Goal: Task Accomplishment & Management: Use online tool/utility

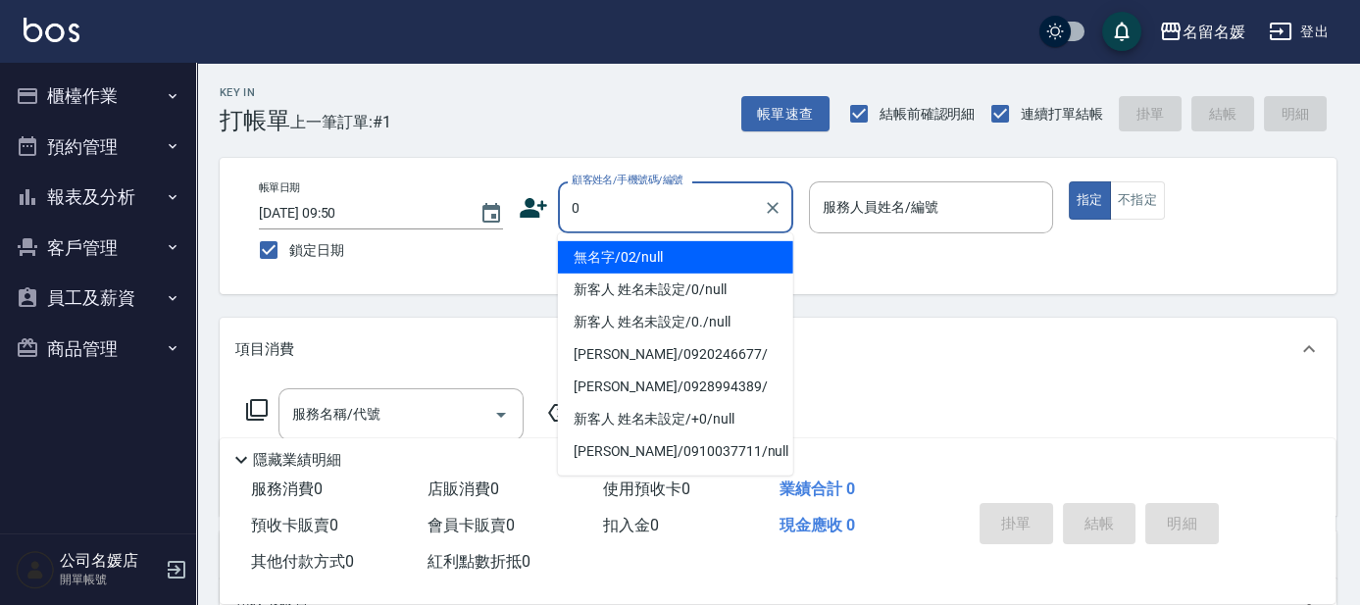
type input "0"
type input "07"
type button "true"
type input "無名字/02/null"
type input "[PERSON_NAME]-07"
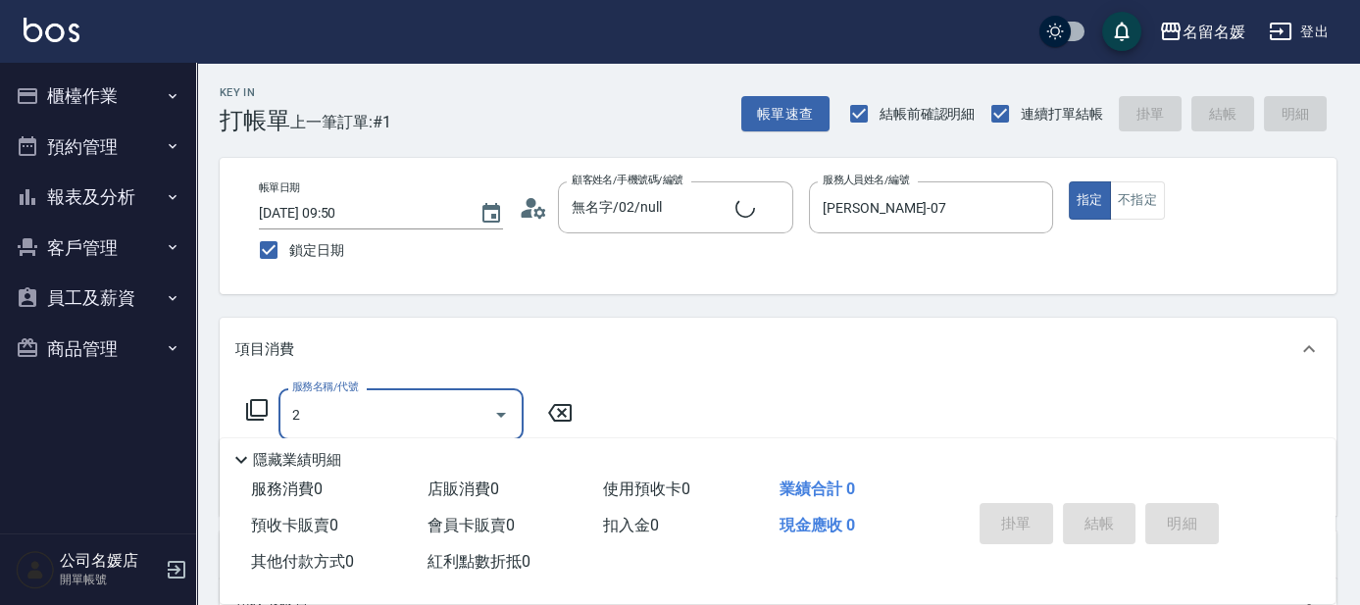
type input "20"
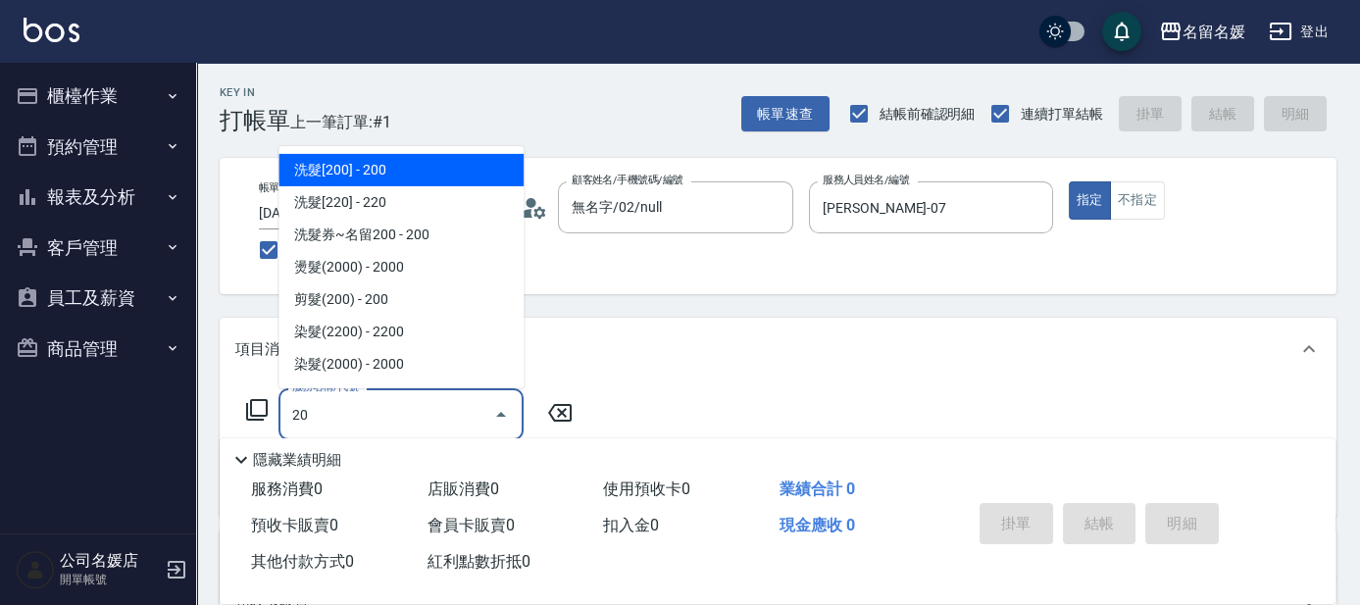
type input "新客人 姓名未設定/0/null"
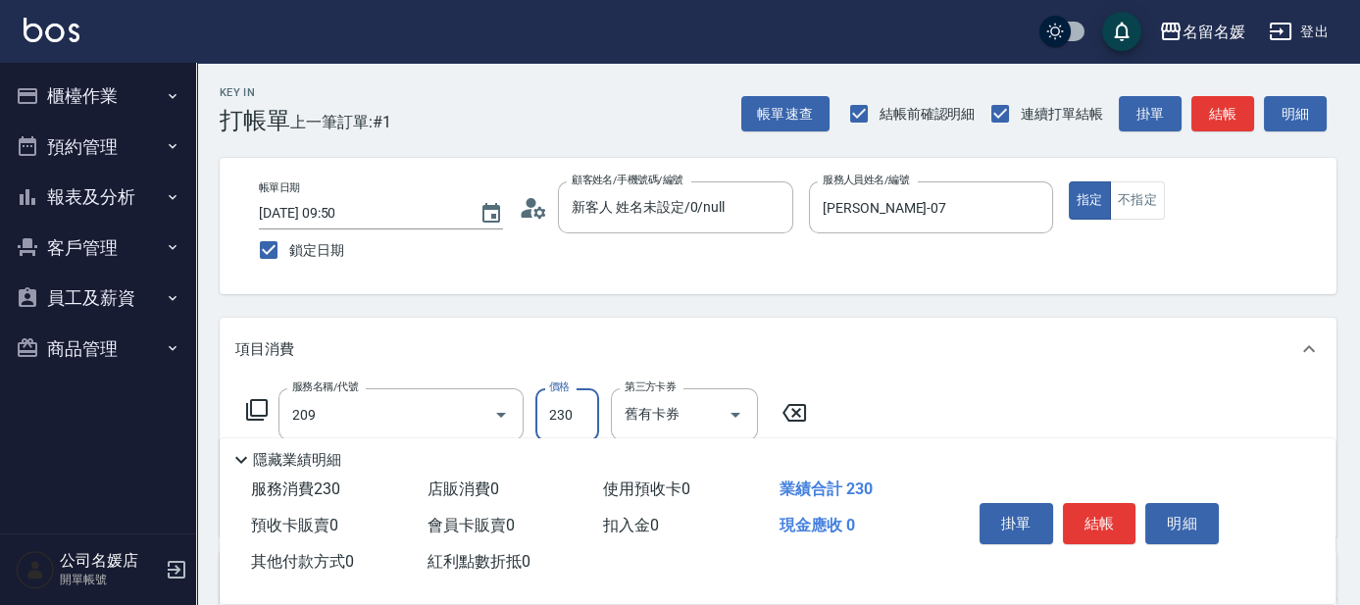
type input "洗髮券-(卡)230(209)"
click at [576, 419] on input "280" at bounding box center [567, 414] width 64 height 53
type input "230"
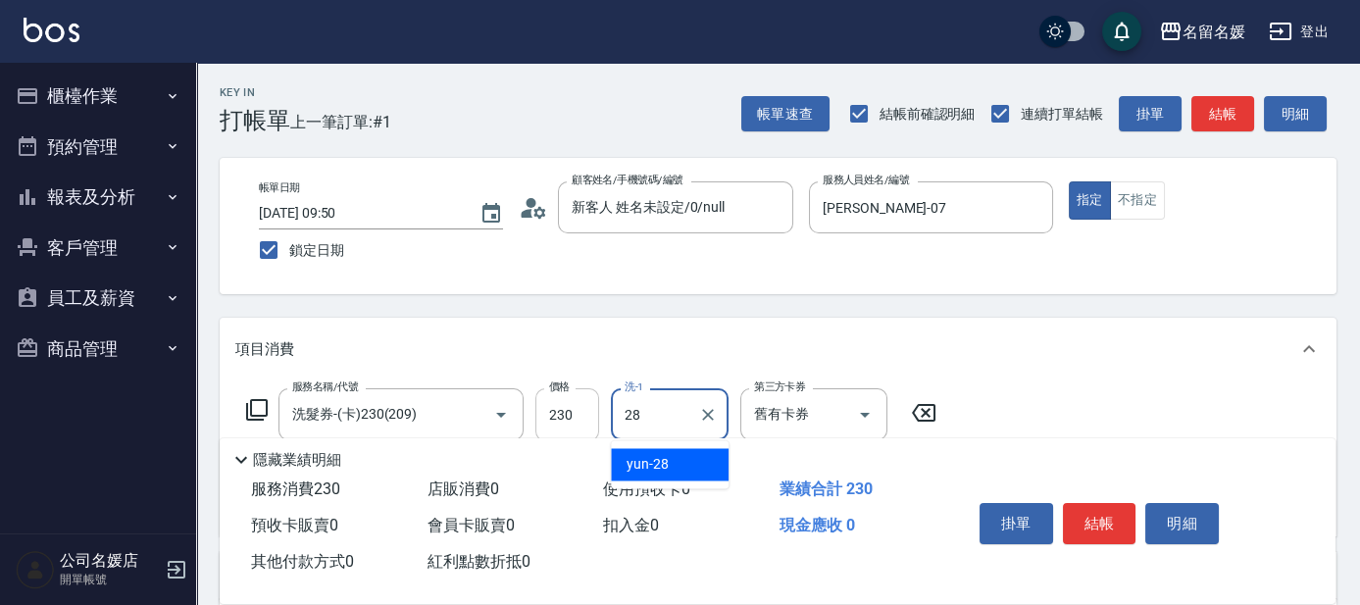
type input "yun-28"
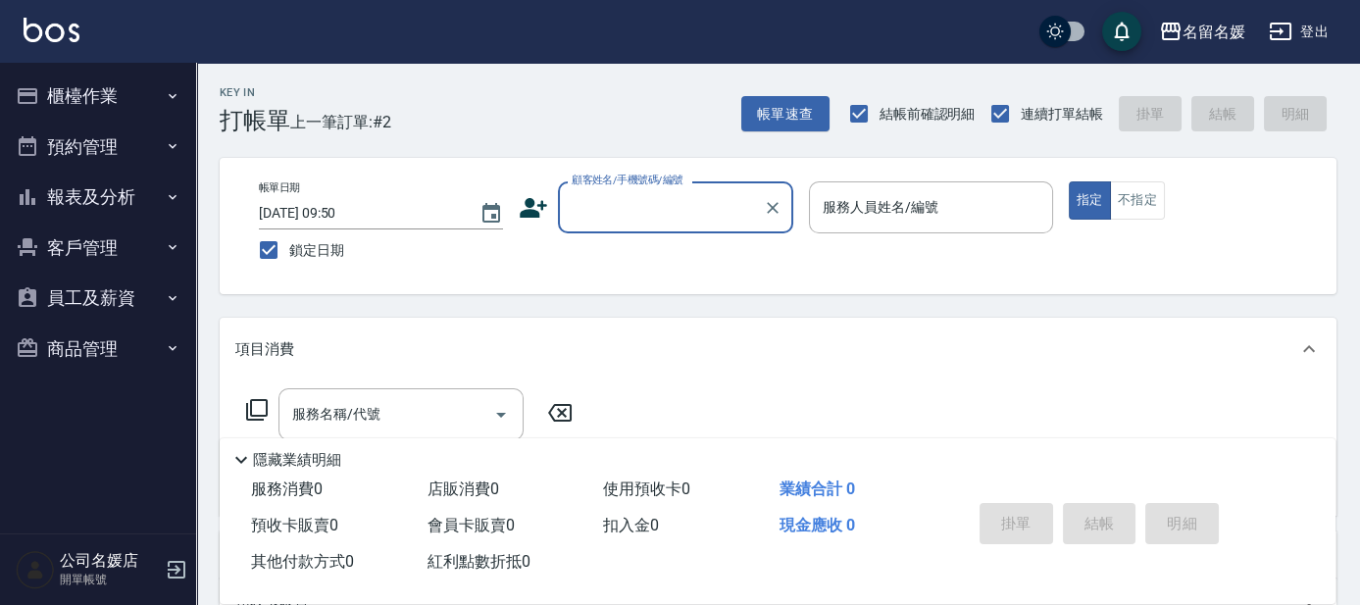
click at [637, 205] on input "顧客姓名/手機號碼/編號" at bounding box center [661, 207] width 188 height 34
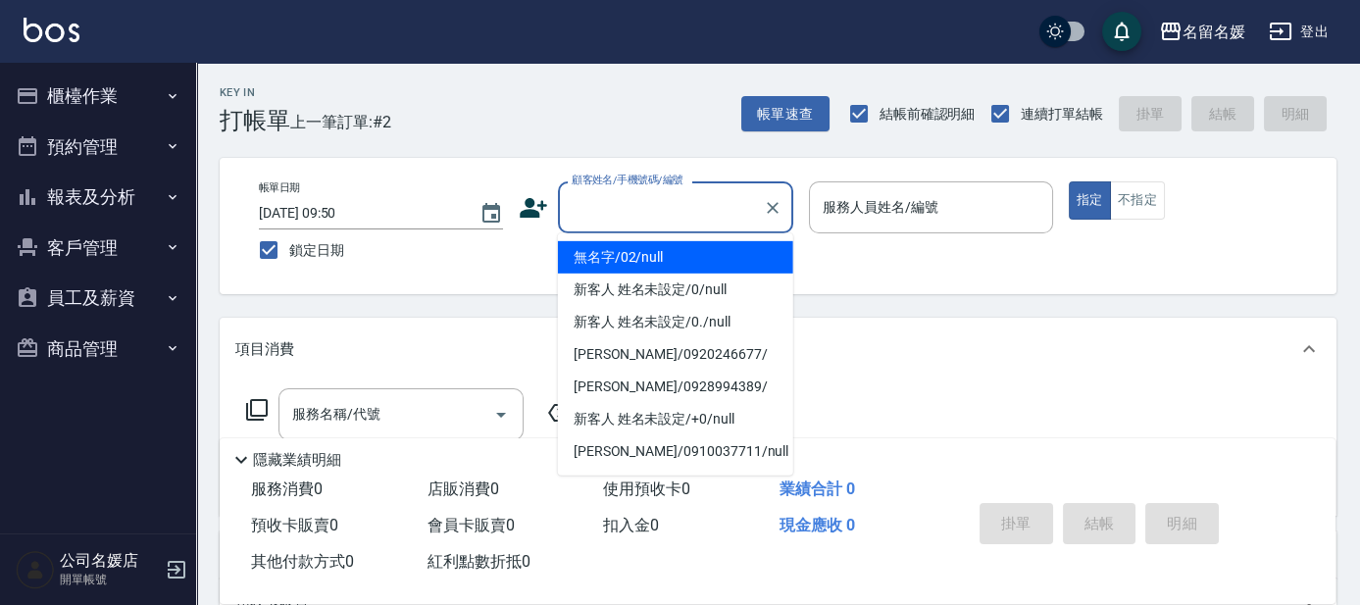
click at [641, 255] on li "無名字/02/null" at bounding box center [675, 257] width 235 height 32
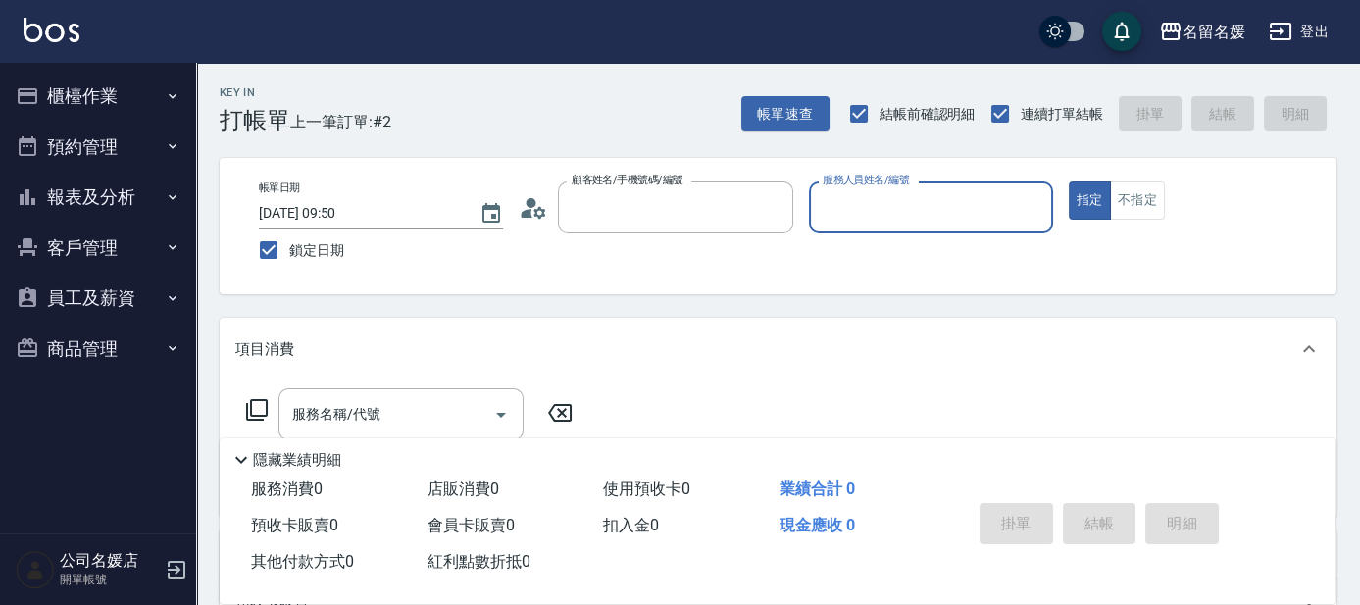
type input "無名字/02/null"
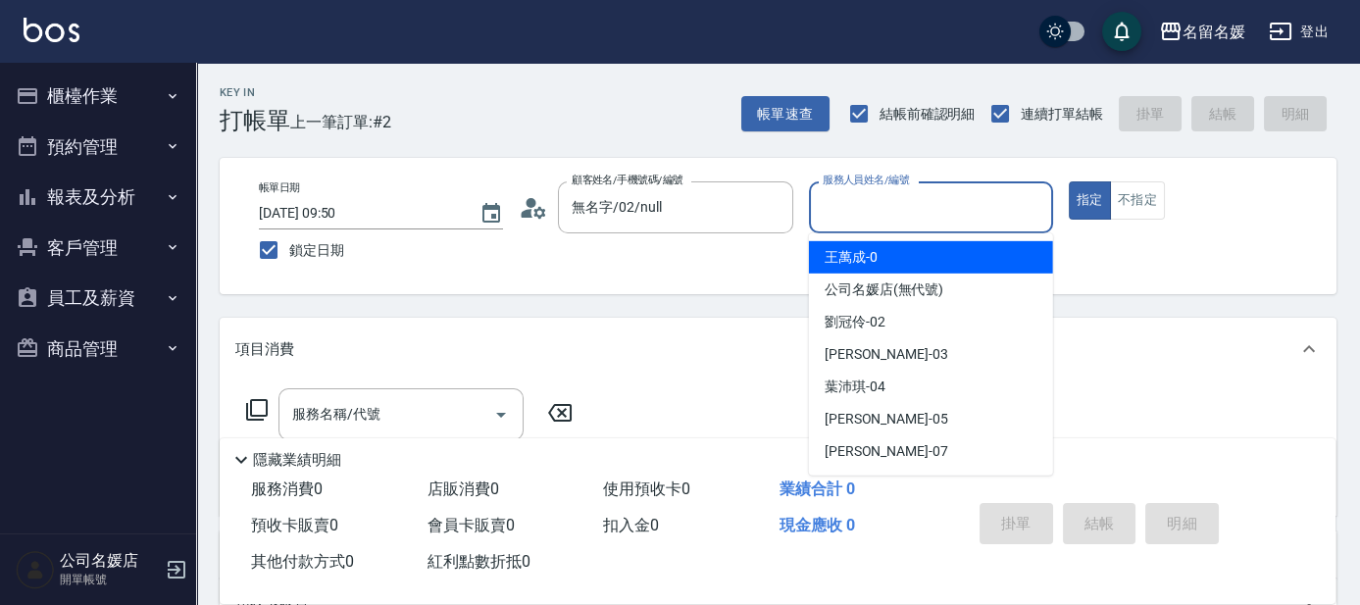
click at [887, 202] on input "服務人員姓名/編號" at bounding box center [931, 207] width 227 height 34
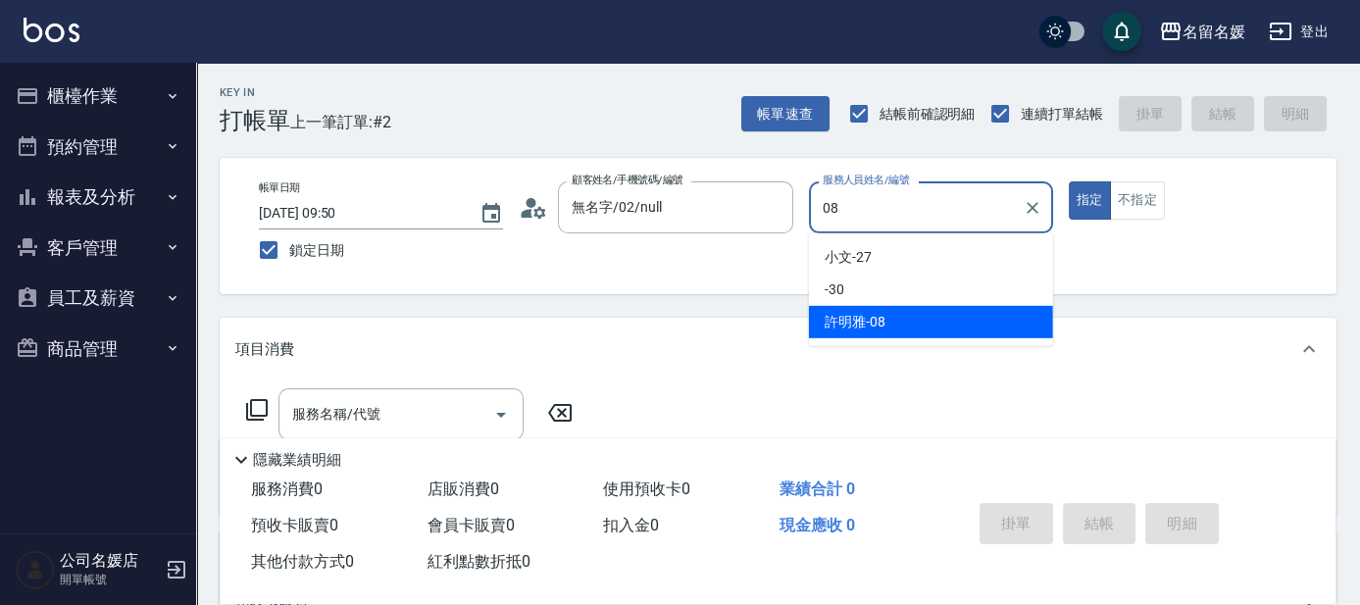
click at [912, 324] on div "[PERSON_NAME]-08" at bounding box center [931, 322] width 244 height 32
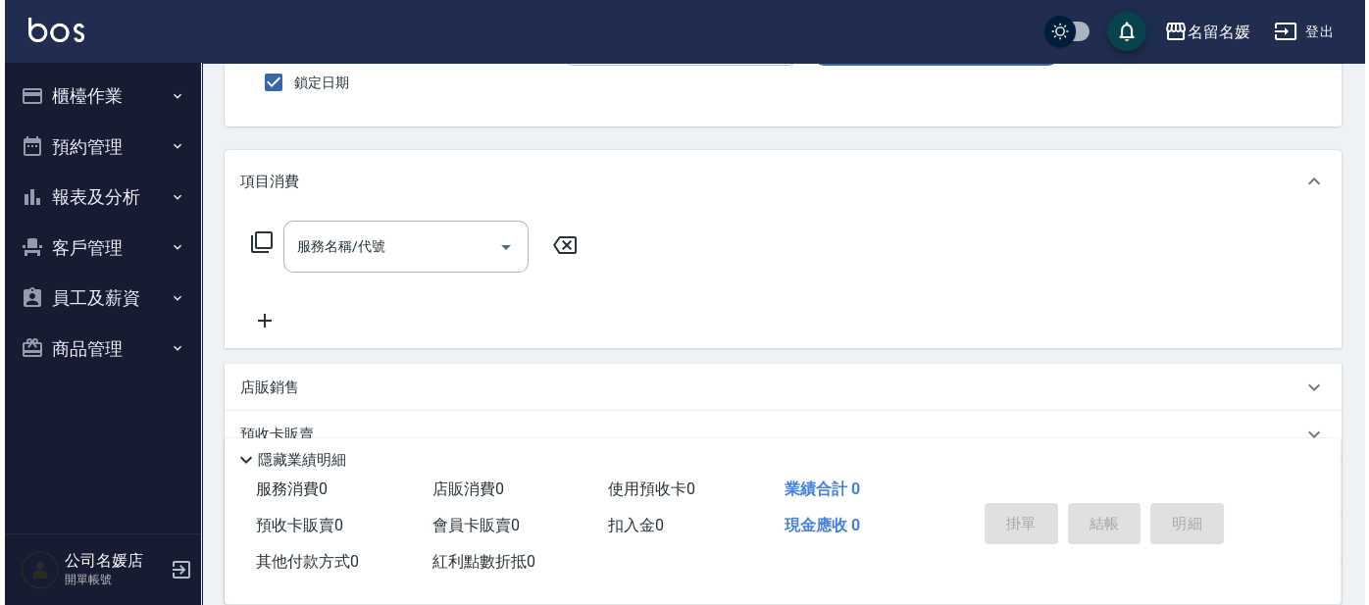
scroll to position [178, 0]
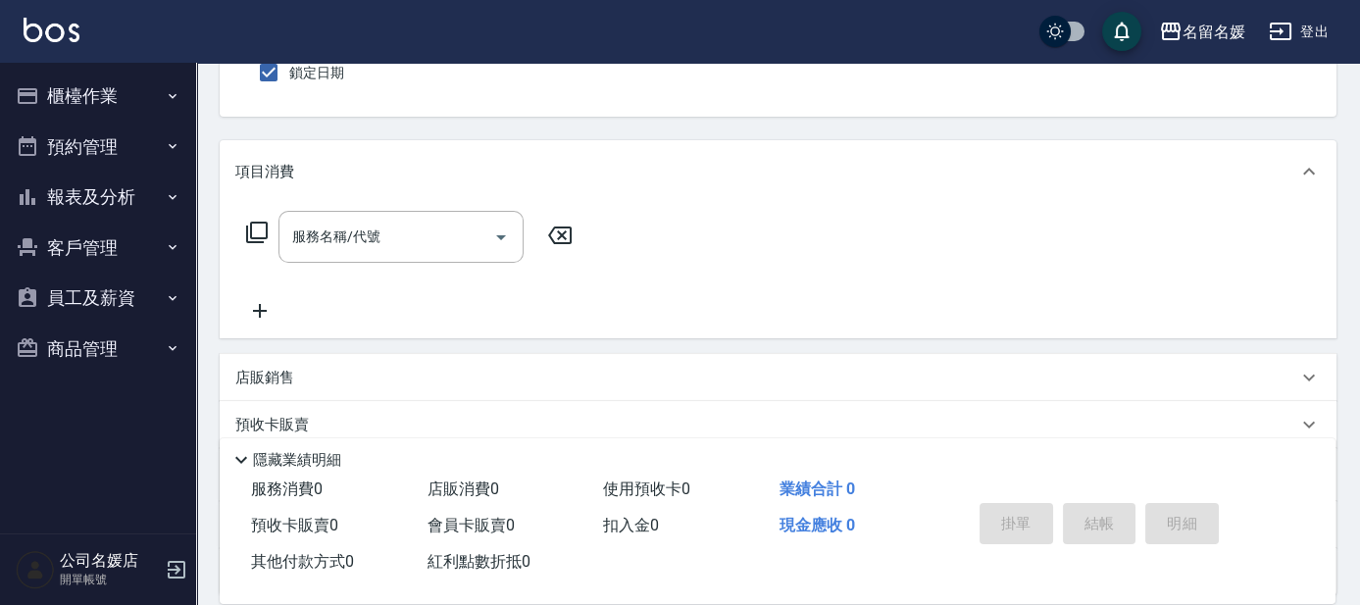
type input "[PERSON_NAME]-08"
click at [256, 231] on icon at bounding box center [257, 233] width 24 height 24
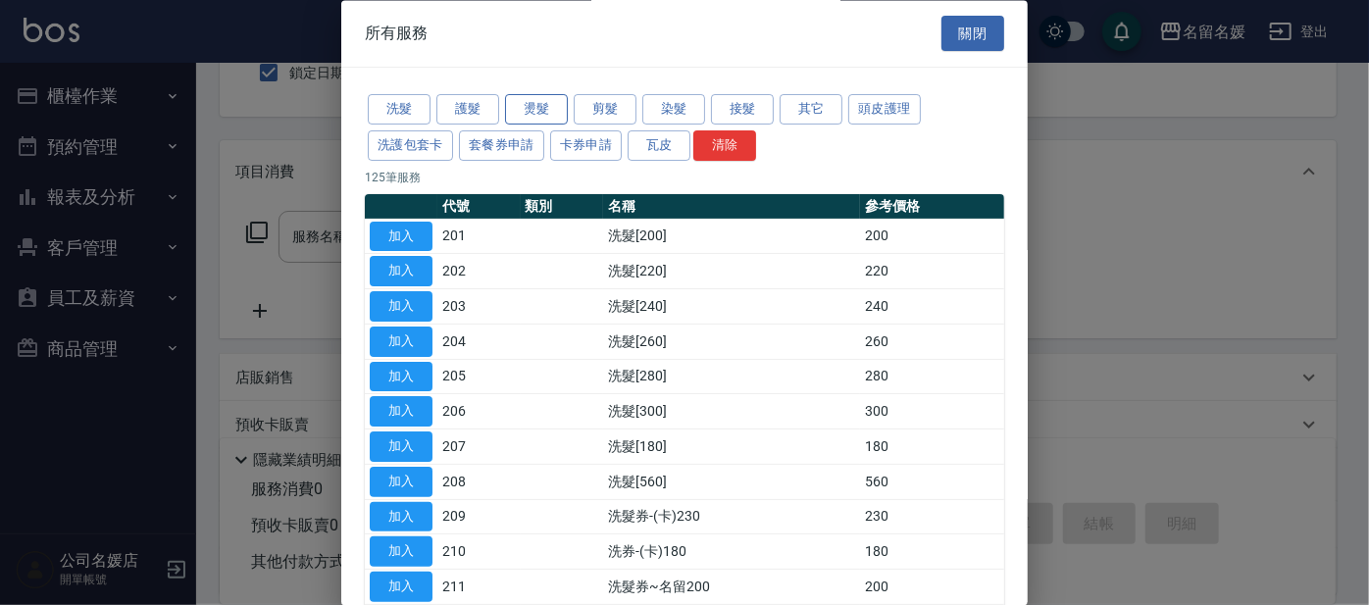
click at [554, 113] on button "燙髮" at bounding box center [536, 110] width 63 height 30
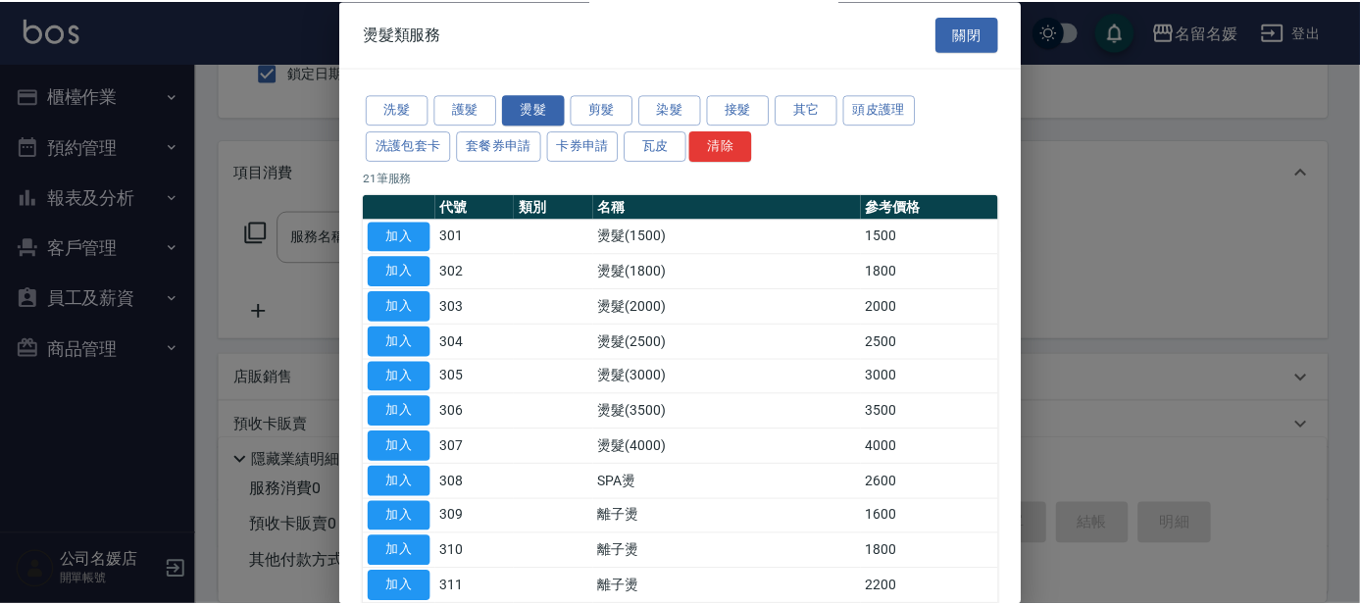
scroll to position [356, 0]
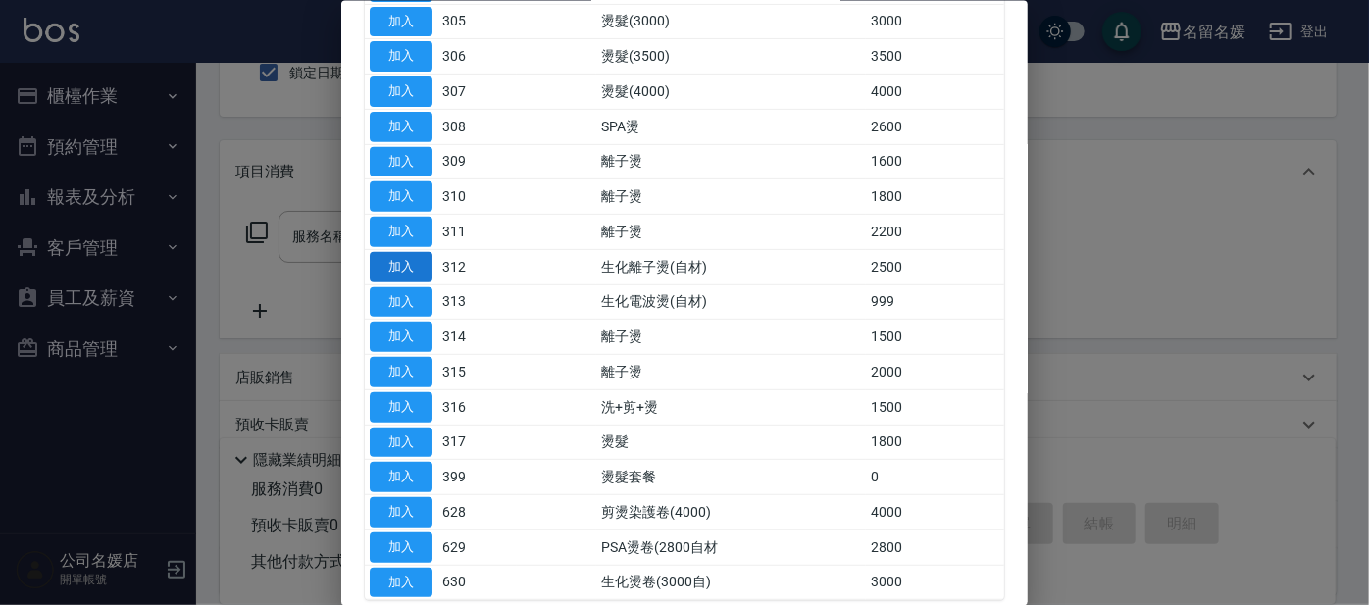
click at [422, 264] on button "加入" at bounding box center [401, 266] width 63 height 30
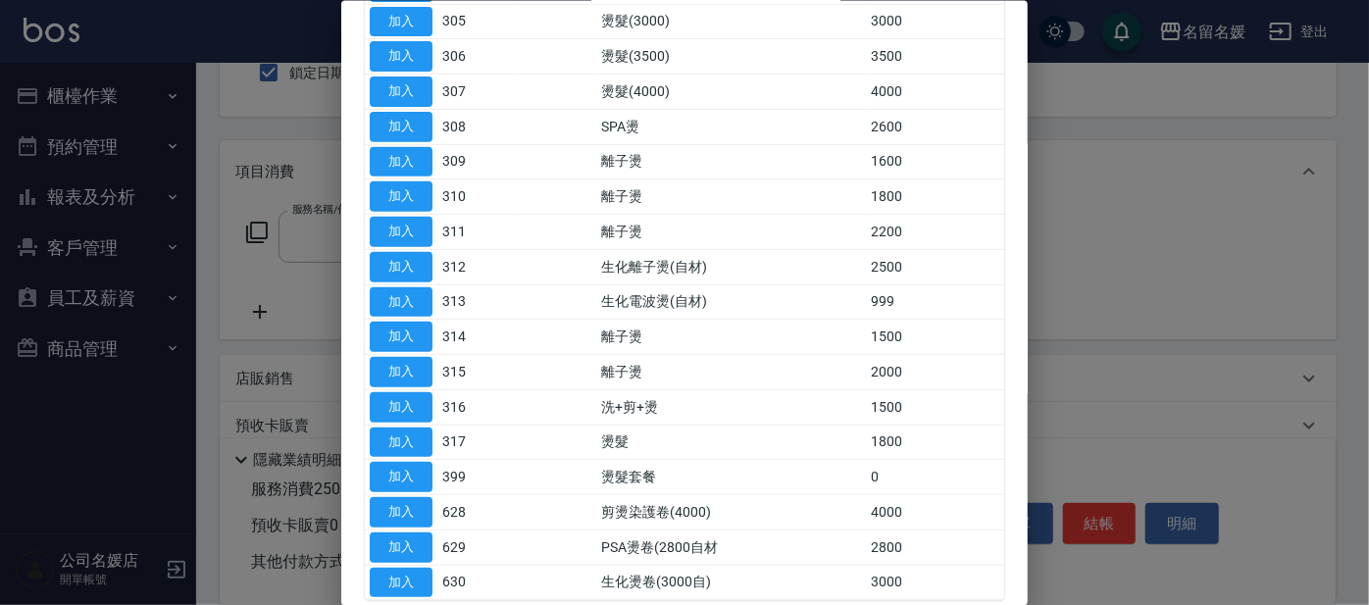
type input "生化離子燙(自材)(312)"
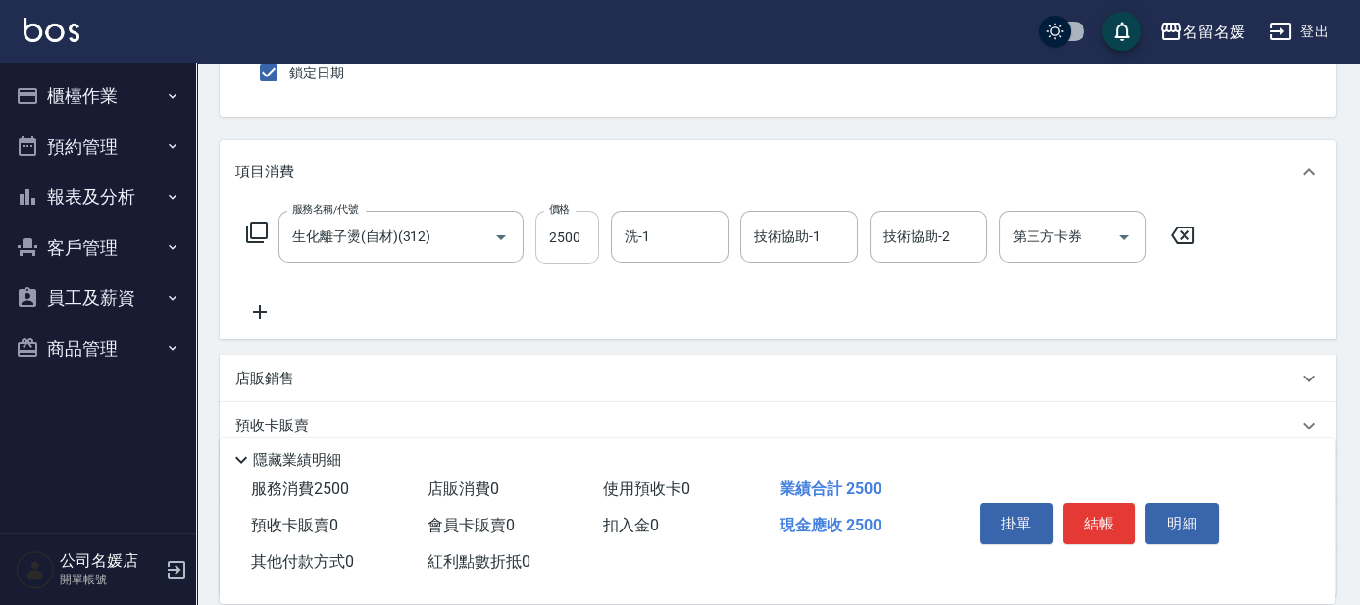
click at [584, 235] on input "2500" at bounding box center [567, 237] width 64 height 53
type input "1200"
click at [672, 241] on input "洗-1" at bounding box center [670, 237] width 100 height 34
click at [661, 284] on span "[PERSON_NAME]-21" at bounding box center [689, 287] width 124 height 21
type input "[PERSON_NAME]-21"
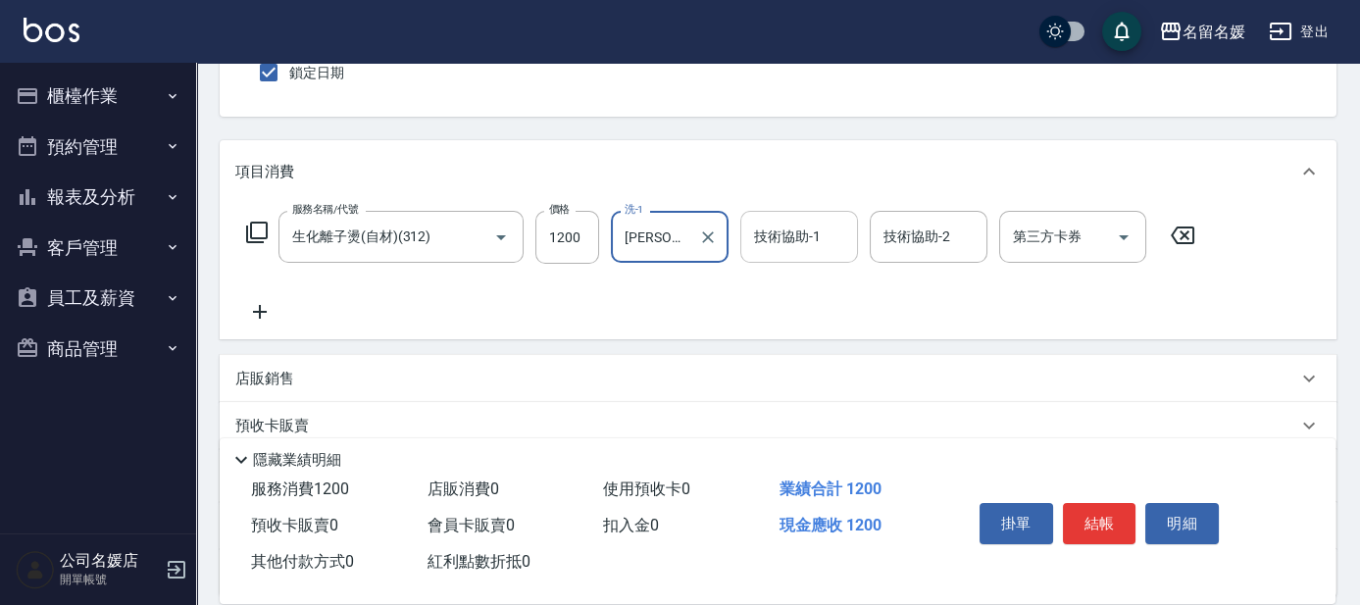
click at [800, 233] on div "技術協助-1 技術協助-1" at bounding box center [799, 237] width 118 height 52
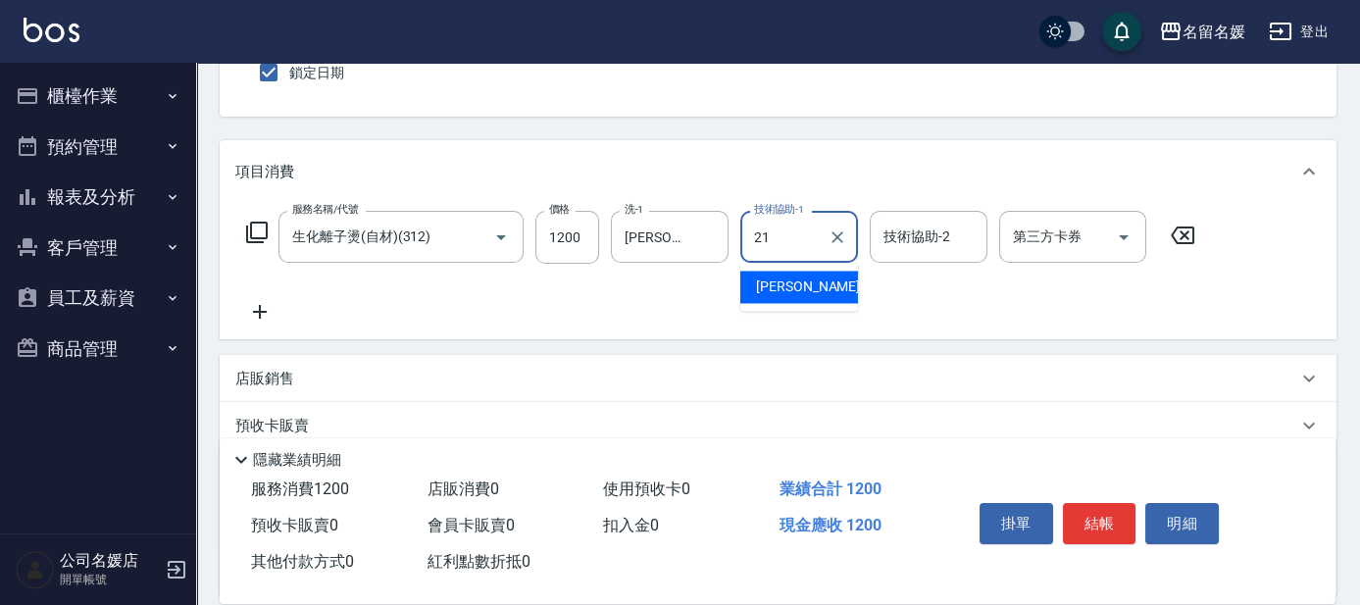
click at [774, 279] on span "[PERSON_NAME]-21" at bounding box center [818, 287] width 124 height 21
type input "[PERSON_NAME]-21"
click at [1079, 503] on button "結帳" at bounding box center [1100, 523] width 74 height 41
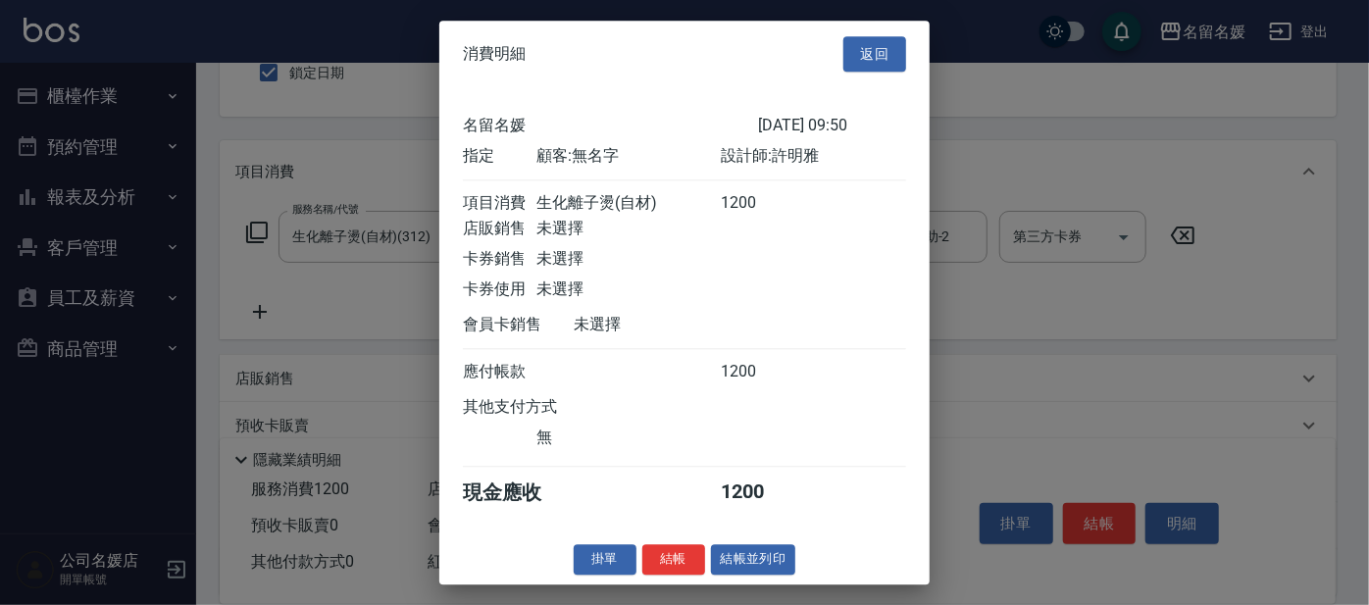
drag, startPoint x: 670, startPoint y: 565, endPoint x: 650, endPoint y: 430, distance: 136.7
click at [669, 562] on button "結帳" at bounding box center [673, 559] width 63 height 30
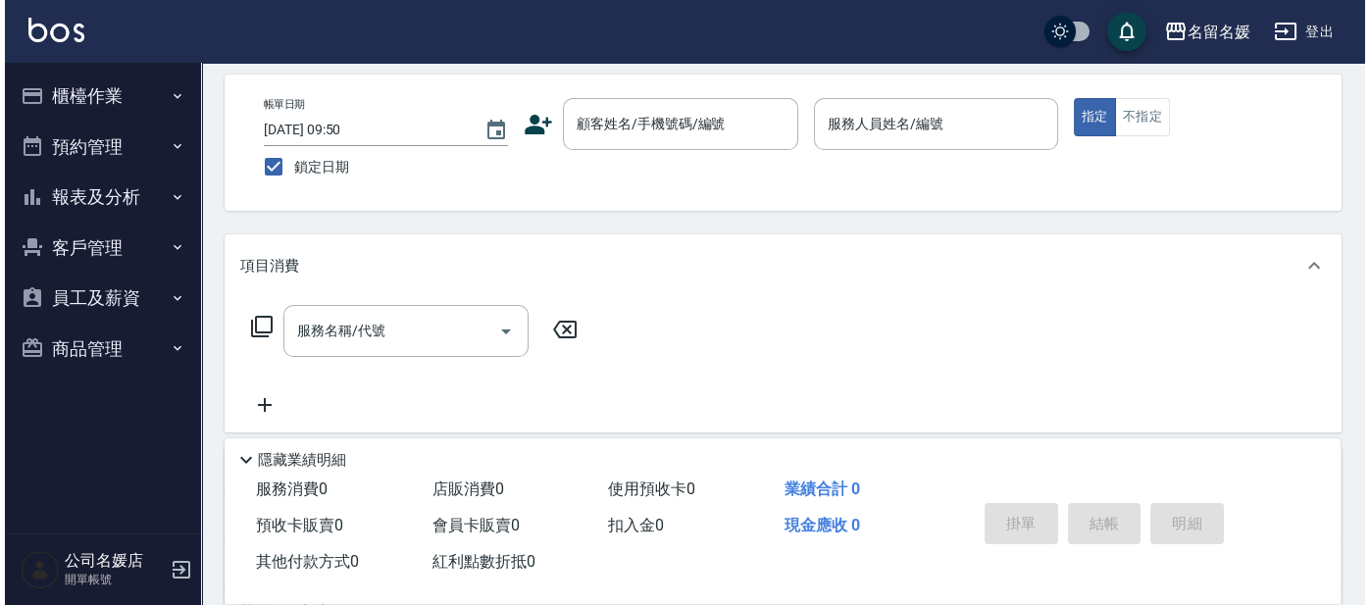
scroll to position [0, 0]
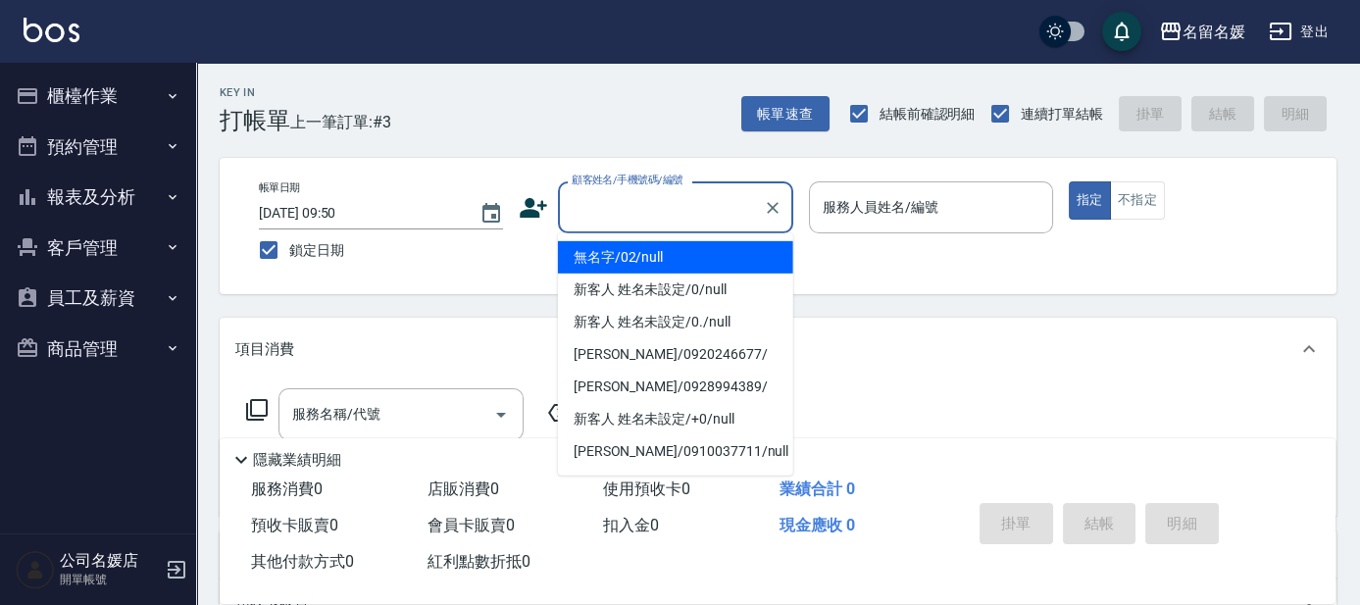
click at [658, 202] on input "顧客姓名/手機號碼/編號" at bounding box center [661, 207] width 188 height 34
click at [656, 254] on li "無名字/02/null" at bounding box center [675, 257] width 235 height 32
type input "無名字/02/null"
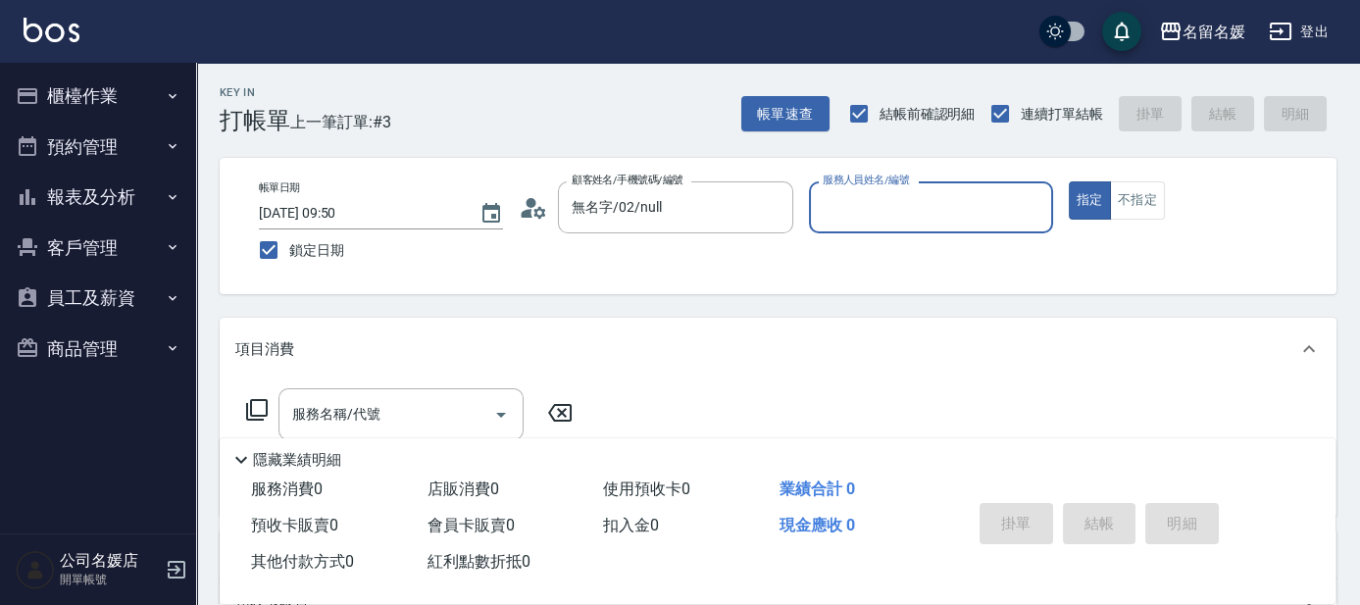
click at [872, 201] on input "服務人員姓名/編號" at bounding box center [931, 207] width 227 height 34
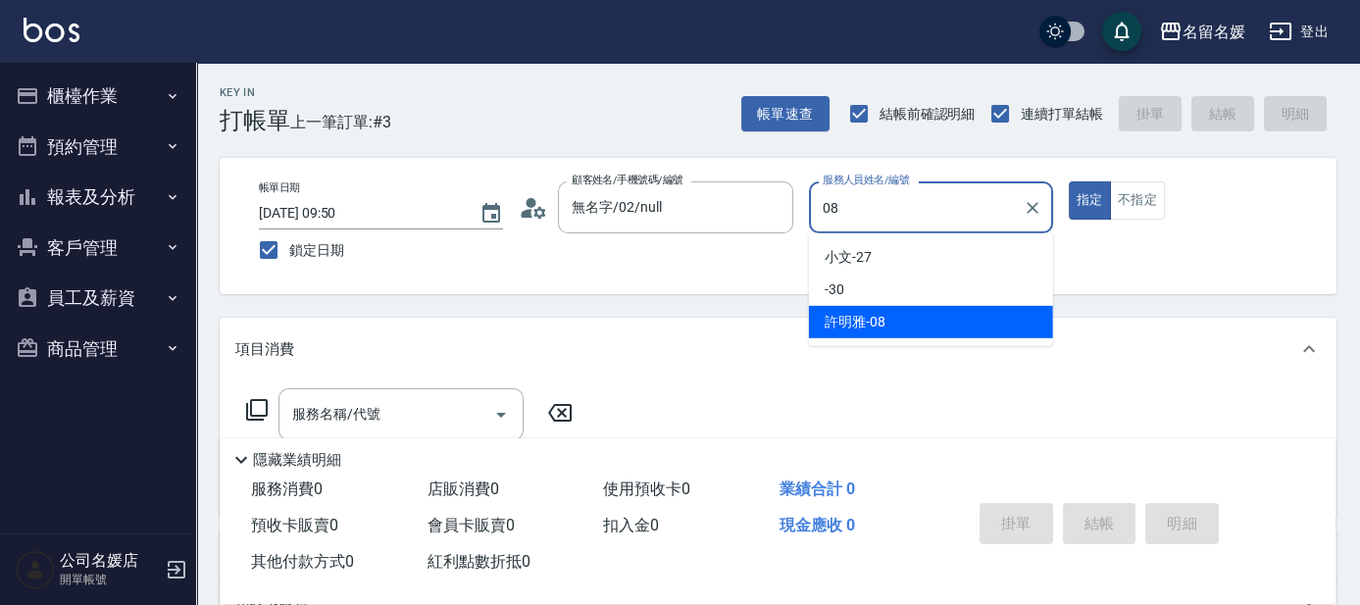
click at [867, 317] on span "[PERSON_NAME]-08" at bounding box center [855, 322] width 61 height 21
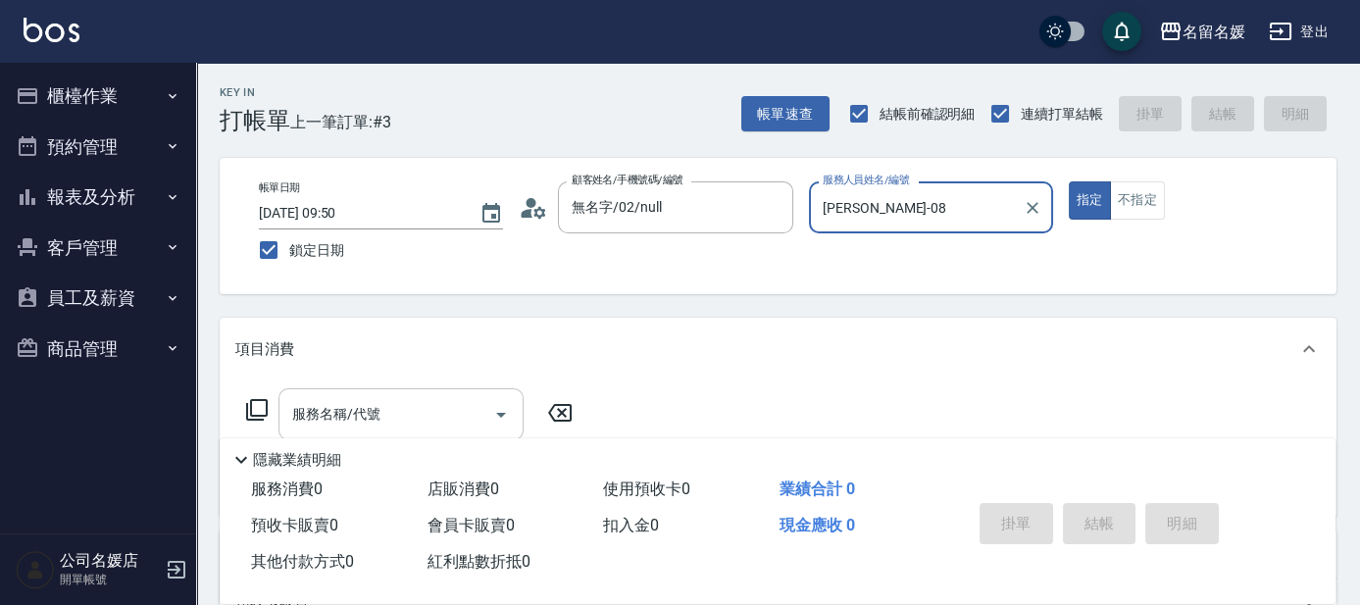
type input "[PERSON_NAME]-08"
click at [361, 407] on div "服務名稱/代號 服務名稱/代號" at bounding box center [401, 414] width 245 height 52
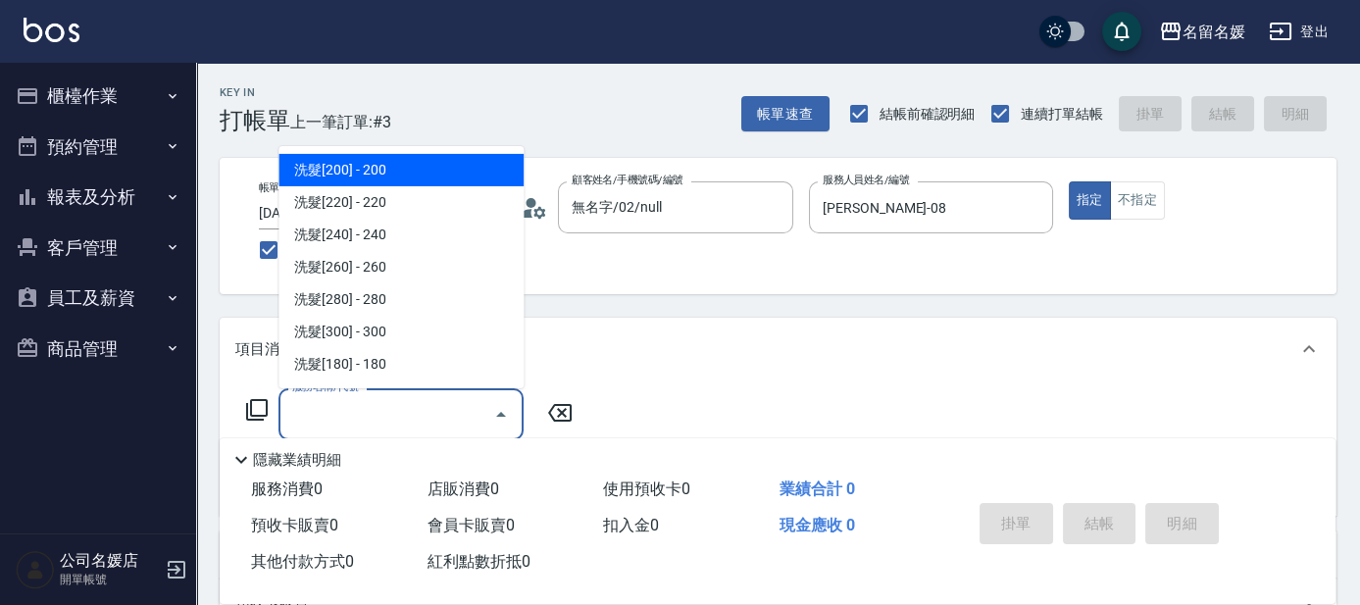
click at [256, 401] on icon at bounding box center [257, 410] width 24 height 24
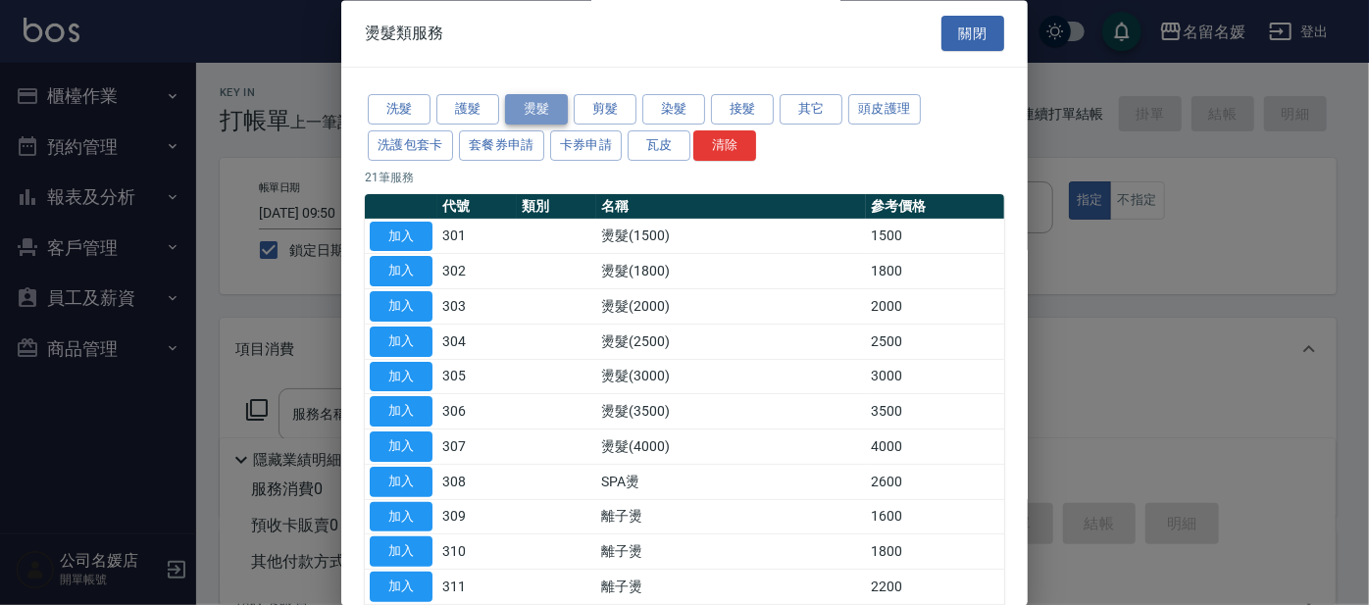
click at [534, 112] on button "燙髮" at bounding box center [536, 110] width 63 height 30
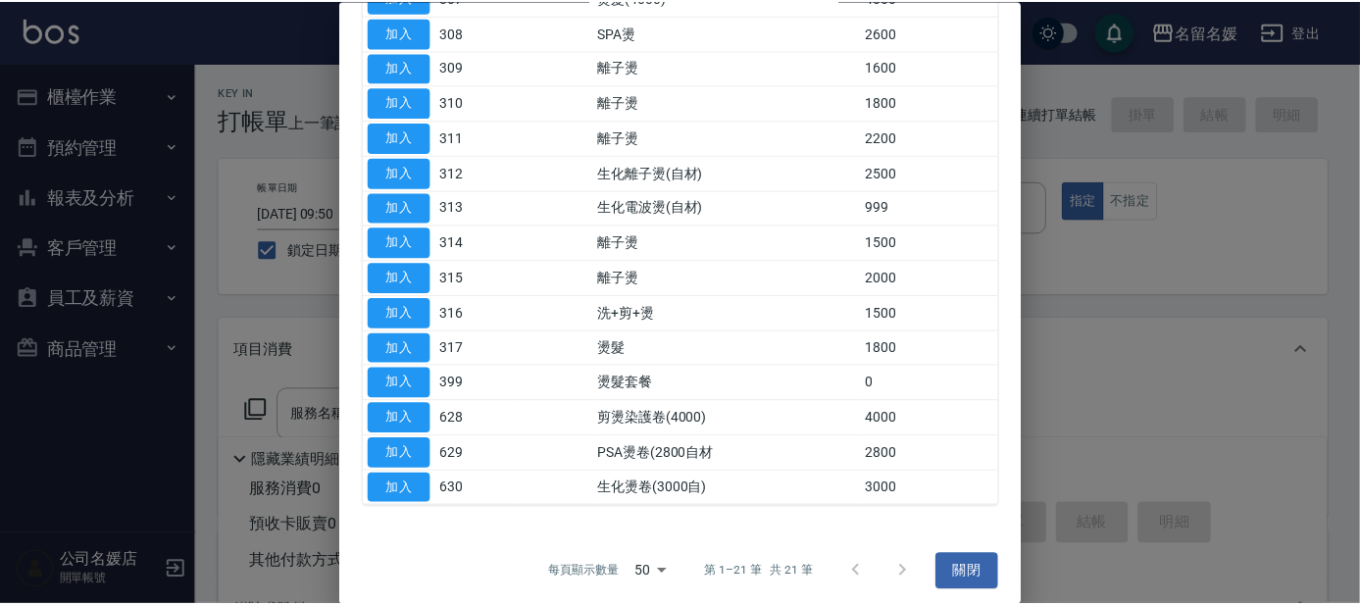
scroll to position [452, 0]
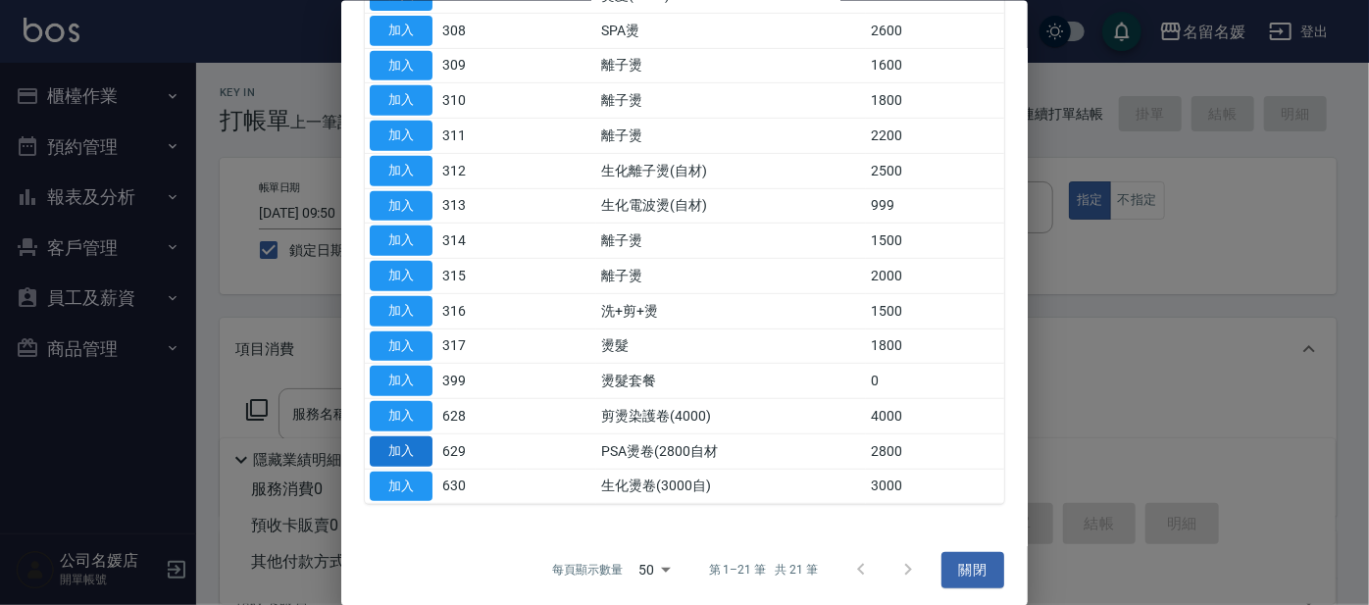
click at [404, 446] on button "加入" at bounding box center [401, 450] width 63 height 30
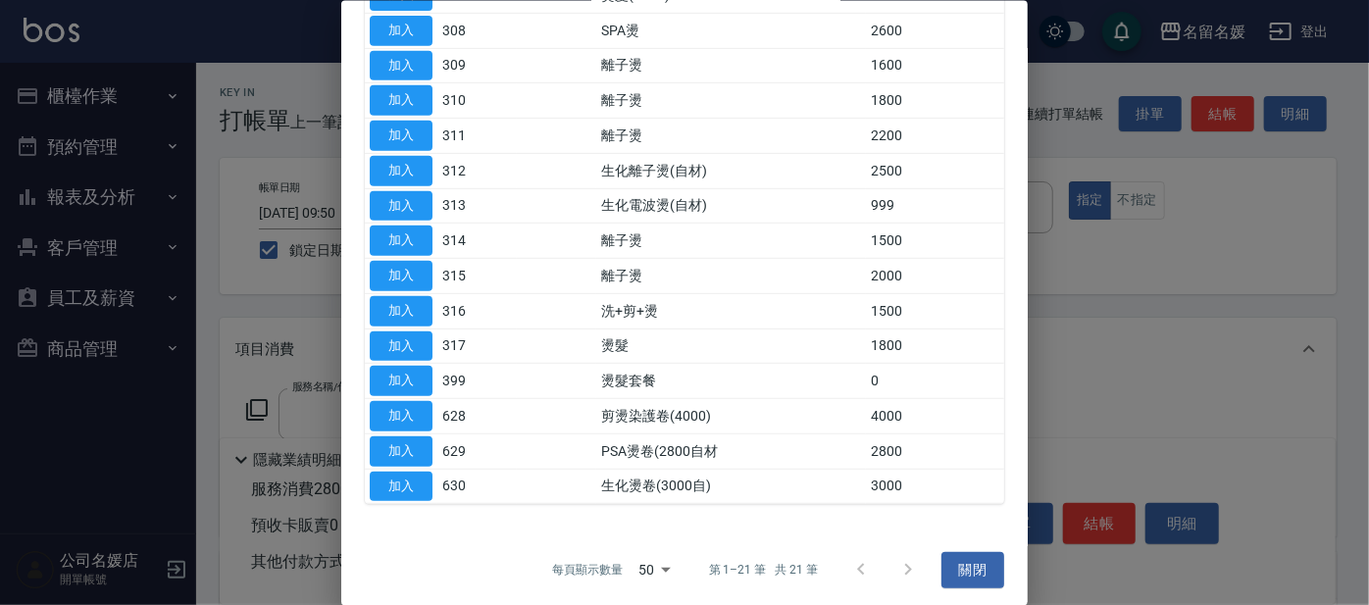
type input "PSA燙卷(2800自材(629)"
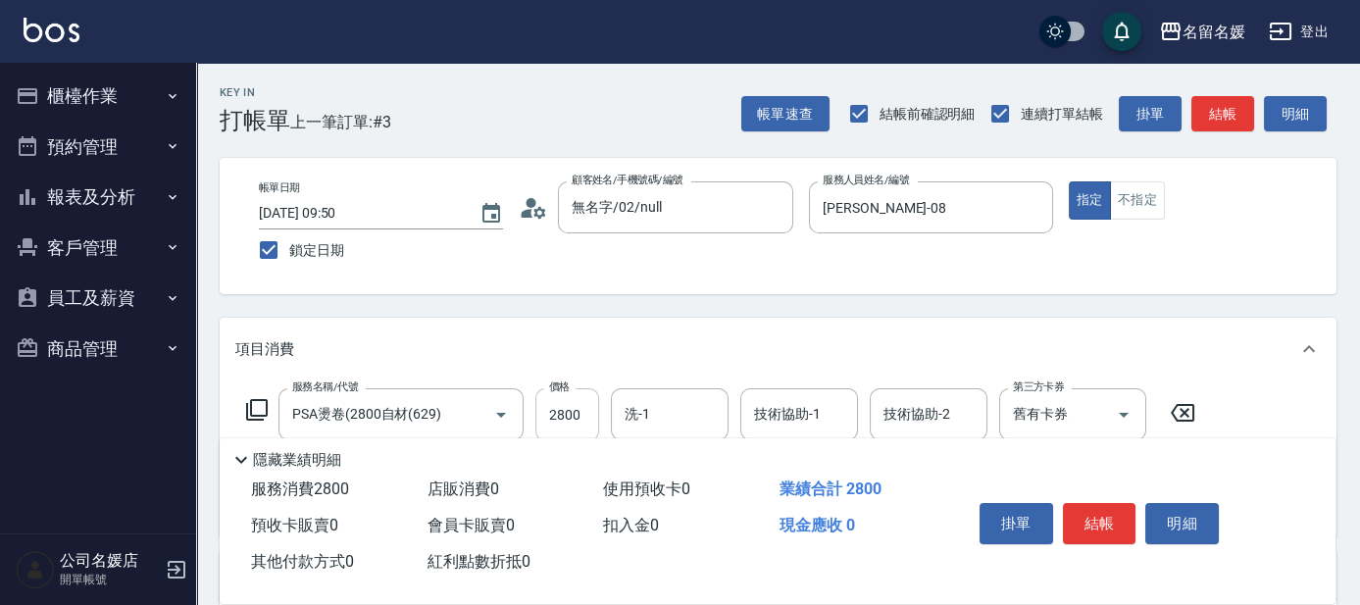
click at [583, 411] on input "2800" at bounding box center [567, 414] width 64 height 53
type input "2600"
click at [662, 408] on input "洗-1" at bounding box center [670, 414] width 100 height 34
drag, startPoint x: 676, startPoint y: 466, endPoint x: 773, endPoint y: 427, distance: 104.7
click at [677, 466] on span "[PERSON_NAME]-21" at bounding box center [689, 464] width 124 height 21
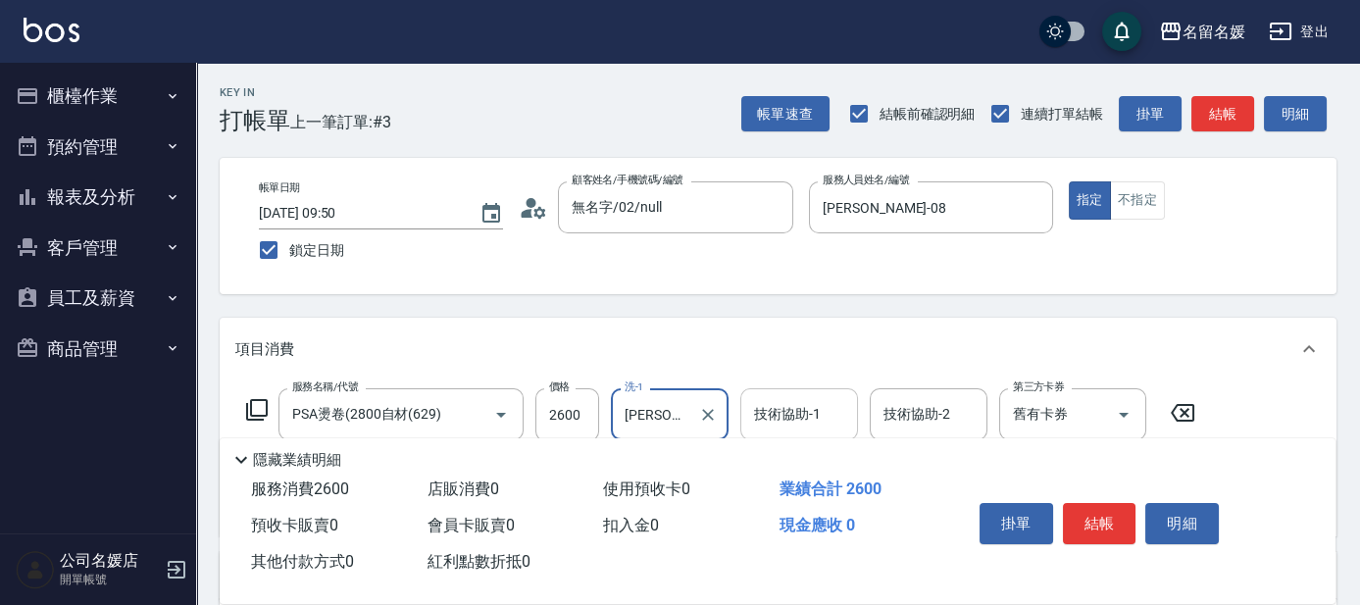
type input "[PERSON_NAME]-21"
click at [782, 408] on div "技術協助-1 技術協助-1" at bounding box center [799, 414] width 118 height 52
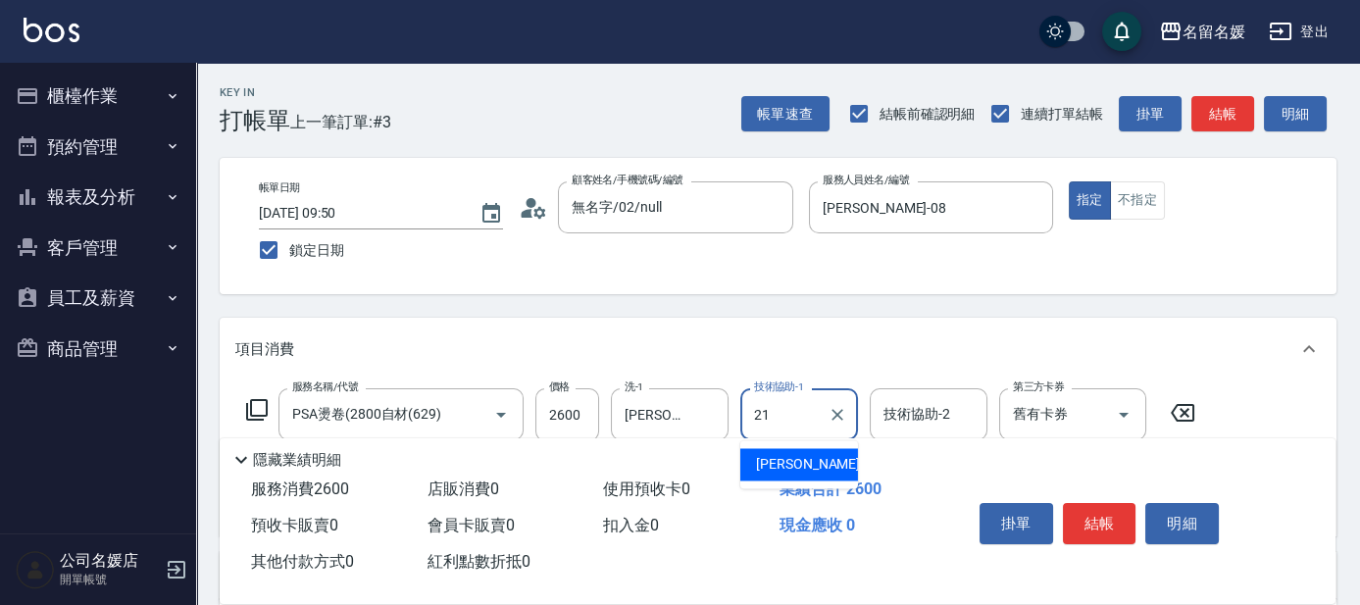
click at [792, 461] on span "[PERSON_NAME]-21" at bounding box center [818, 464] width 124 height 21
type input "[PERSON_NAME]-21"
click at [1094, 521] on button "結帳" at bounding box center [1100, 523] width 74 height 41
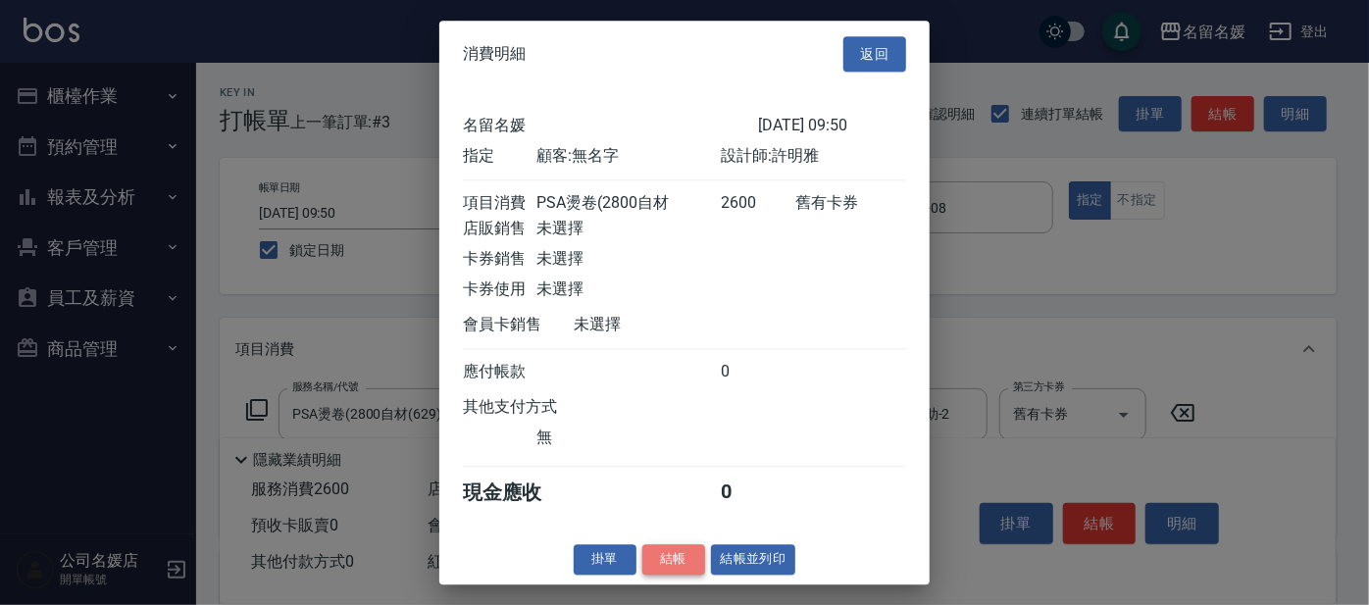
click at [673, 573] on button "結帳" at bounding box center [673, 559] width 63 height 30
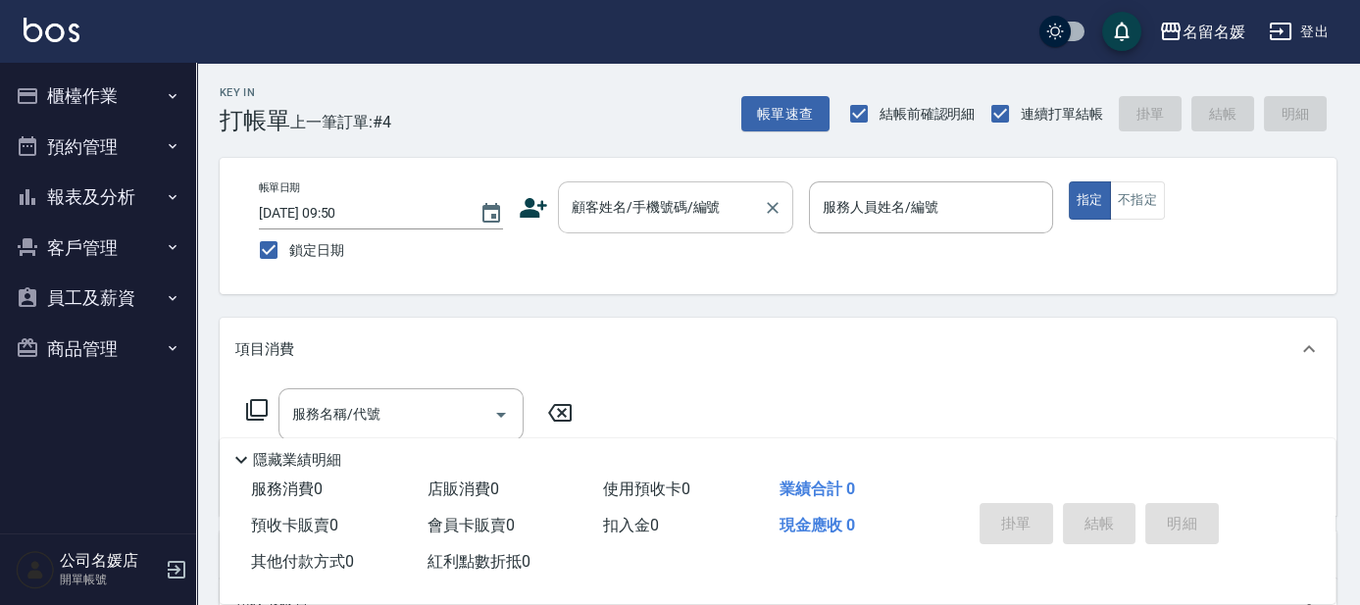
click at [703, 211] on div "顧客姓名/手機號碼/編號 顧客姓名/手機號碼/編號" at bounding box center [675, 207] width 235 height 52
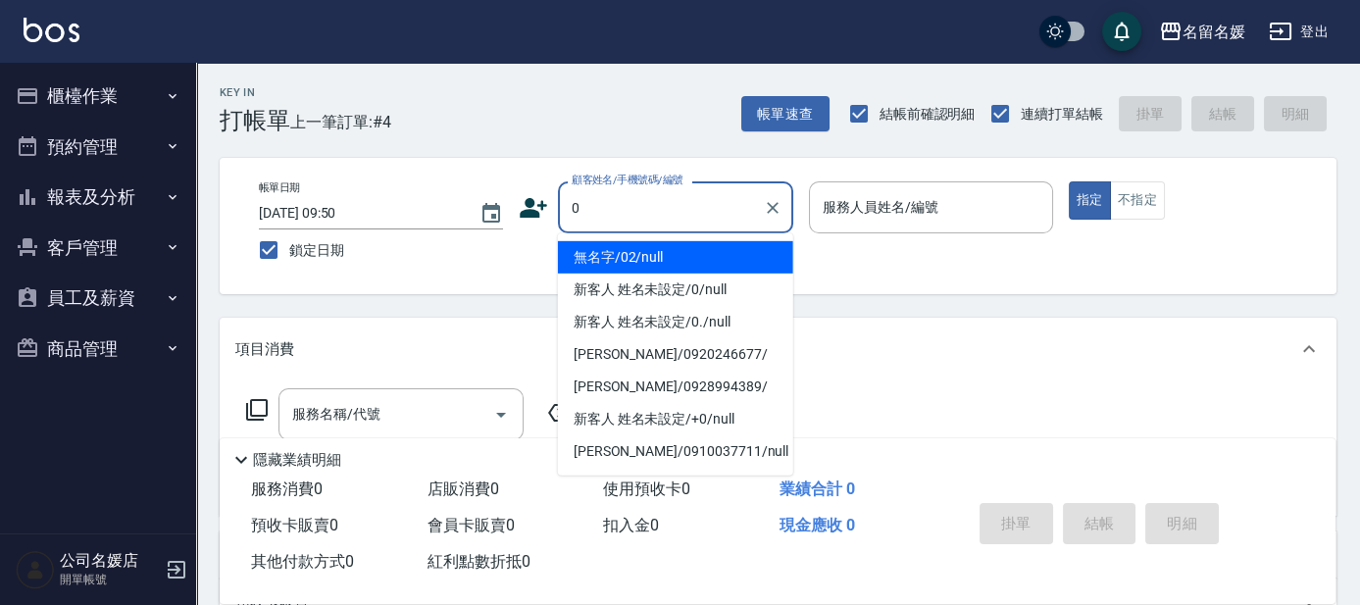
type input "0"
type input "無名字/02/null"
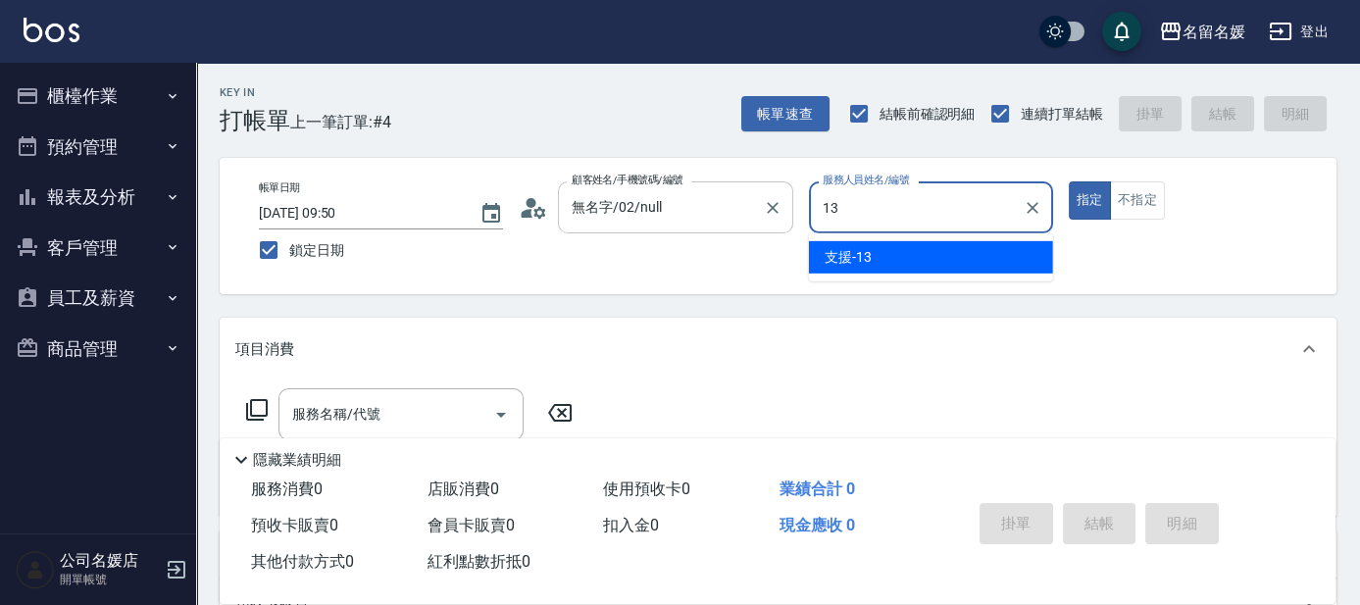
type input "支援-13"
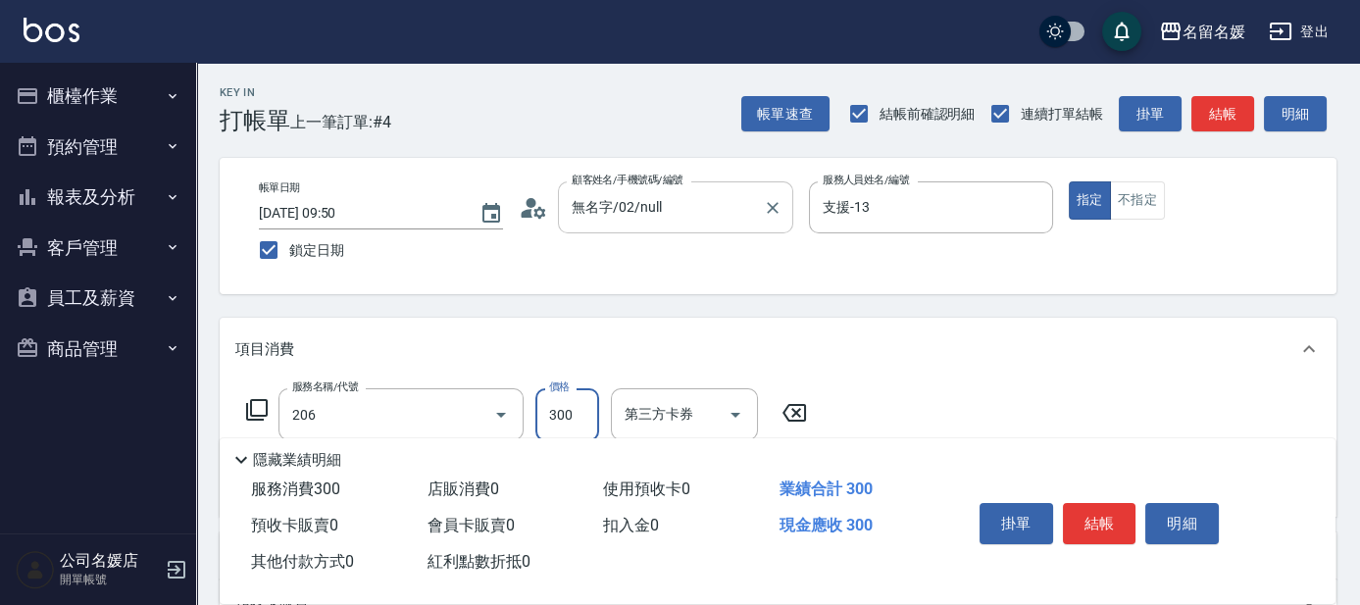
type input "洗髮[300](206)"
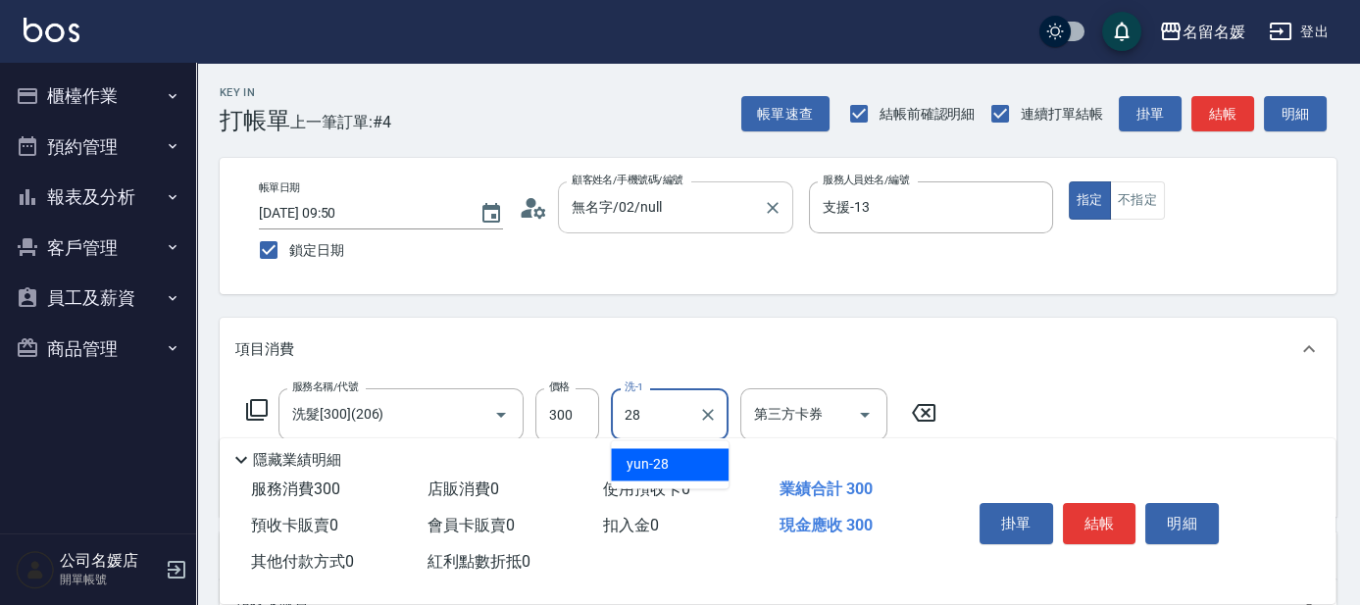
type input "yun-28"
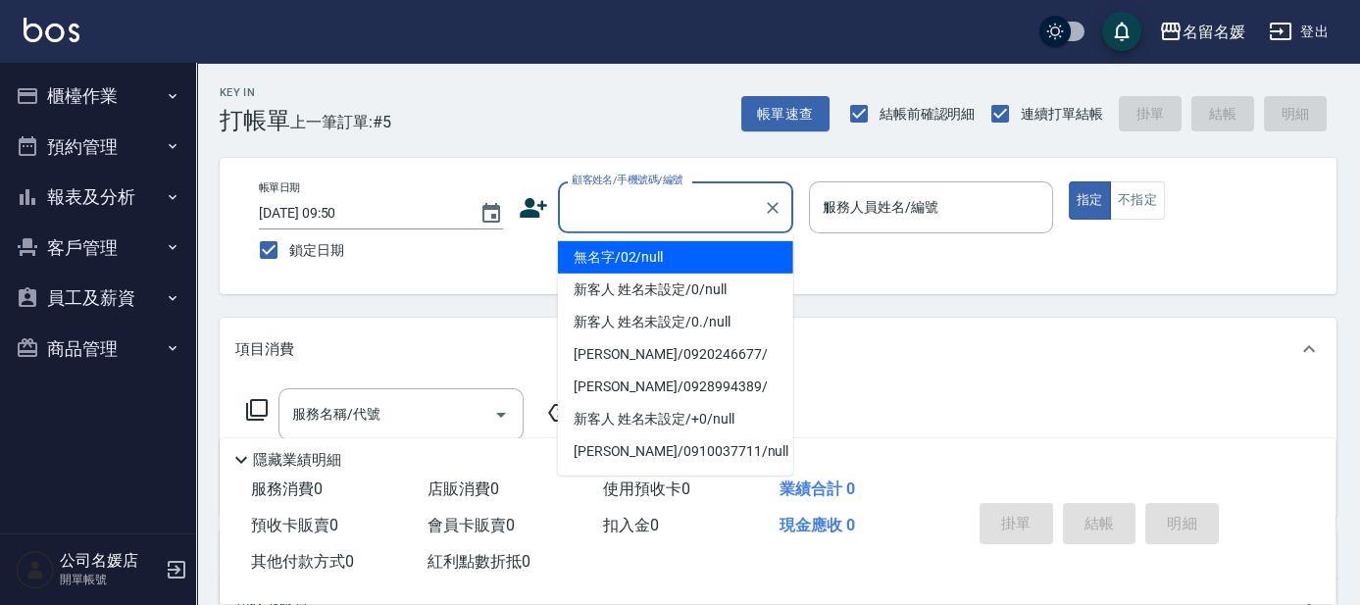
type input "13"
type input "無名字/02/null"
type input "支援-13"
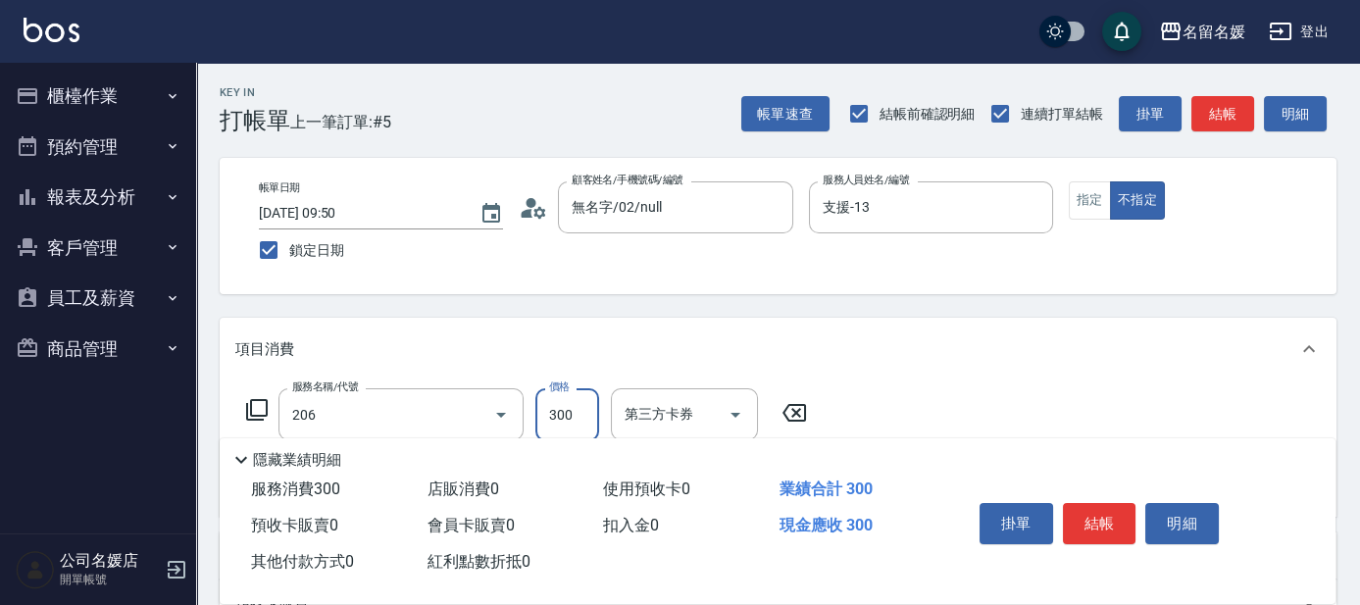
type input "洗髮[300](206)"
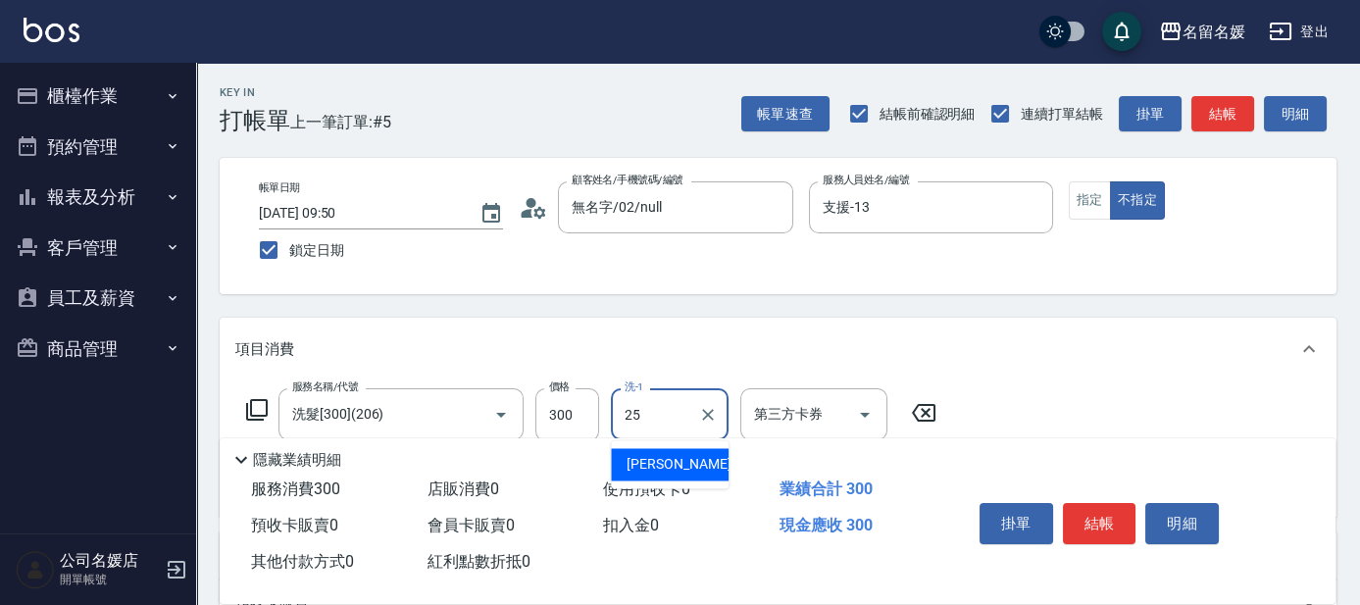
type input "[PERSON_NAME]-25"
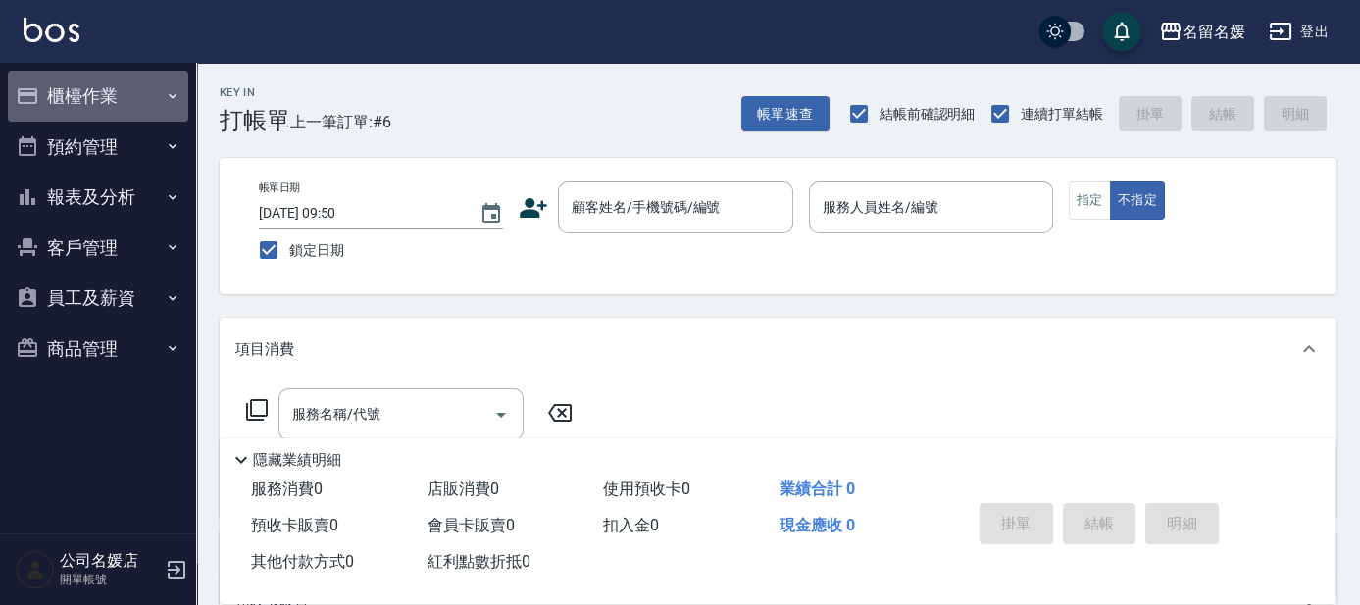
click at [148, 96] on button "櫃檯作業" at bounding box center [98, 96] width 180 height 51
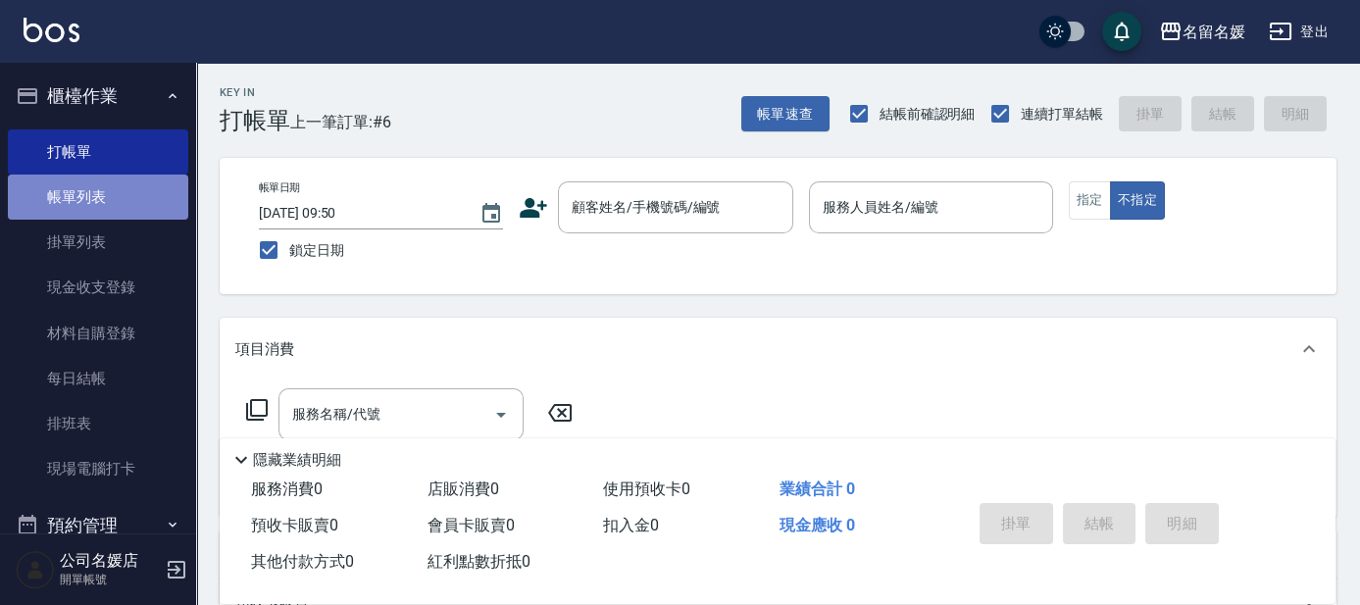
click at [127, 201] on link "帳單列表" at bounding box center [98, 197] width 180 height 45
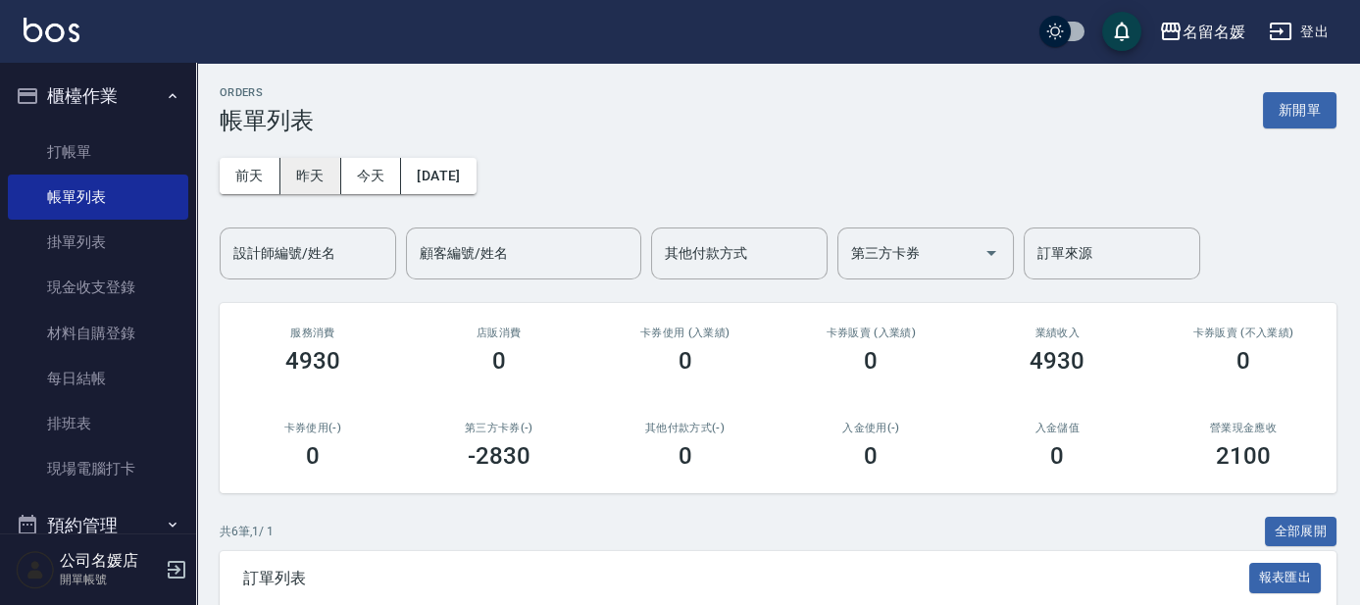
click at [310, 171] on button "昨天" at bounding box center [310, 176] width 61 height 36
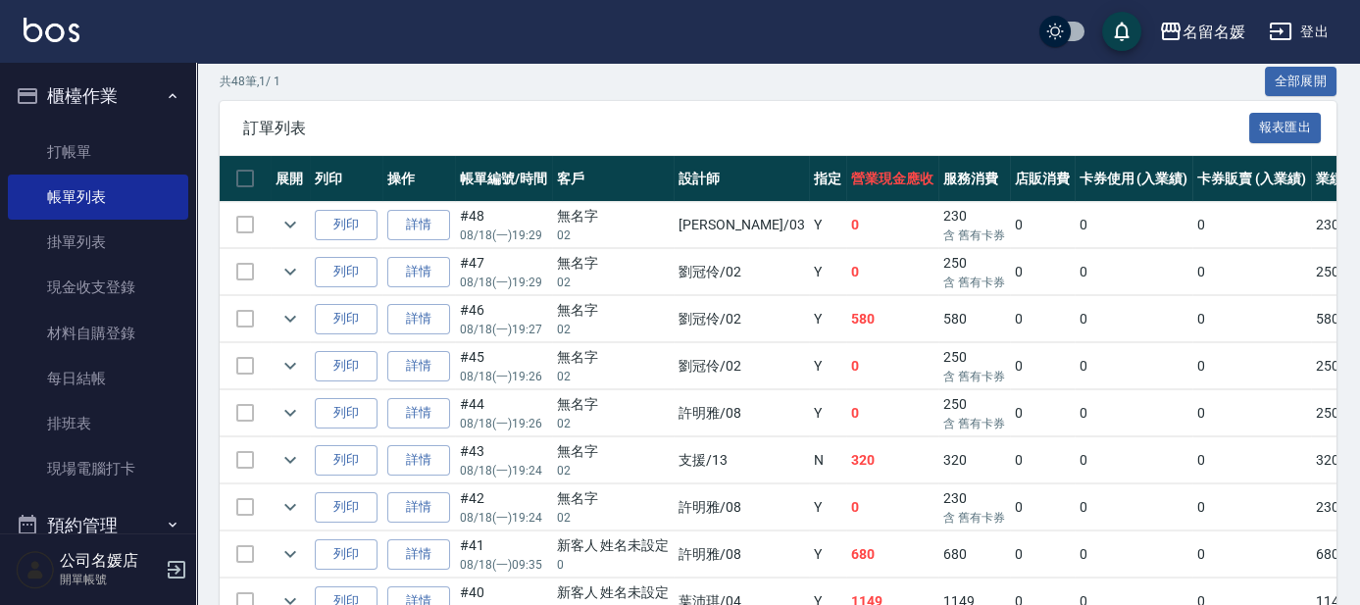
scroll to position [445, 0]
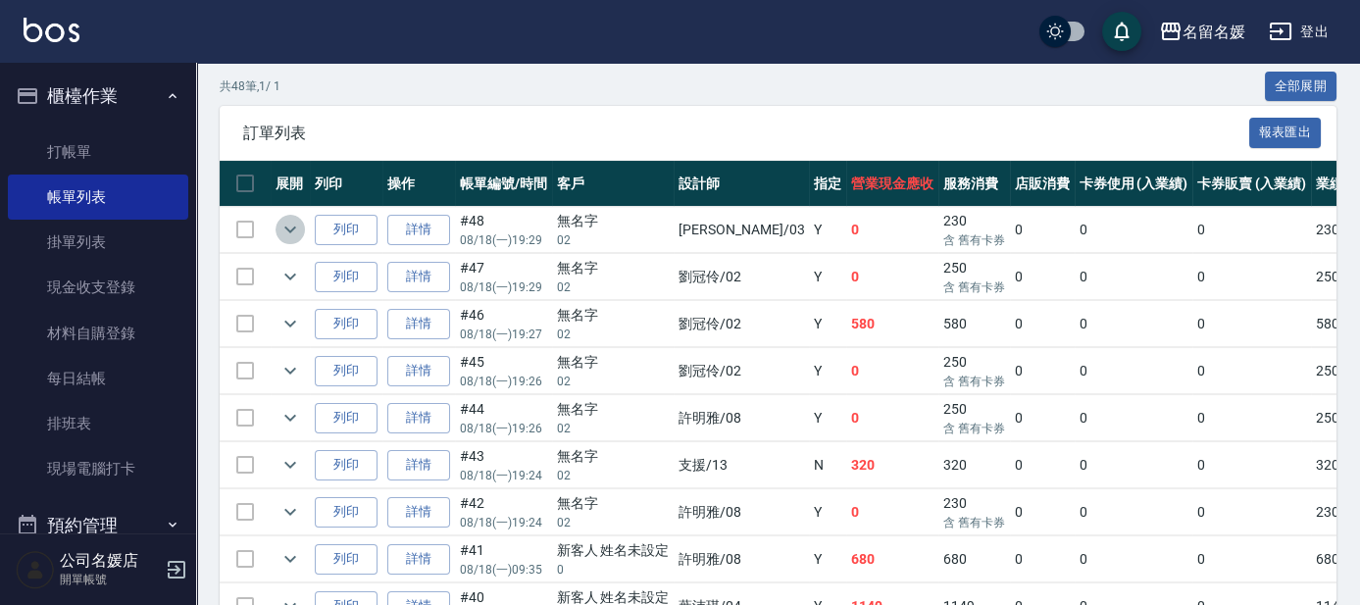
click at [292, 227] on icon "expand row" at bounding box center [291, 230] width 24 height 24
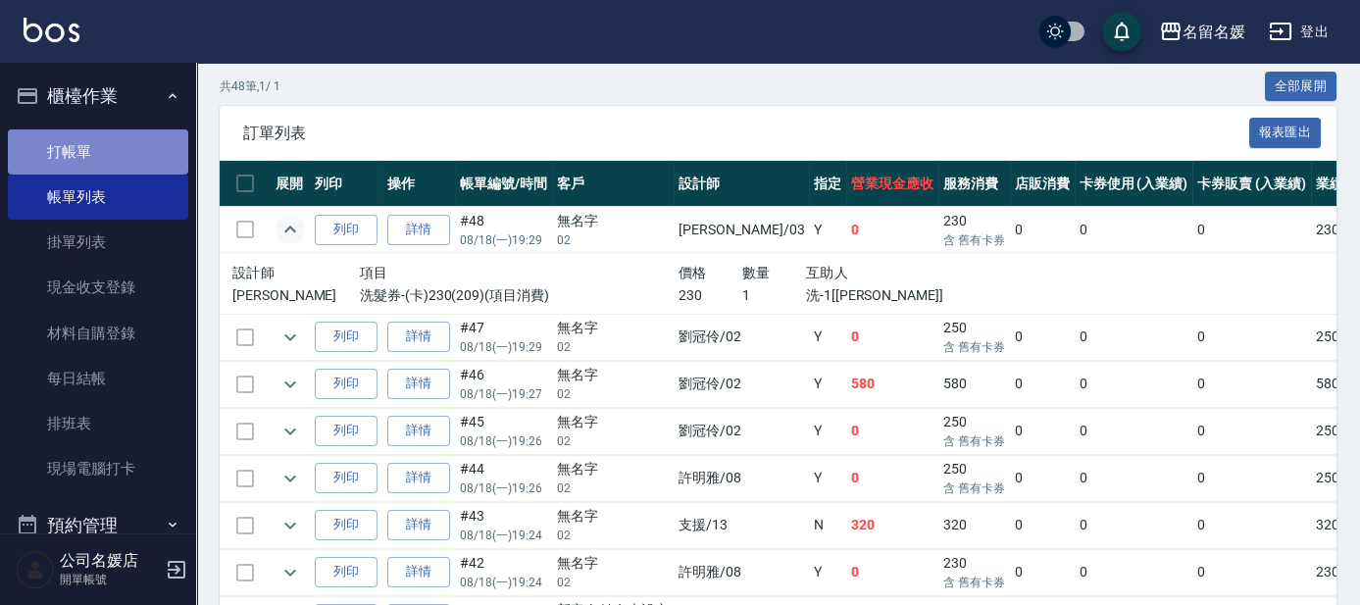
click at [104, 139] on link "打帳單" at bounding box center [98, 151] width 180 height 45
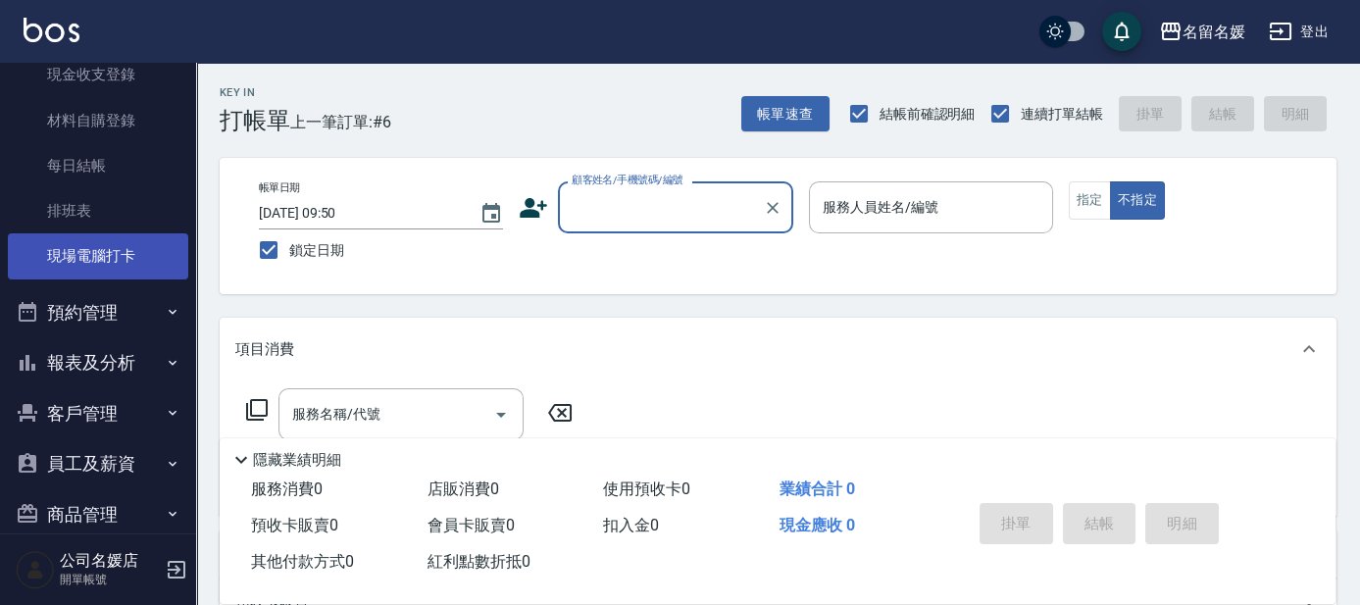
scroll to position [242, 0]
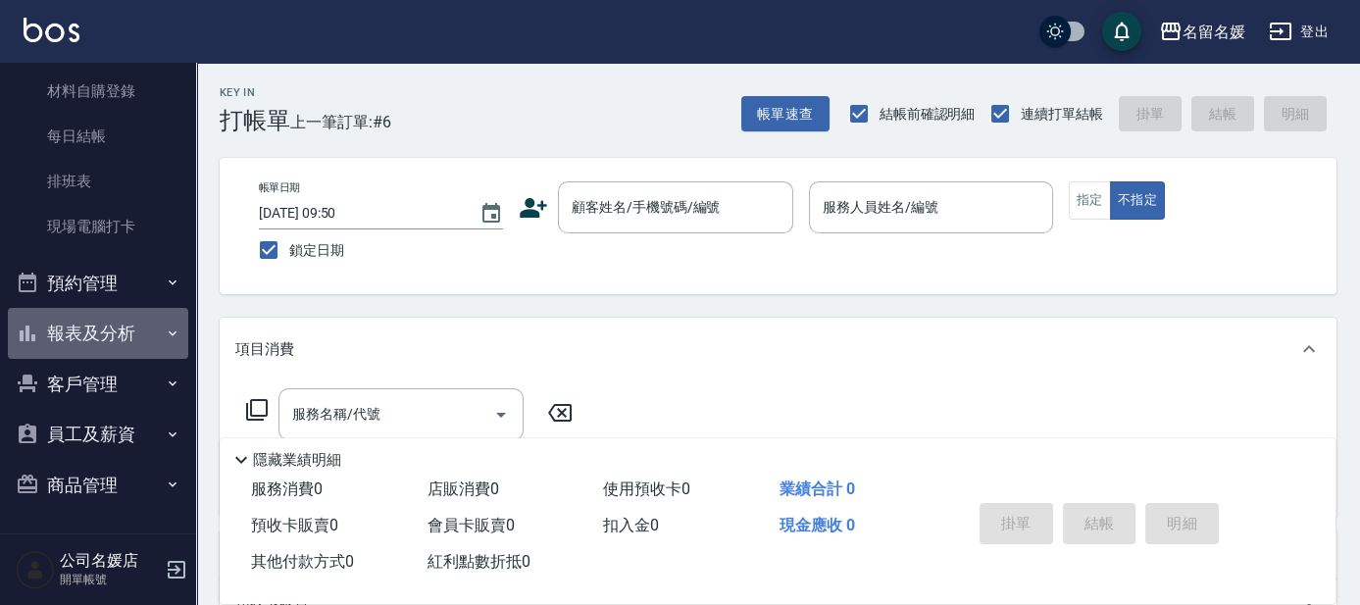
click at [134, 333] on button "報表及分析" at bounding box center [98, 333] width 180 height 51
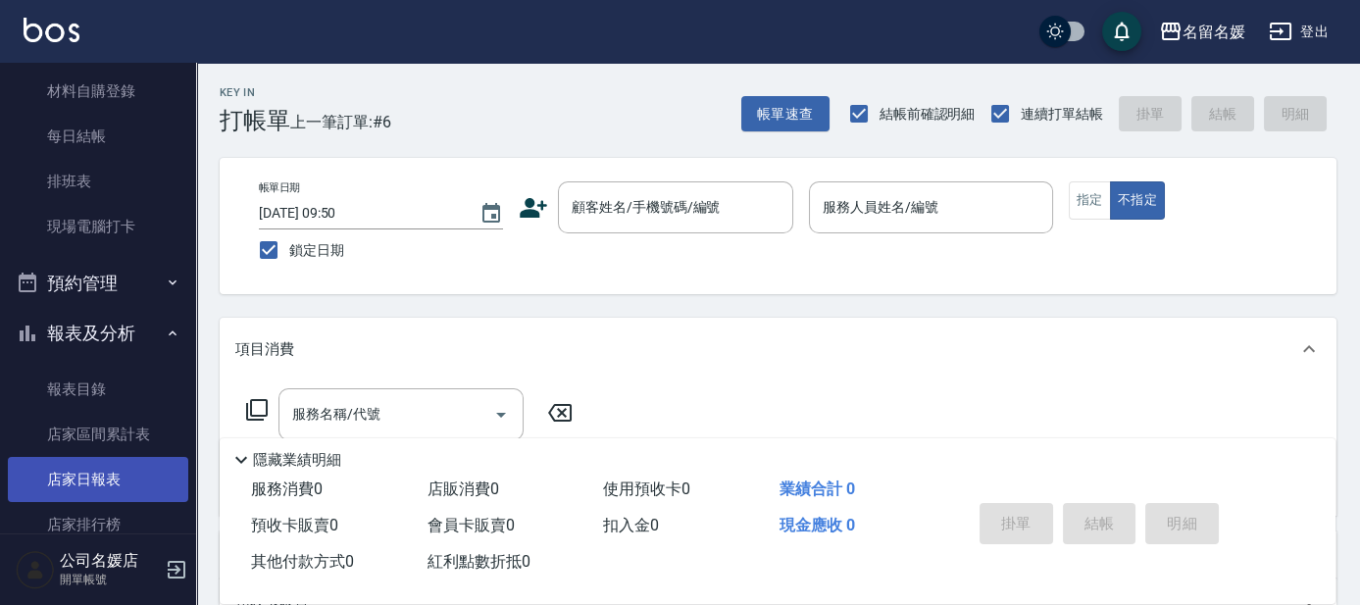
scroll to position [331, 0]
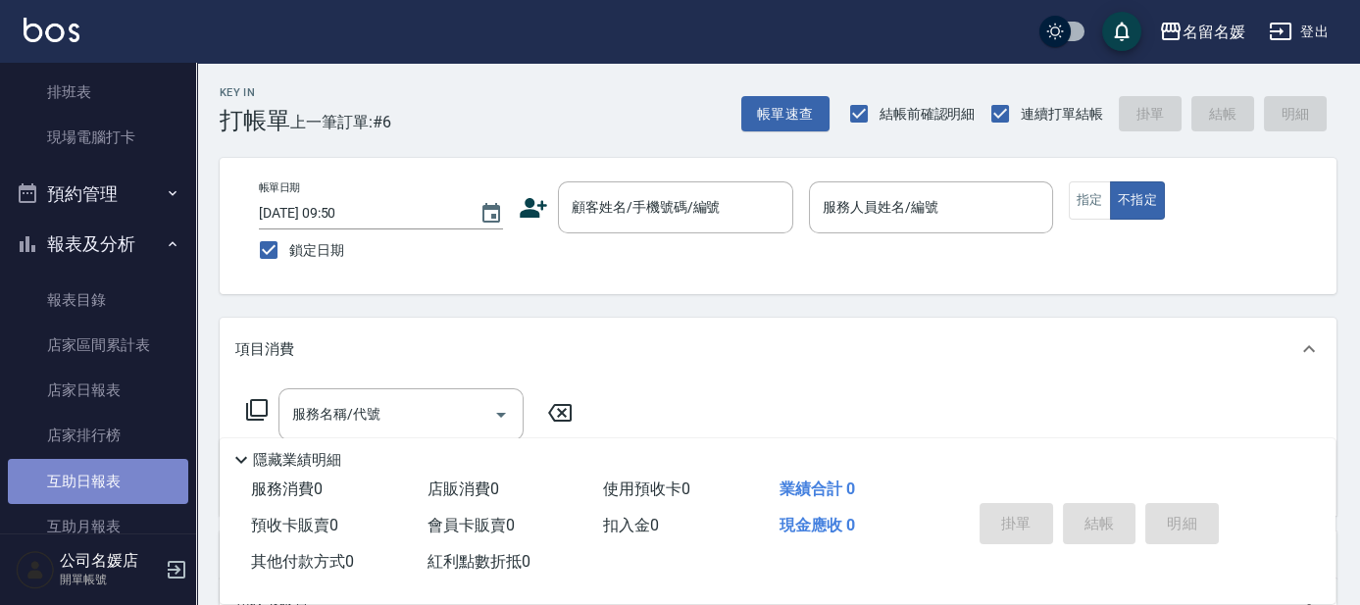
click at [130, 480] on link "互助日報表" at bounding box center [98, 481] width 180 height 45
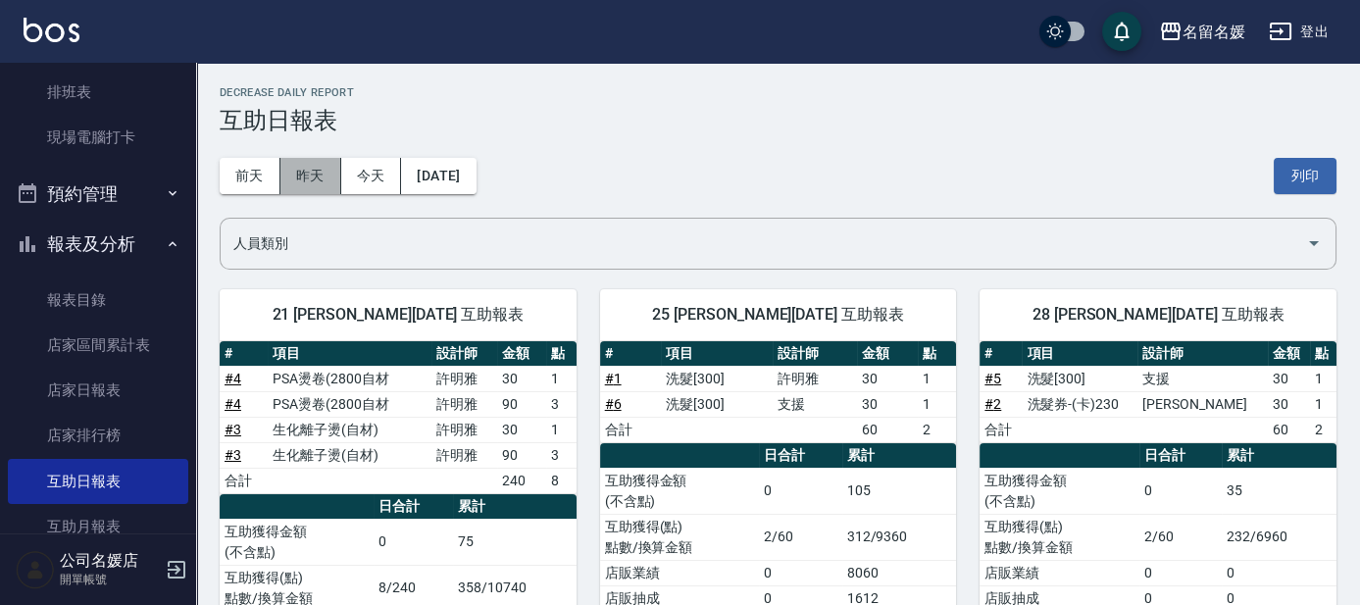
click at [319, 180] on button "昨天" at bounding box center [310, 176] width 61 height 36
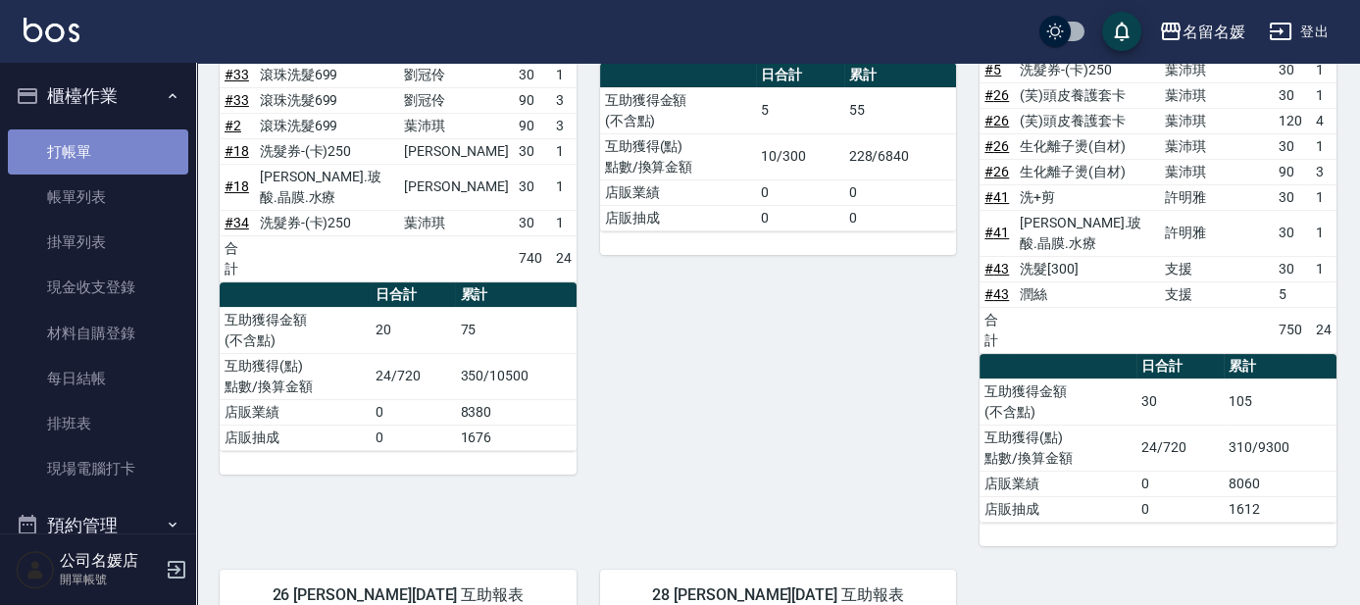
click at [110, 152] on link "打帳單" at bounding box center [98, 151] width 180 height 45
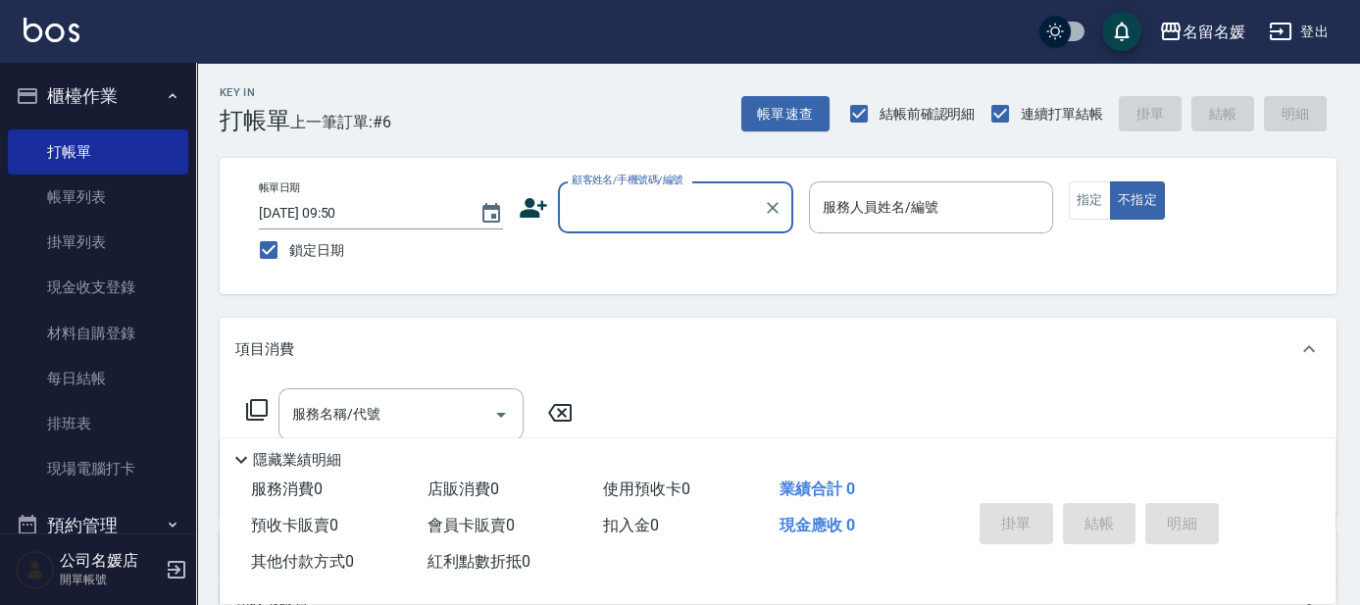
click at [698, 205] on input "顧客姓名/手機號碼/編號" at bounding box center [661, 207] width 188 height 34
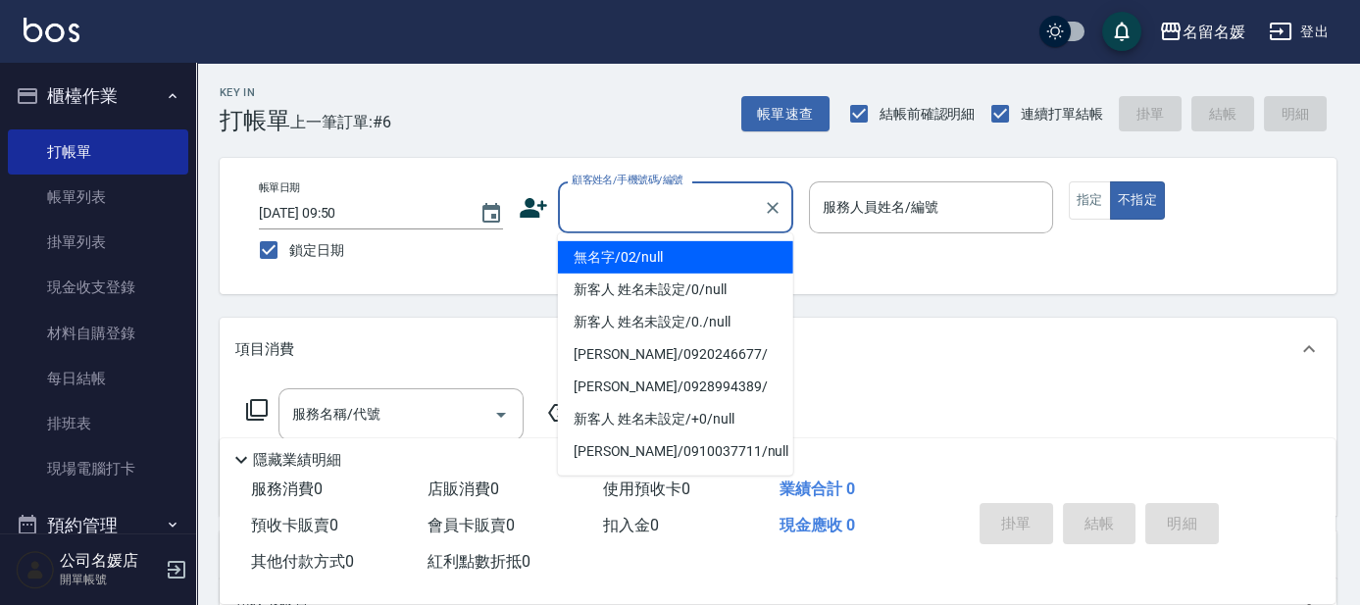
click at [669, 258] on li "無名字/02/null" at bounding box center [675, 257] width 235 height 32
type input "無名字/02/null"
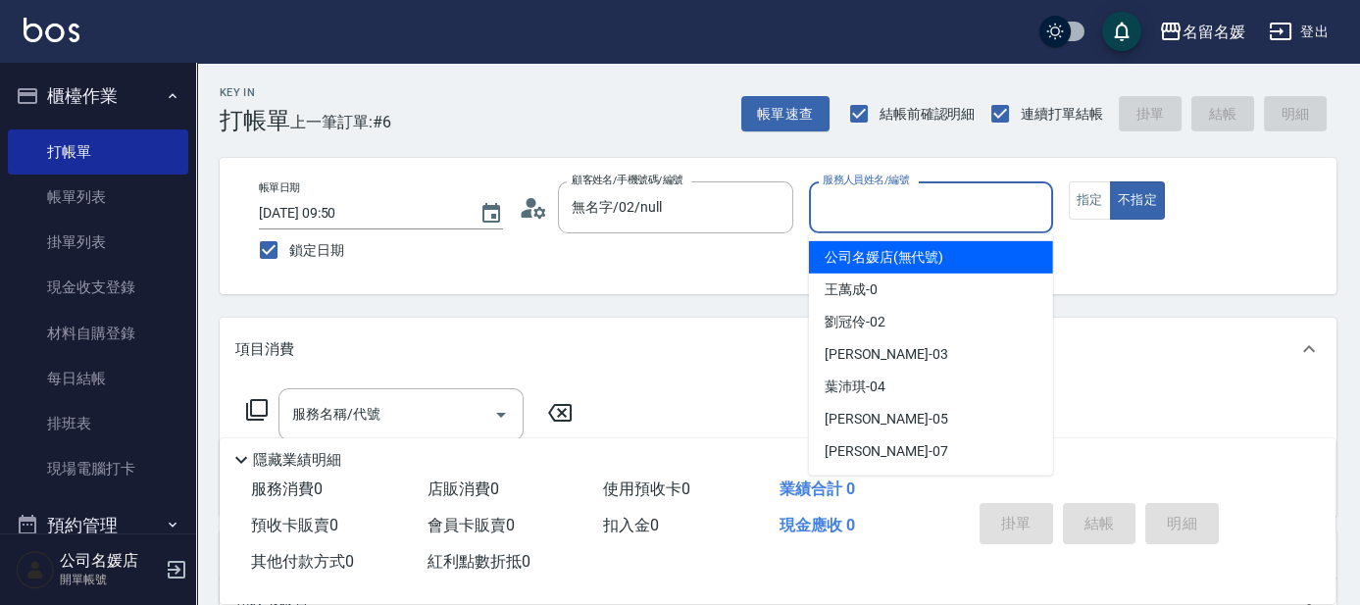
click at [943, 212] on input "服務人員姓名/編號" at bounding box center [931, 207] width 227 height 34
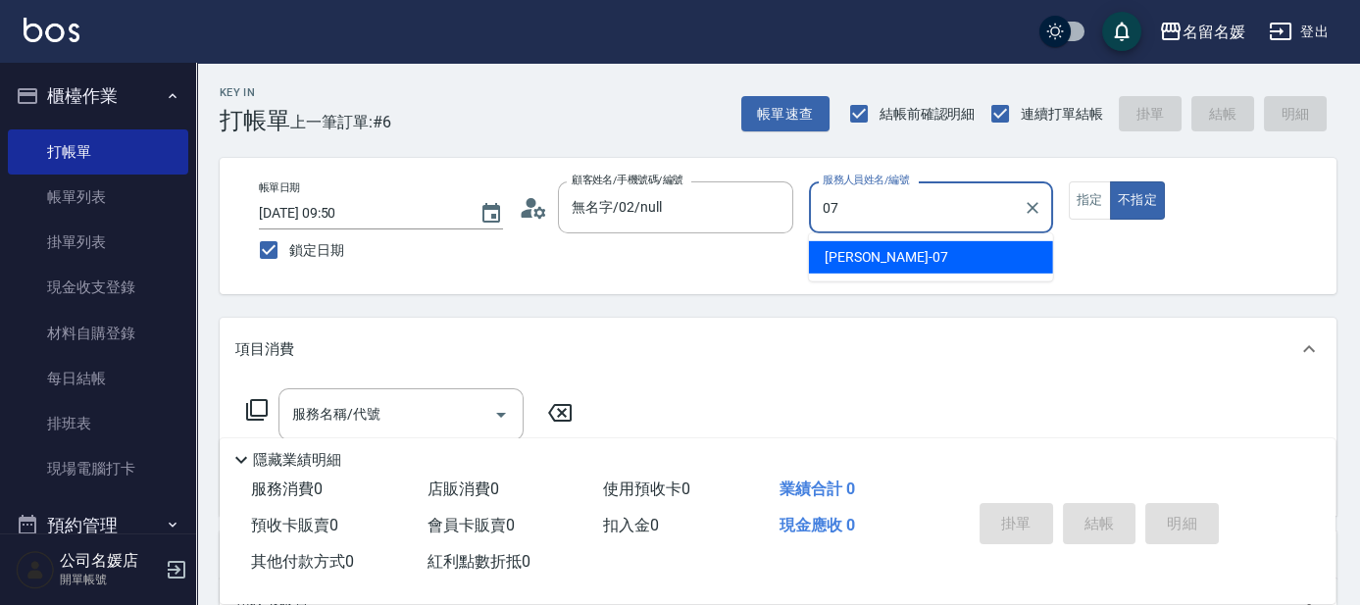
type input "07"
type button "false"
type input "[PERSON_NAME]-07"
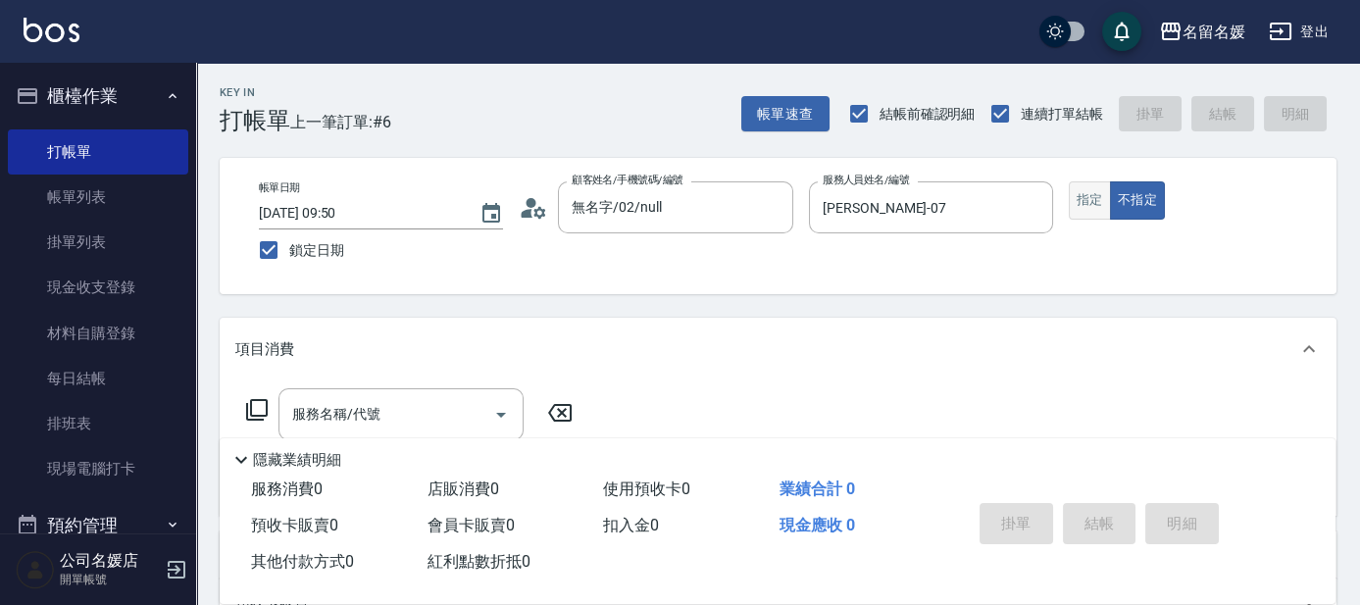
click at [1077, 202] on button "指定" at bounding box center [1090, 200] width 42 height 38
click at [441, 428] on input "服務名稱/代號" at bounding box center [386, 414] width 198 height 34
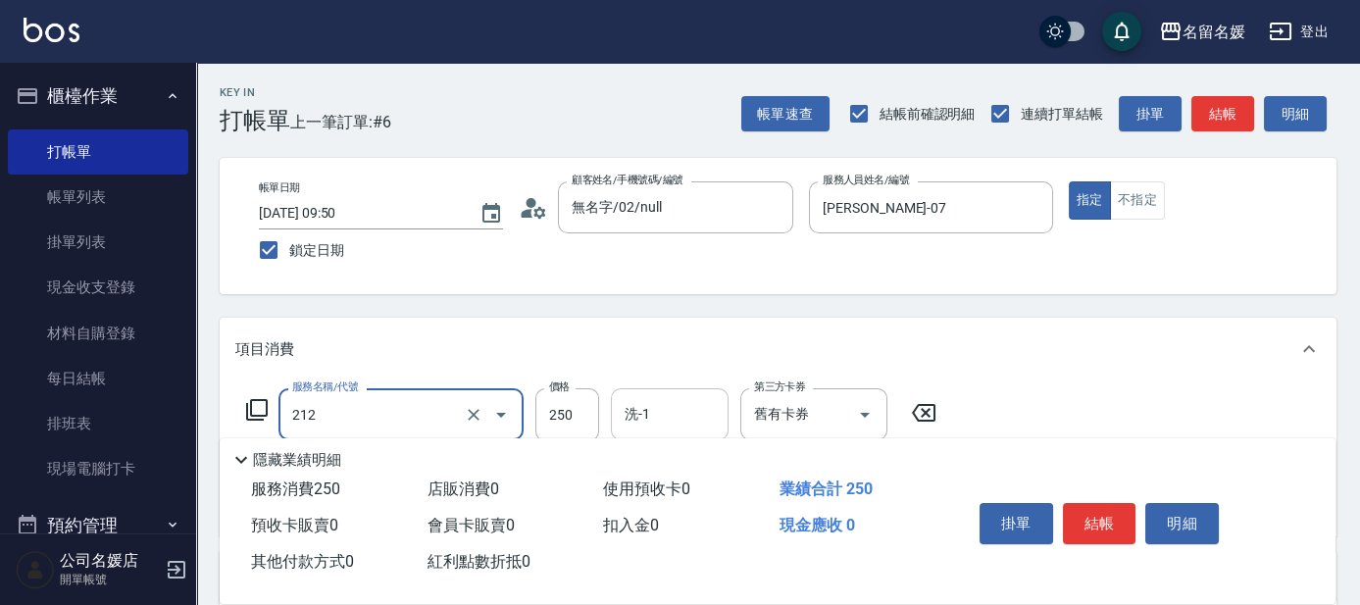
click at [669, 397] on input "洗-1" at bounding box center [670, 414] width 100 height 34
type input "洗髮券-(卡)250(212)"
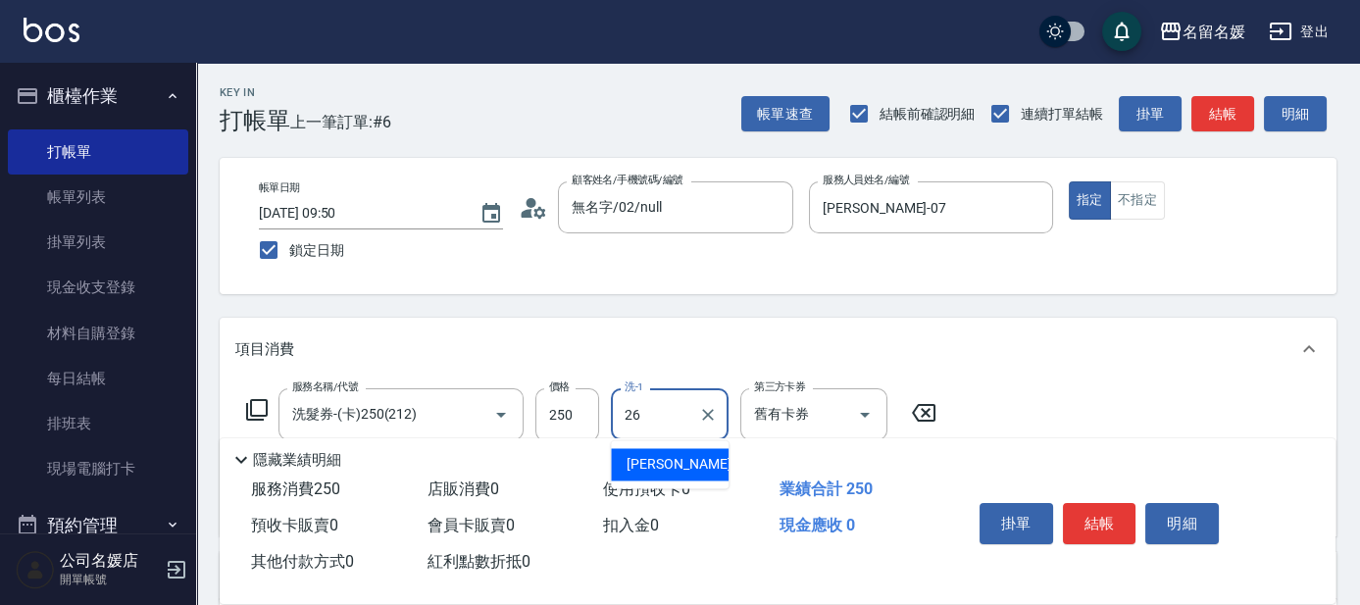
type input "[PERSON_NAME]-26"
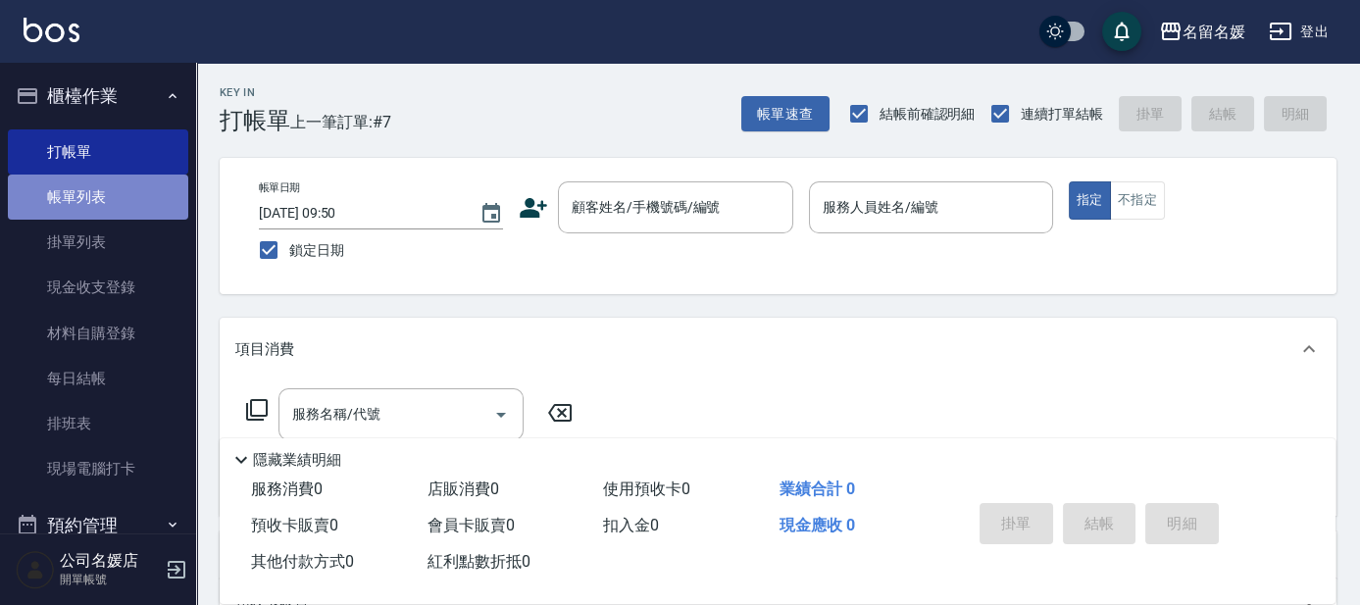
click at [107, 191] on link "帳單列表" at bounding box center [98, 197] width 180 height 45
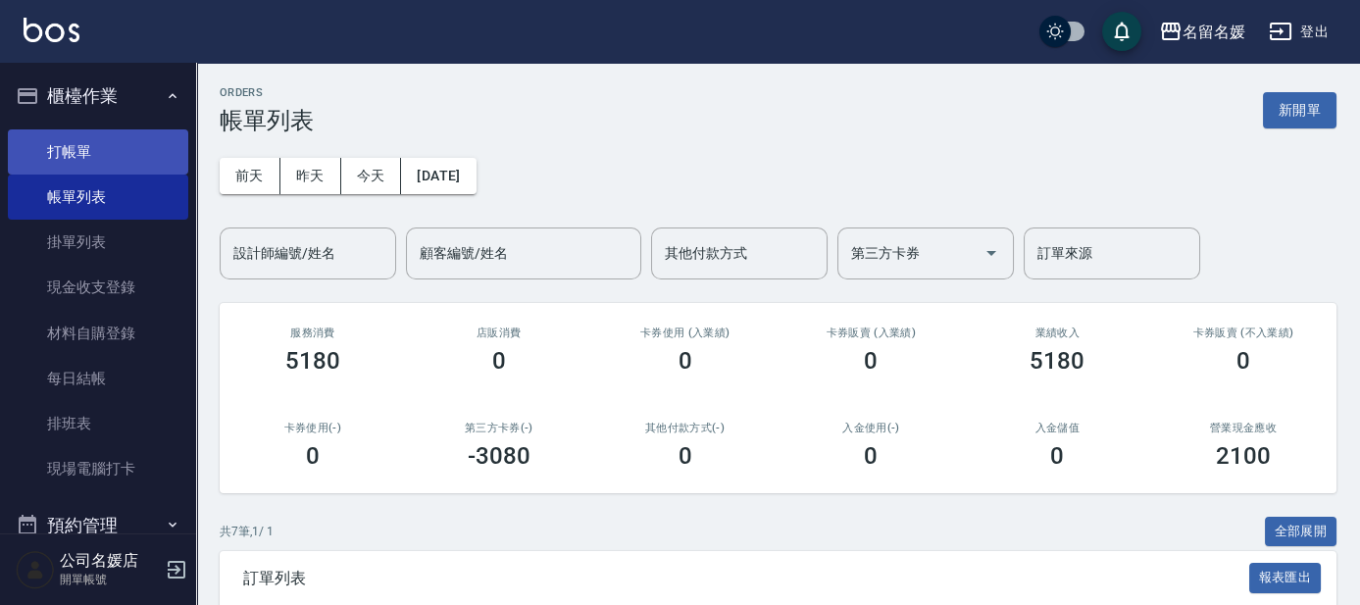
click at [107, 160] on link "打帳單" at bounding box center [98, 151] width 180 height 45
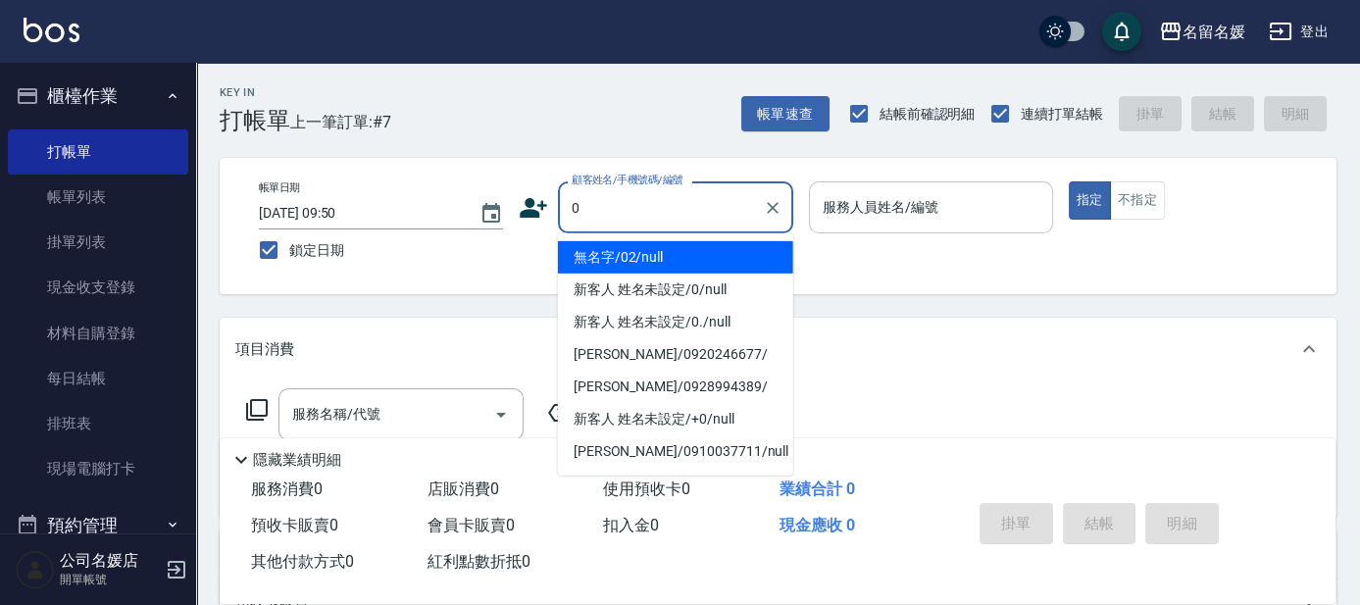
type input "0"
type input "無名字/02/null"
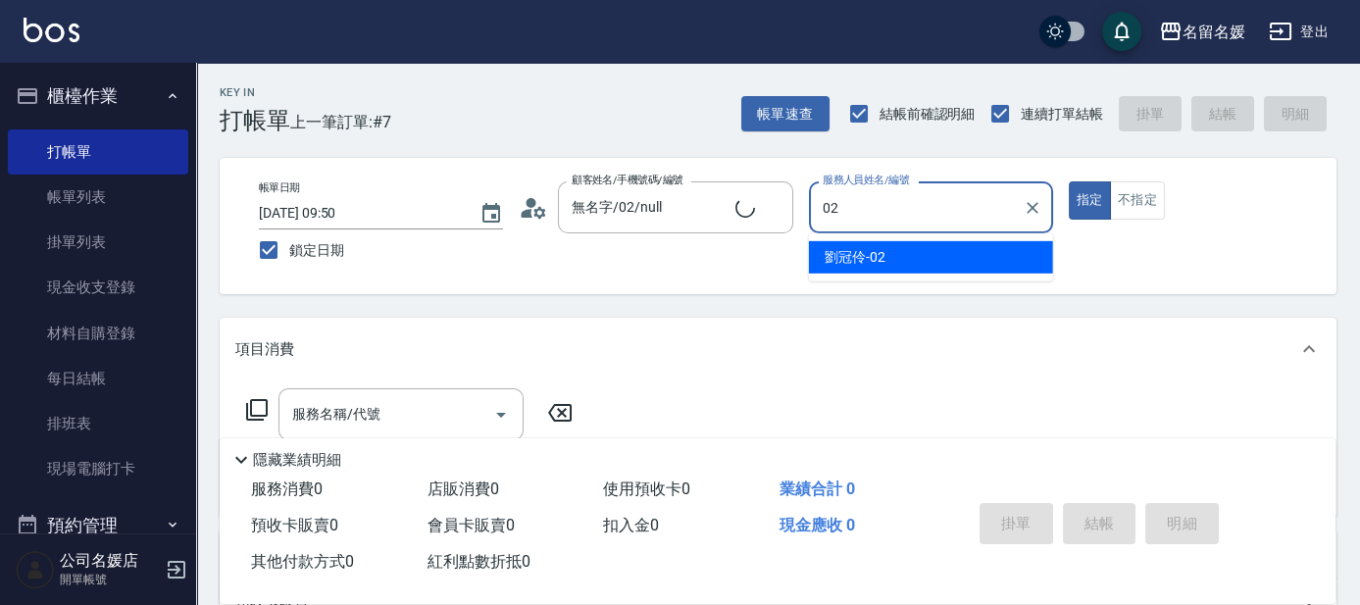
type input "02"
type button "true"
type input "新客人 姓名未設定/0/null"
type input "[PERSON_NAME]-02"
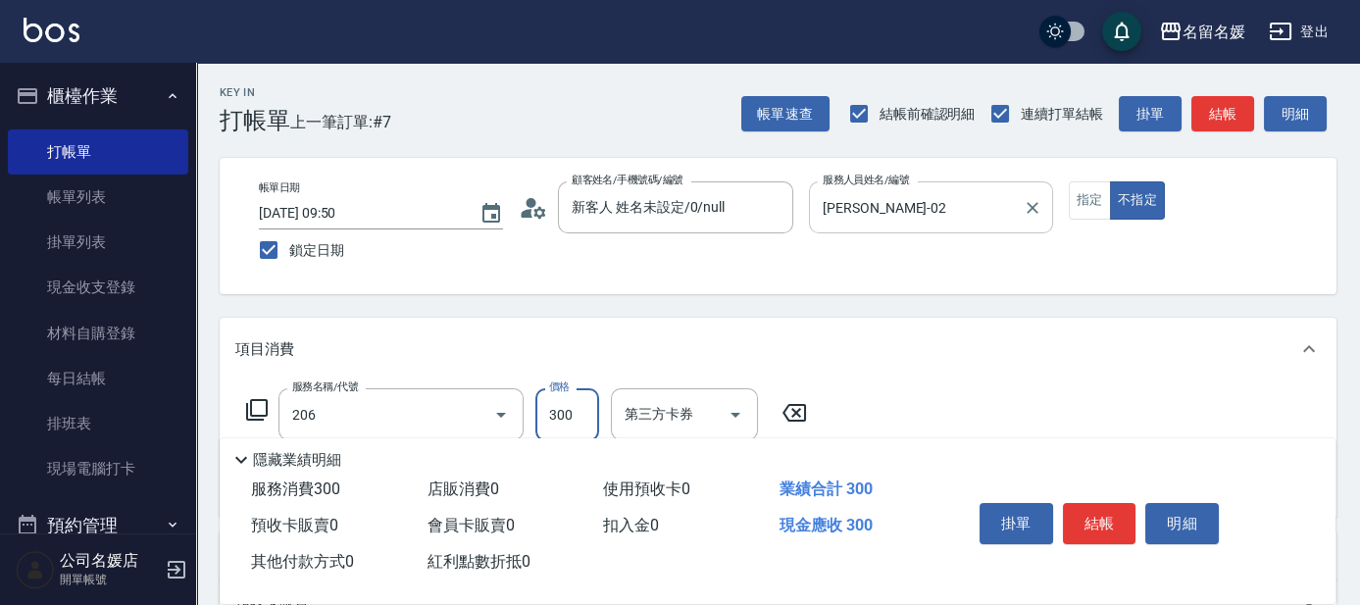
type input "洗髮[300](206)"
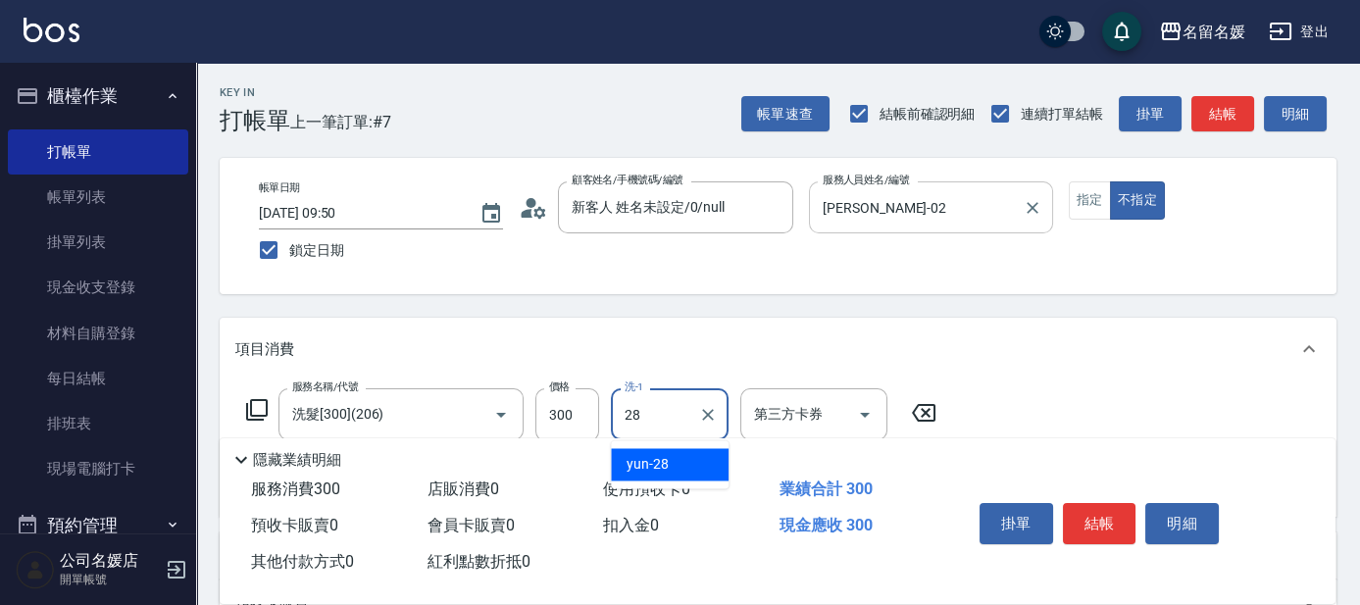
type input "yun-28"
type input "潤絲(801)"
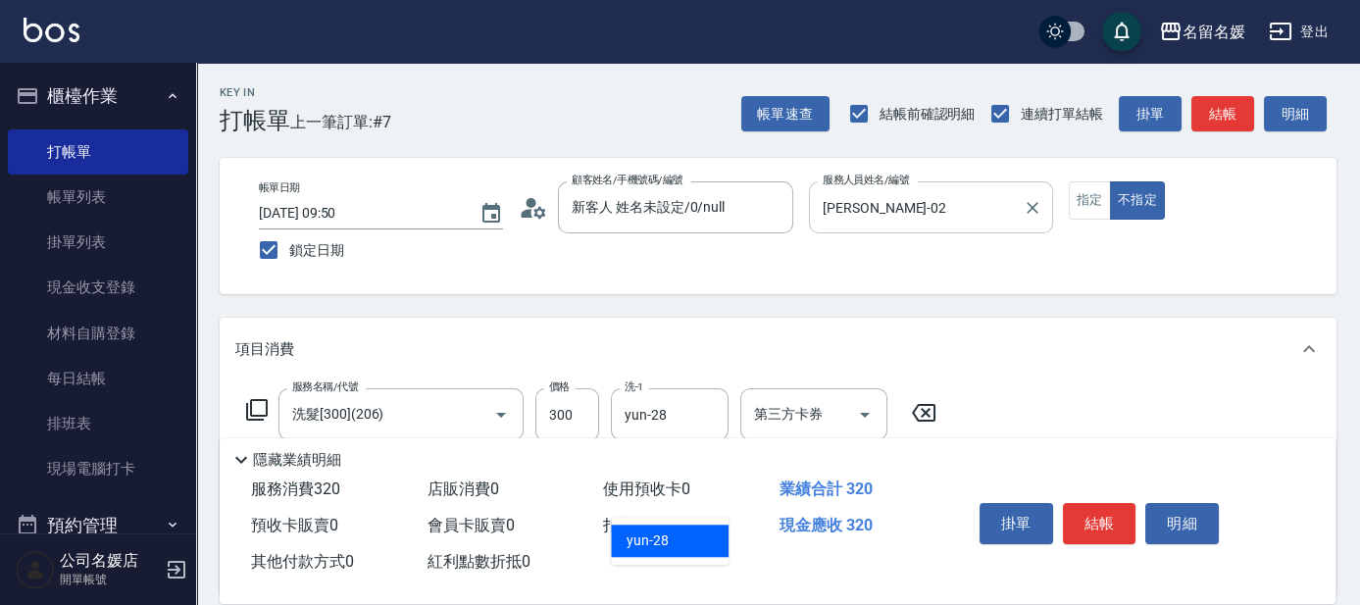
type input "yun-28"
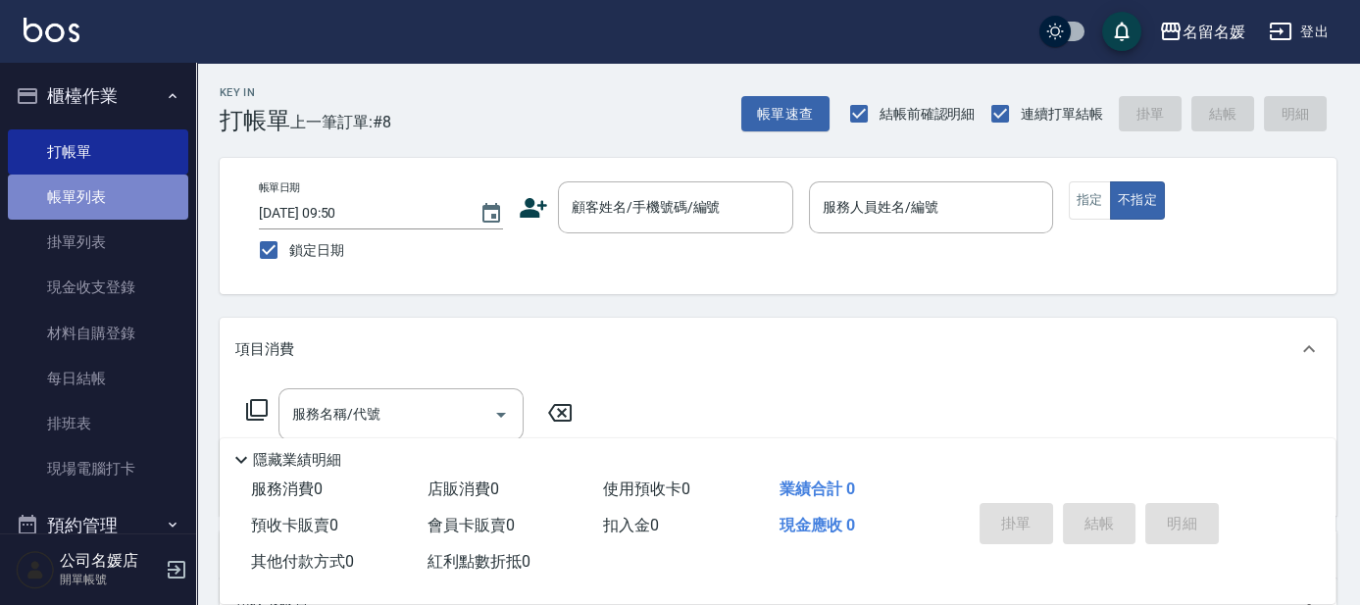
click at [120, 199] on link "帳單列表" at bounding box center [98, 197] width 180 height 45
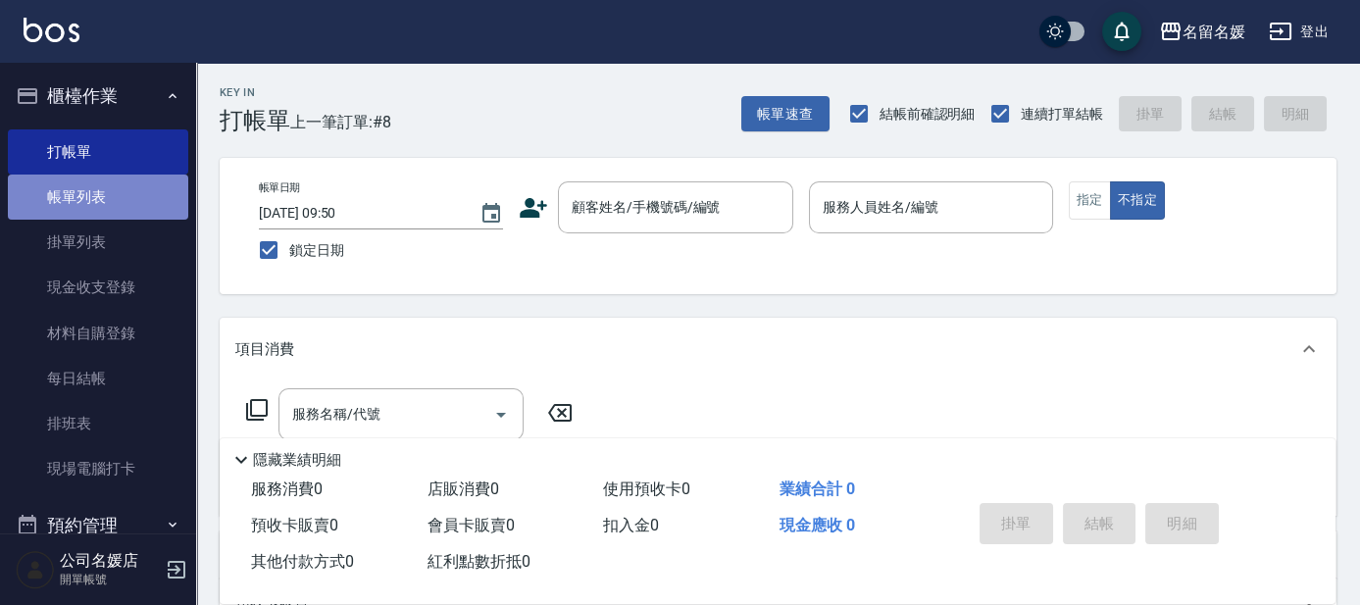
click at [120, 199] on link "帳單列表" at bounding box center [98, 197] width 180 height 45
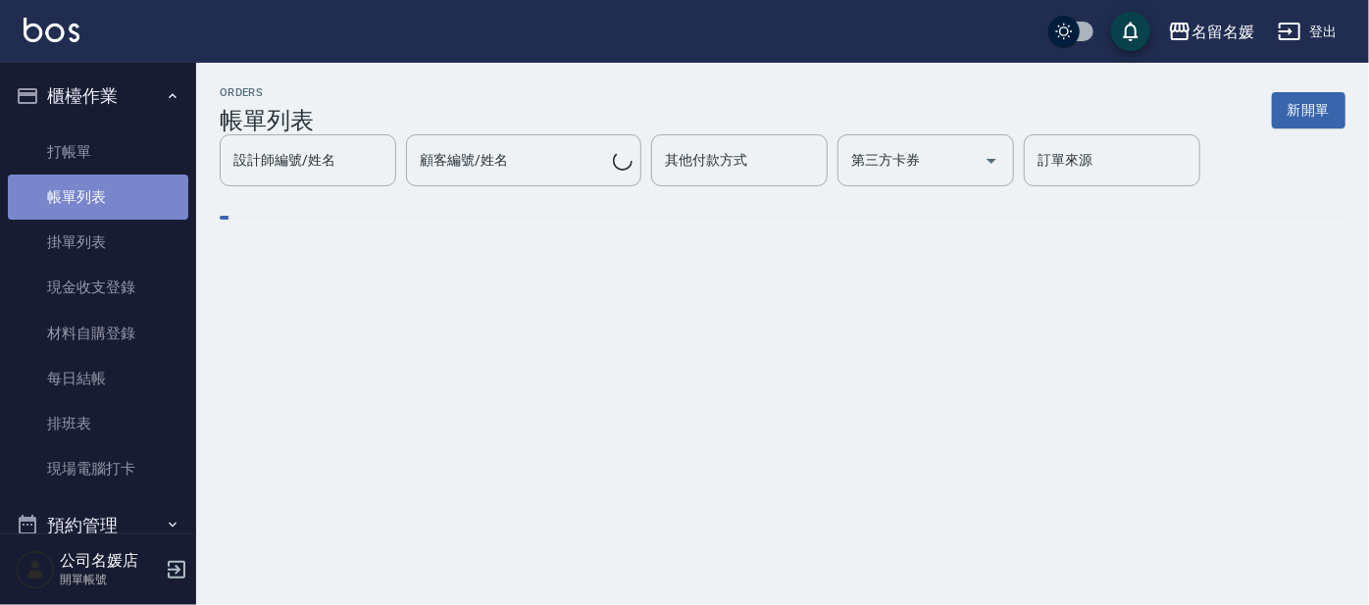
click at [120, 199] on link "帳單列表" at bounding box center [98, 197] width 180 height 45
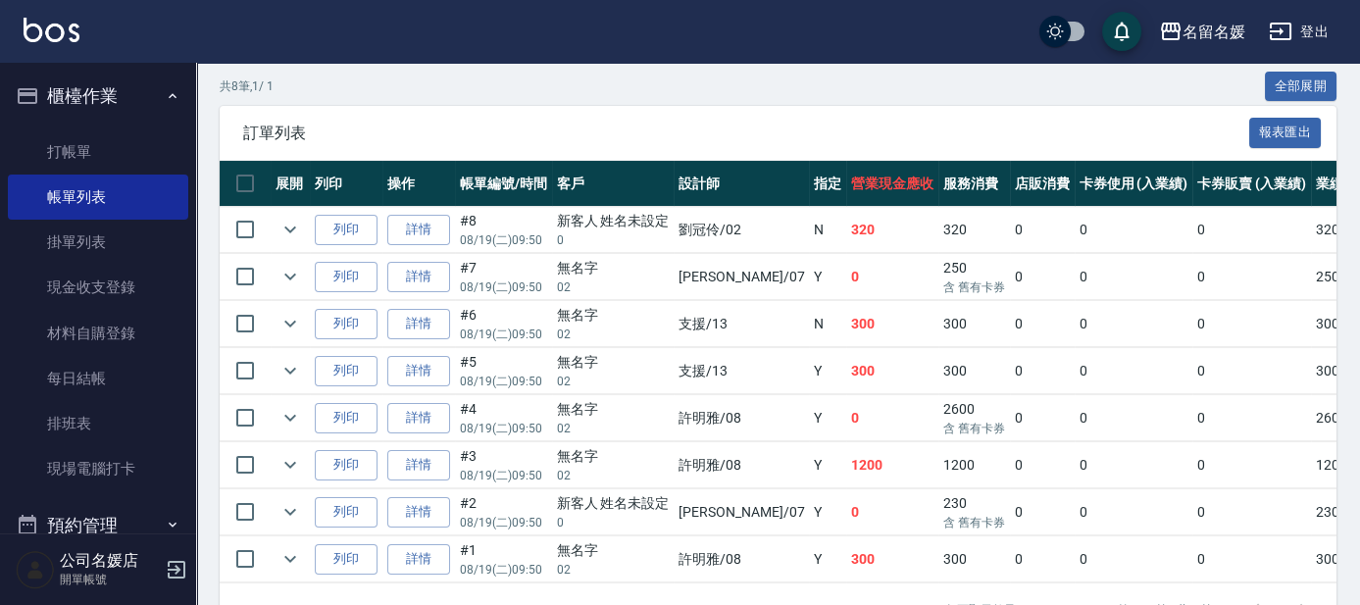
scroll to position [510, 0]
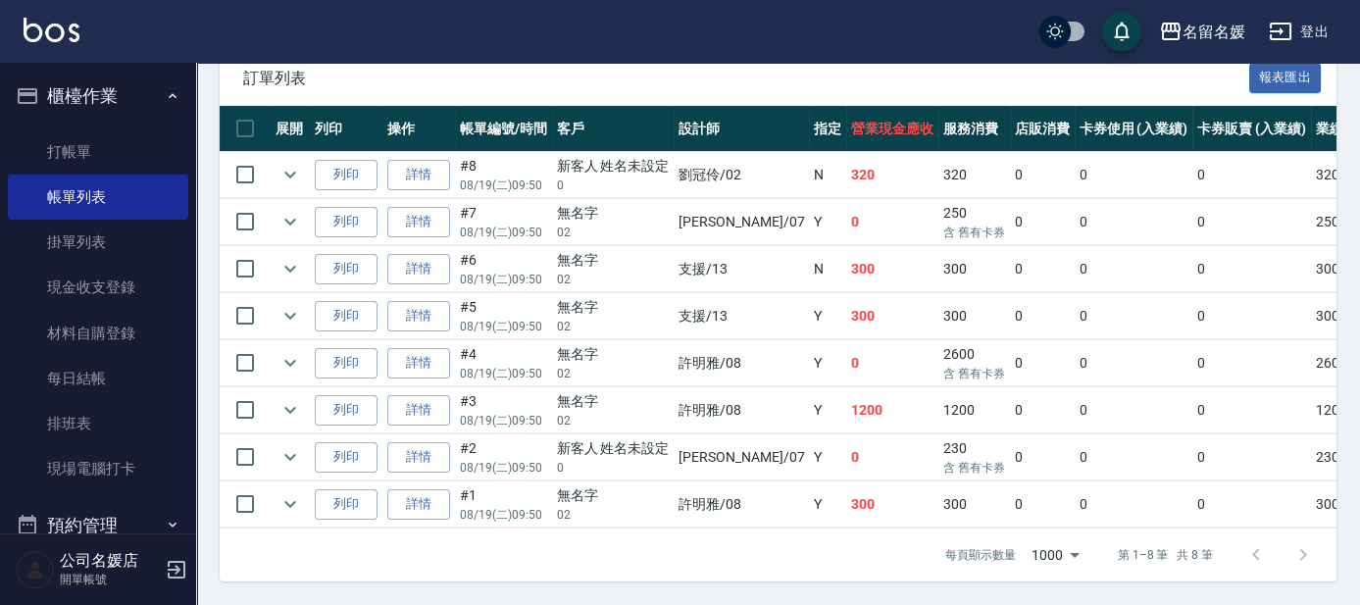
click at [272, 394] on td at bounding box center [290, 410] width 39 height 46
click at [291, 407] on icon "expand row" at bounding box center [290, 410] width 12 height 7
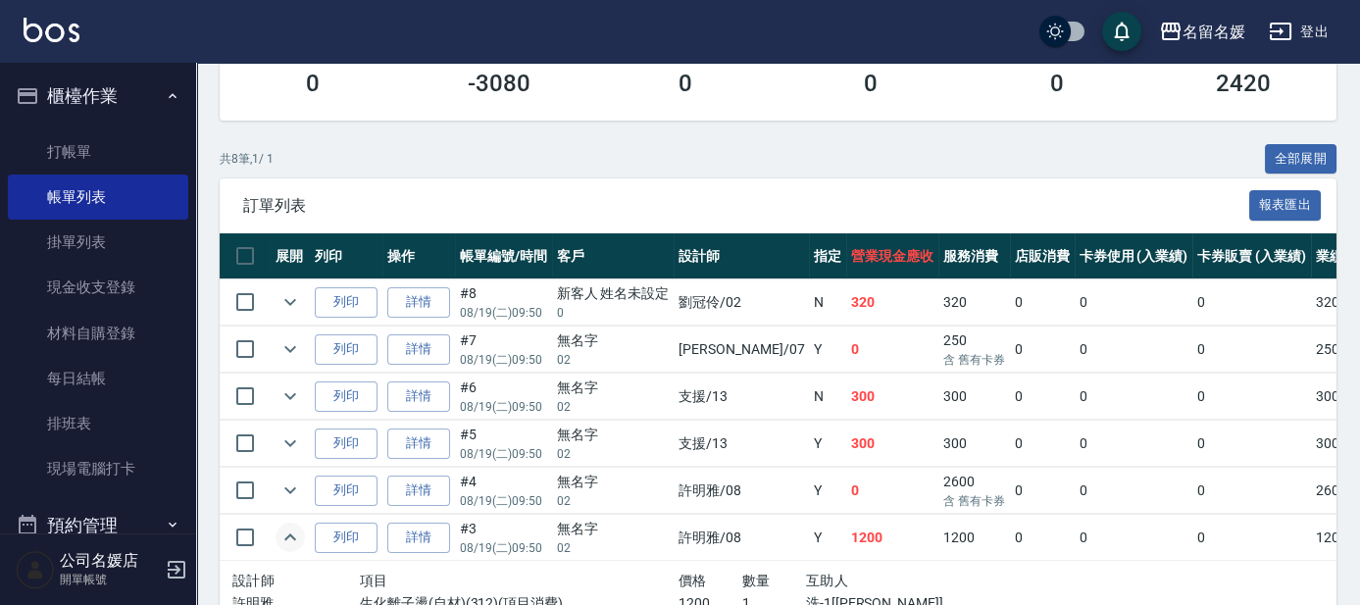
scroll to position [368, 0]
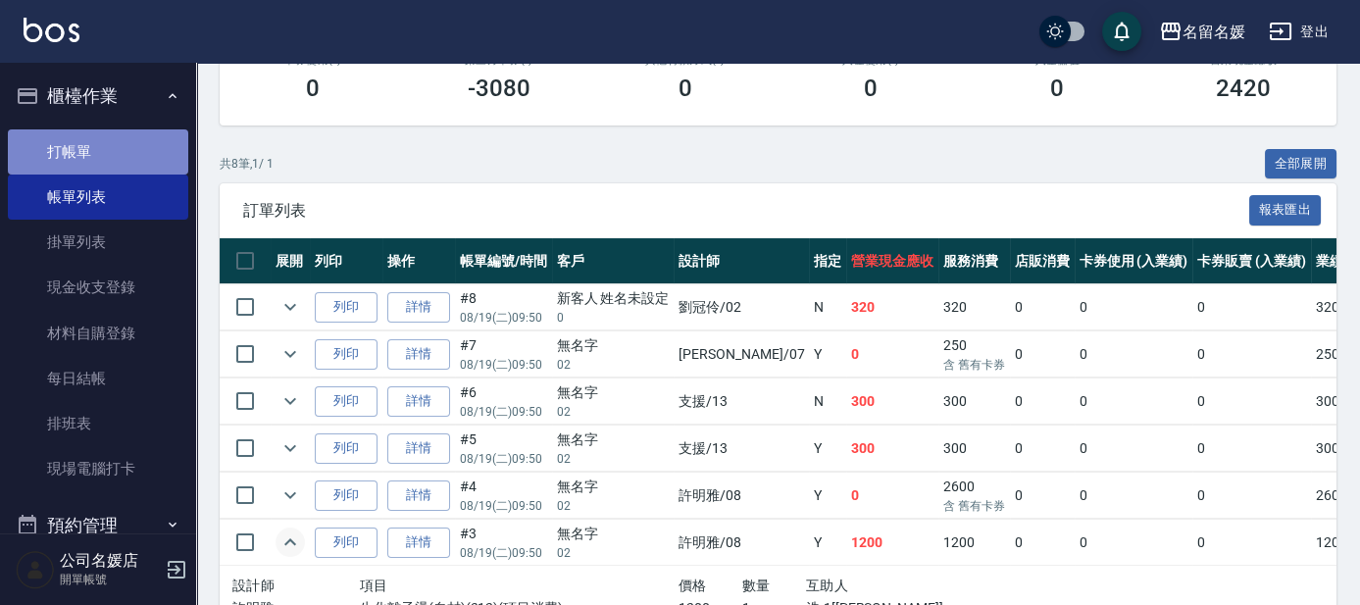
click at [117, 147] on link "打帳單" at bounding box center [98, 151] width 180 height 45
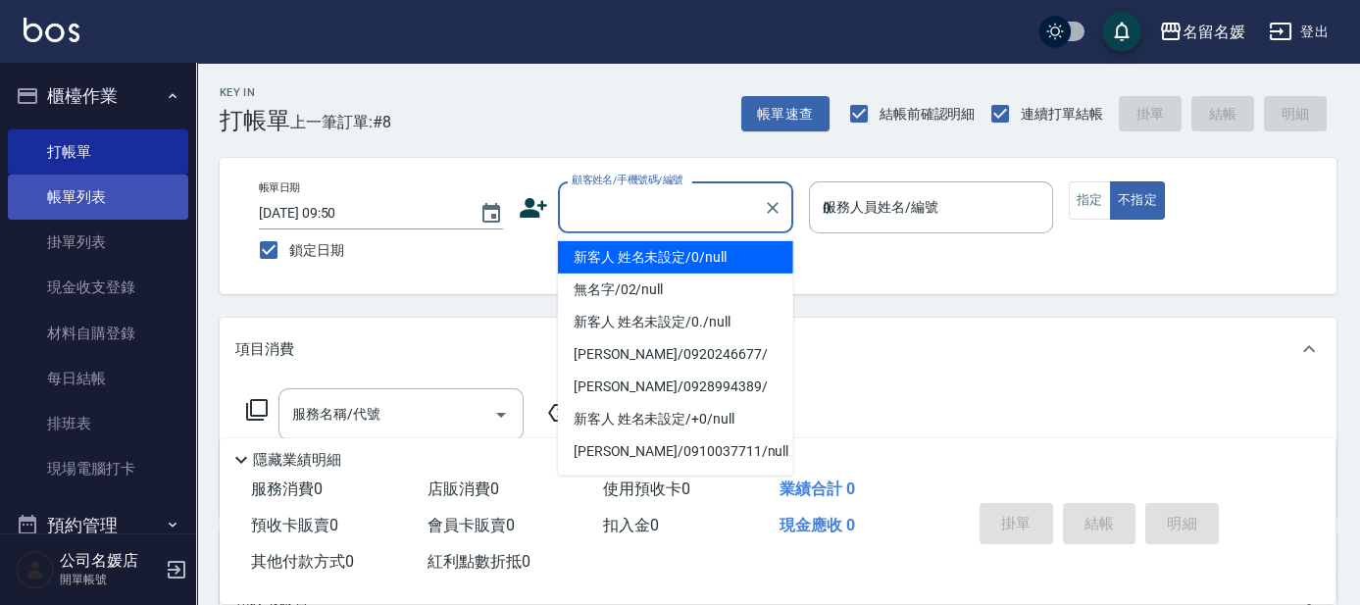
type input "03"
type input "新客人 姓名未設定/0/null"
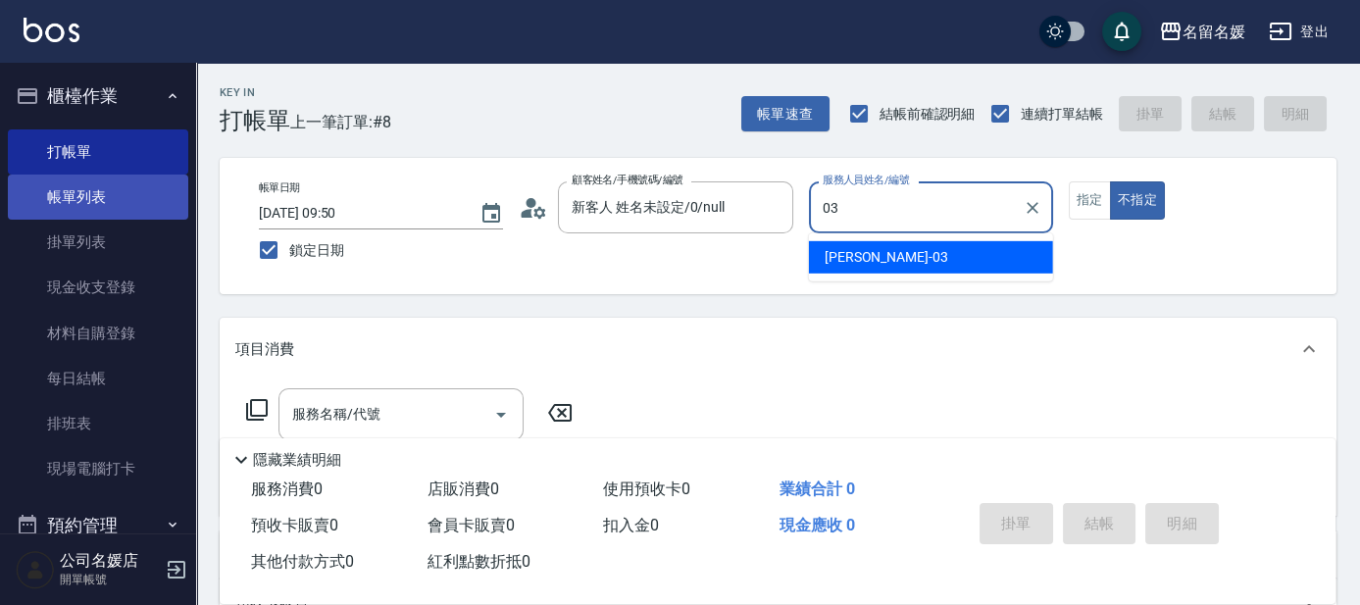
type input "03"
type button "false"
type input "[PERSON_NAME]-03"
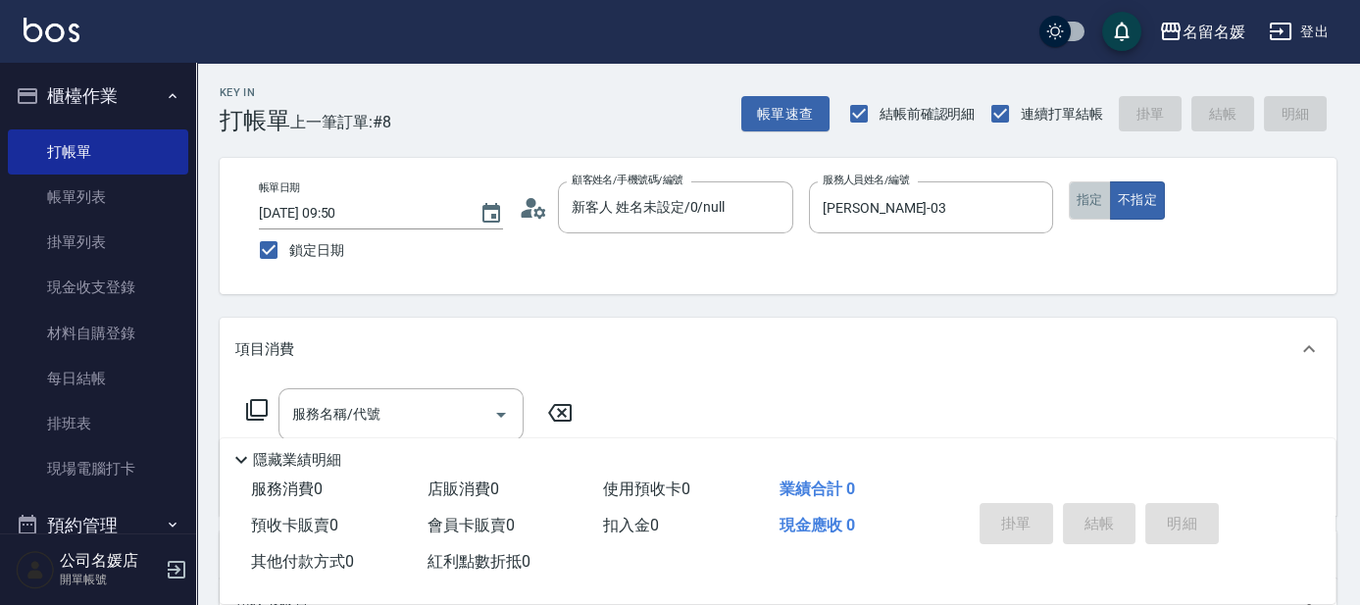
click at [1082, 201] on button "指定" at bounding box center [1090, 200] width 42 height 38
type button "true"
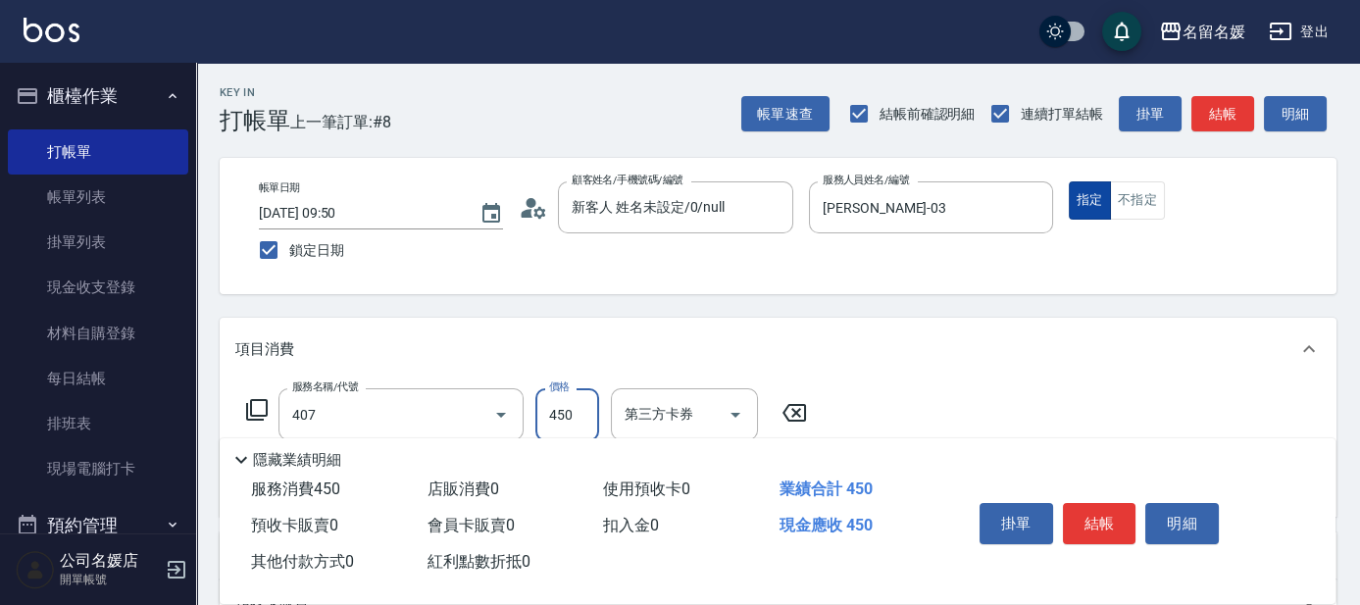
type input "剪髮(450)(407)"
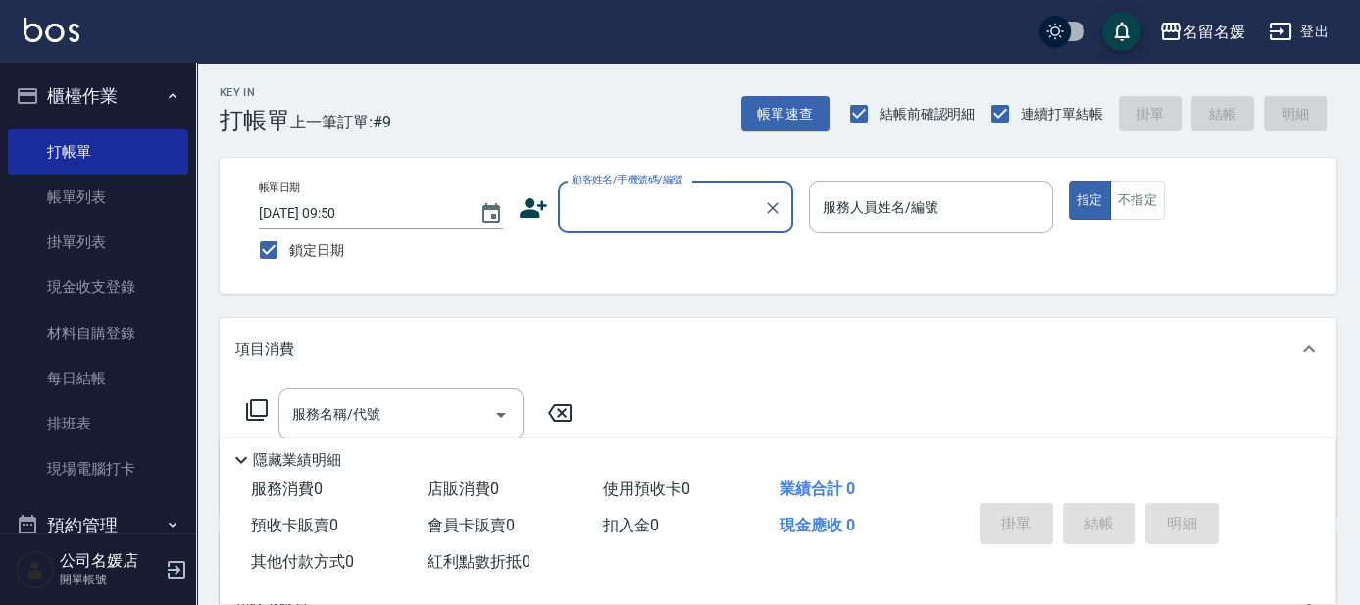
click at [683, 227] on div "顧客姓名/手機號碼/編號" at bounding box center [675, 207] width 235 height 52
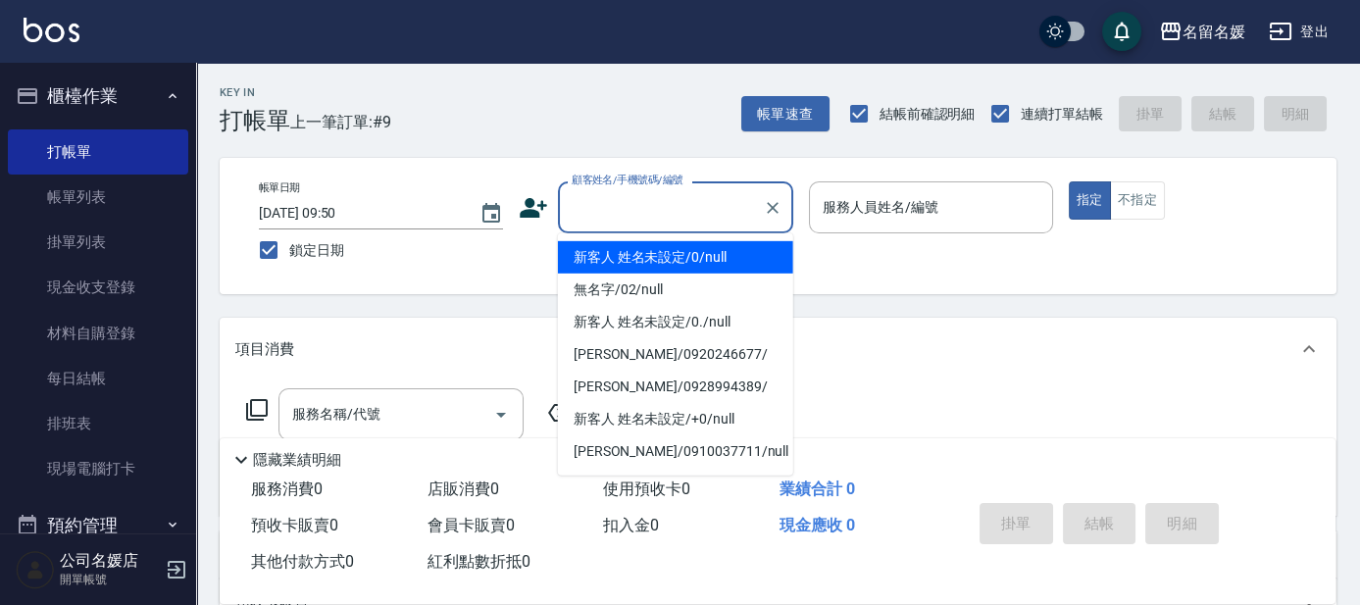
click at [672, 247] on li "新客人 姓名未設定/0/null" at bounding box center [675, 257] width 235 height 32
type input "新客人 姓名未設定/0/null"
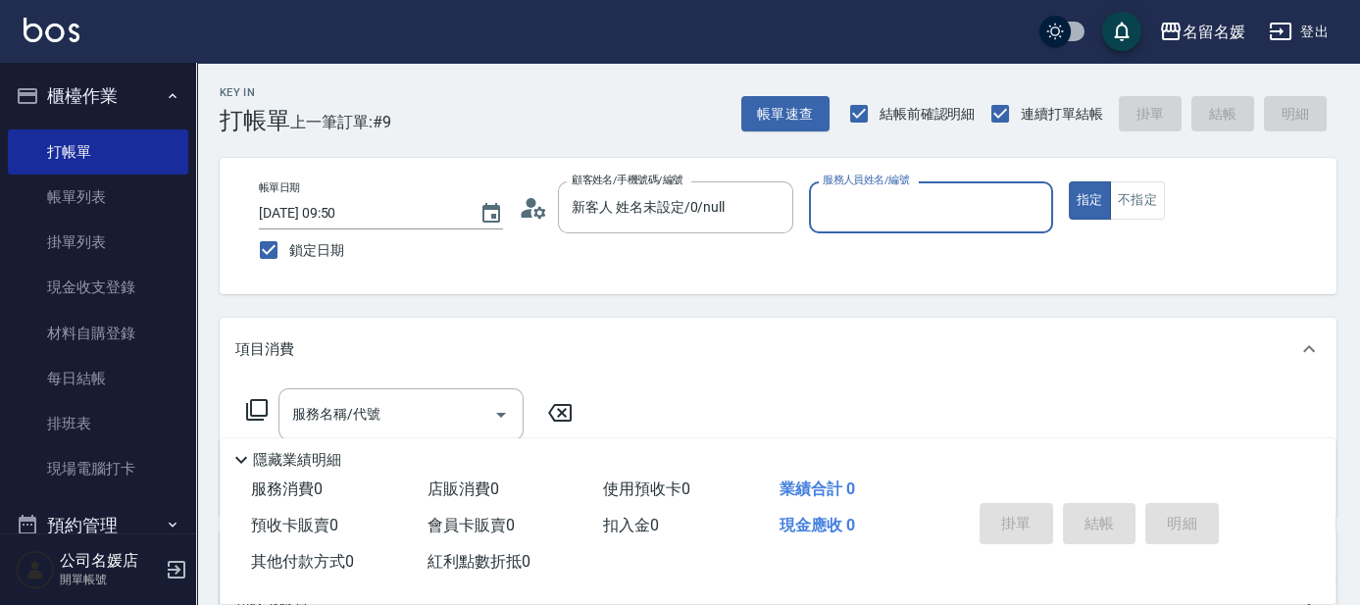
click at [864, 212] on input "服務人員姓名/編號" at bounding box center [931, 207] width 227 height 34
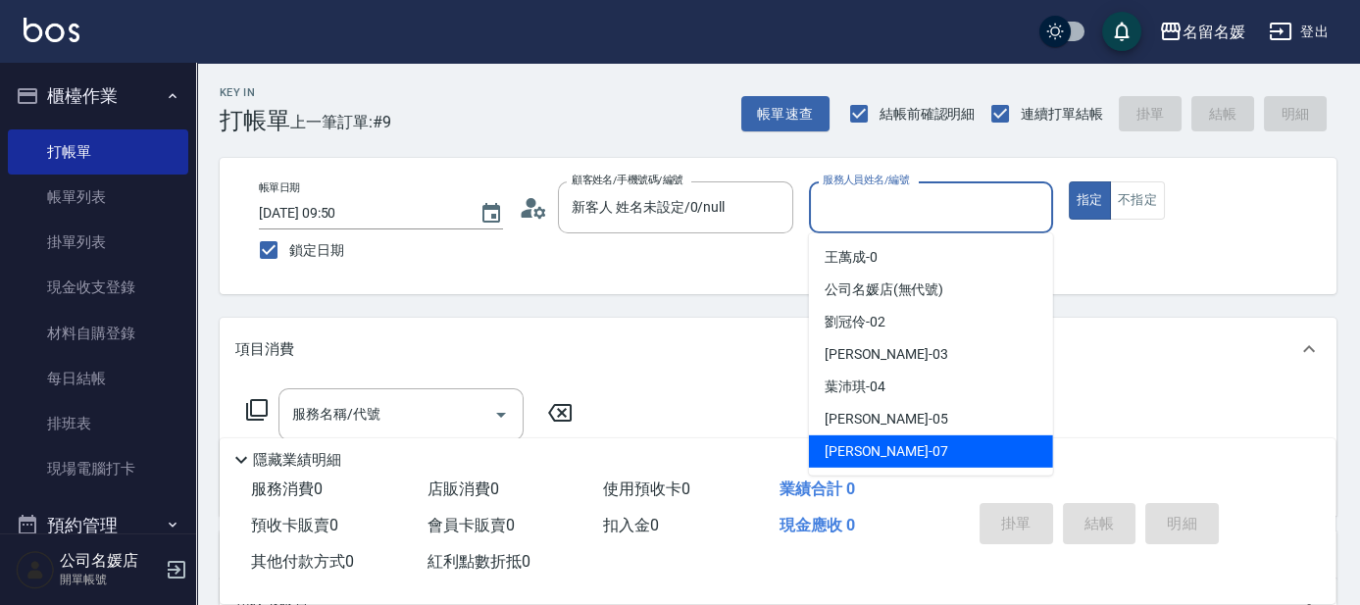
click at [880, 450] on span "[PERSON_NAME] -07" at bounding box center [887, 451] width 124 height 21
type input "[PERSON_NAME]-07"
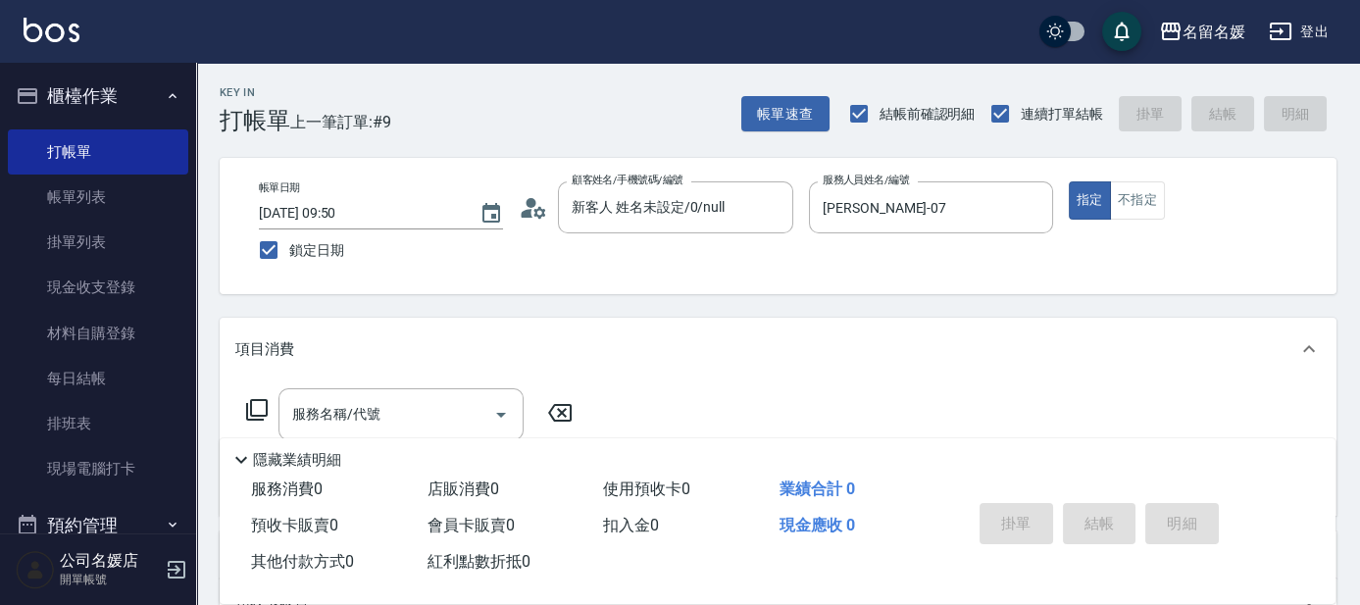
click at [253, 406] on icon at bounding box center [257, 410] width 24 height 24
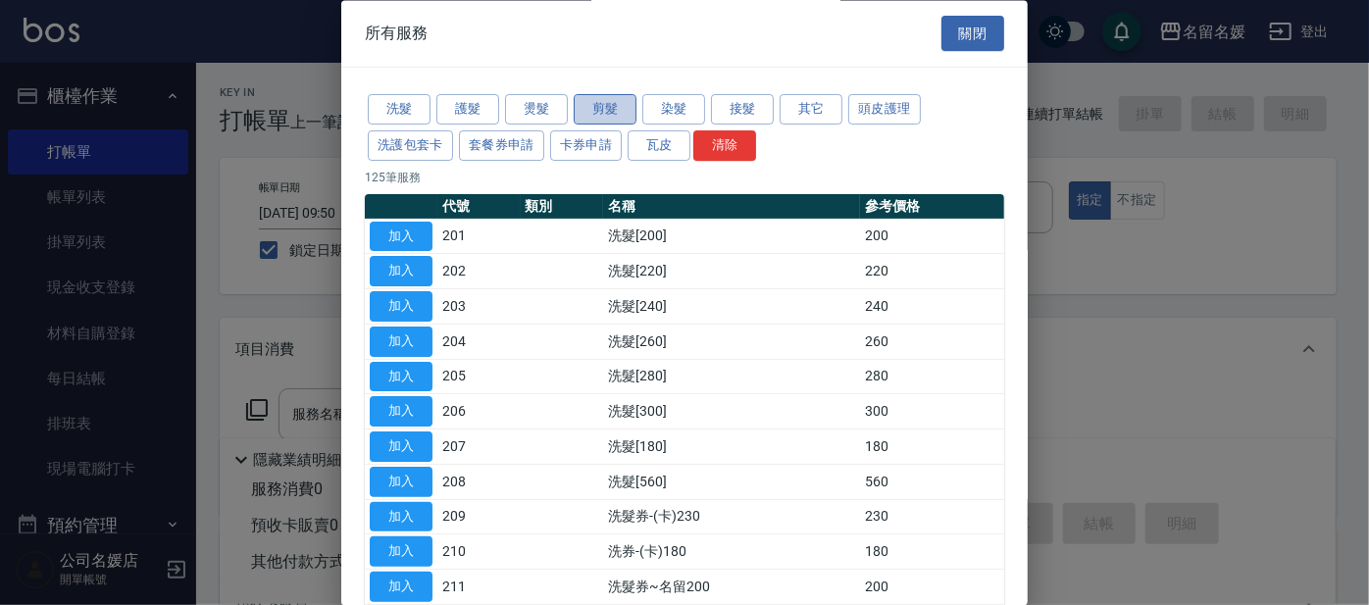
click at [620, 100] on button "剪髮" at bounding box center [605, 110] width 63 height 30
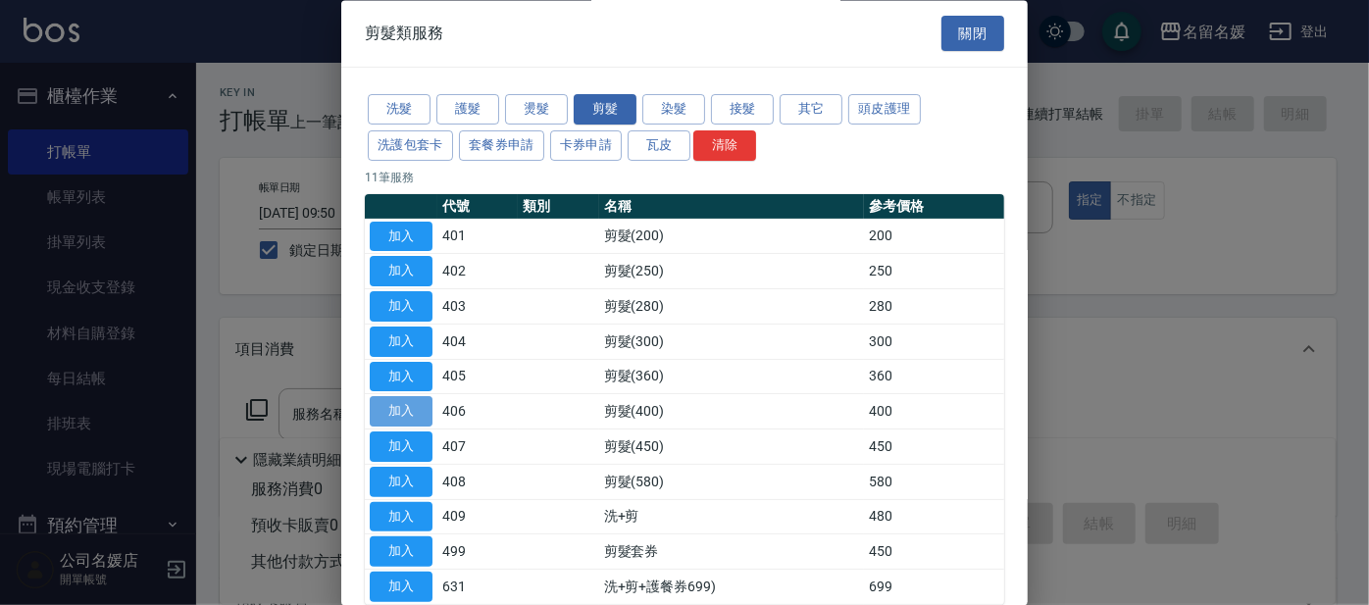
click at [408, 400] on button "加入" at bounding box center [401, 412] width 63 height 30
type input "剪髮(400)(406)"
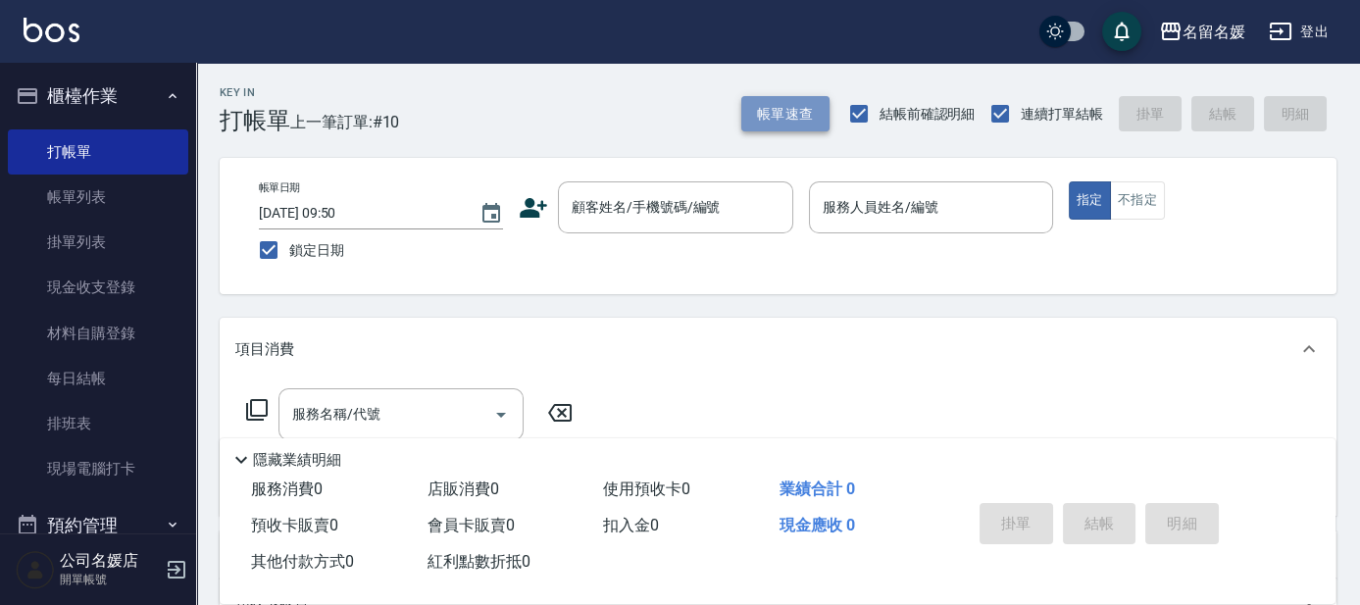
click at [774, 115] on button "帳單速查" at bounding box center [785, 114] width 88 height 36
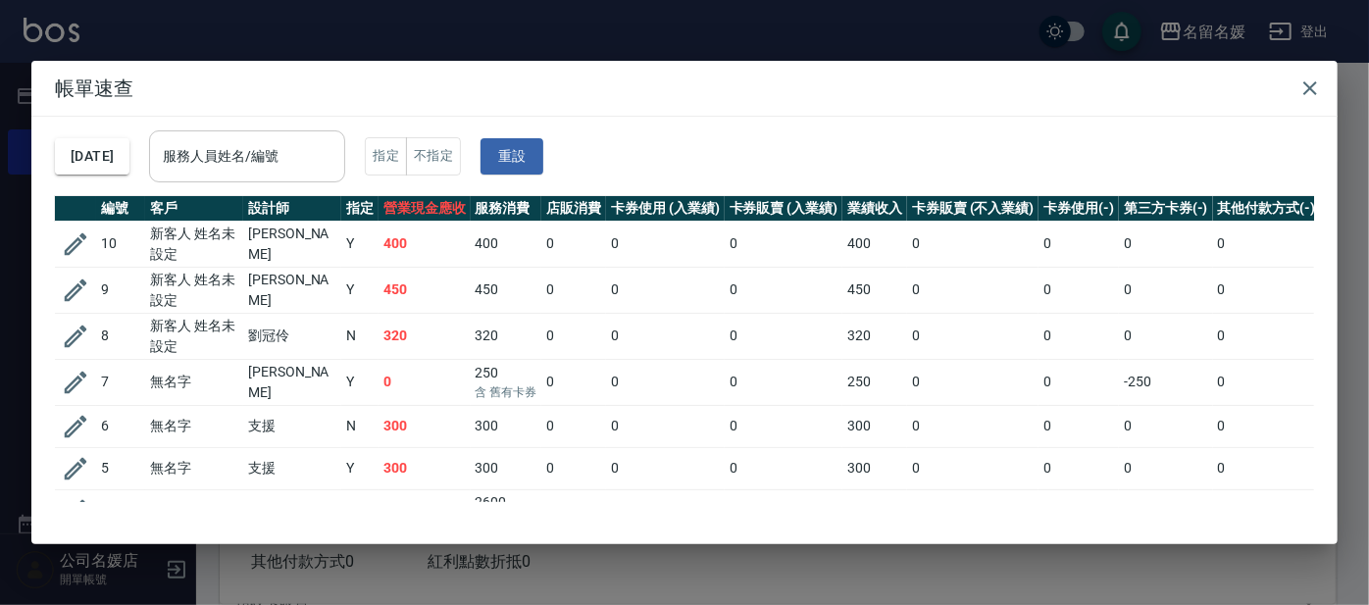
click at [278, 160] on input "服務人員姓名/編號" at bounding box center [247, 156] width 178 height 34
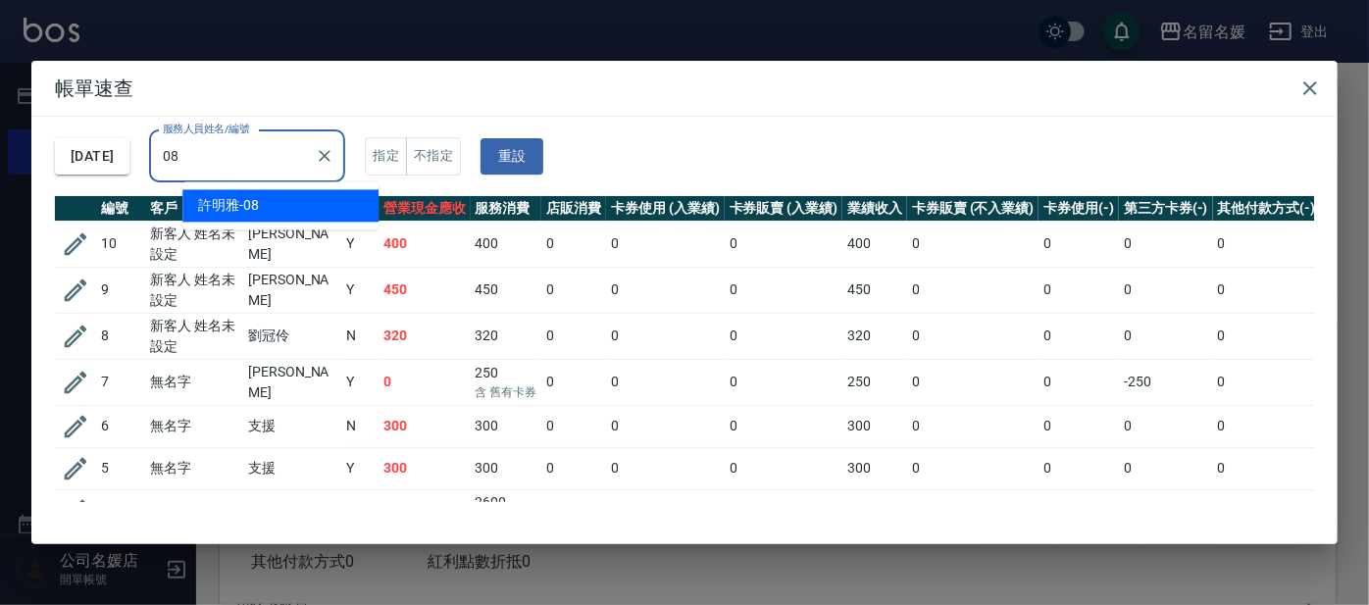
click at [298, 209] on div "[PERSON_NAME]-08" at bounding box center [280, 205] width 196 height 32
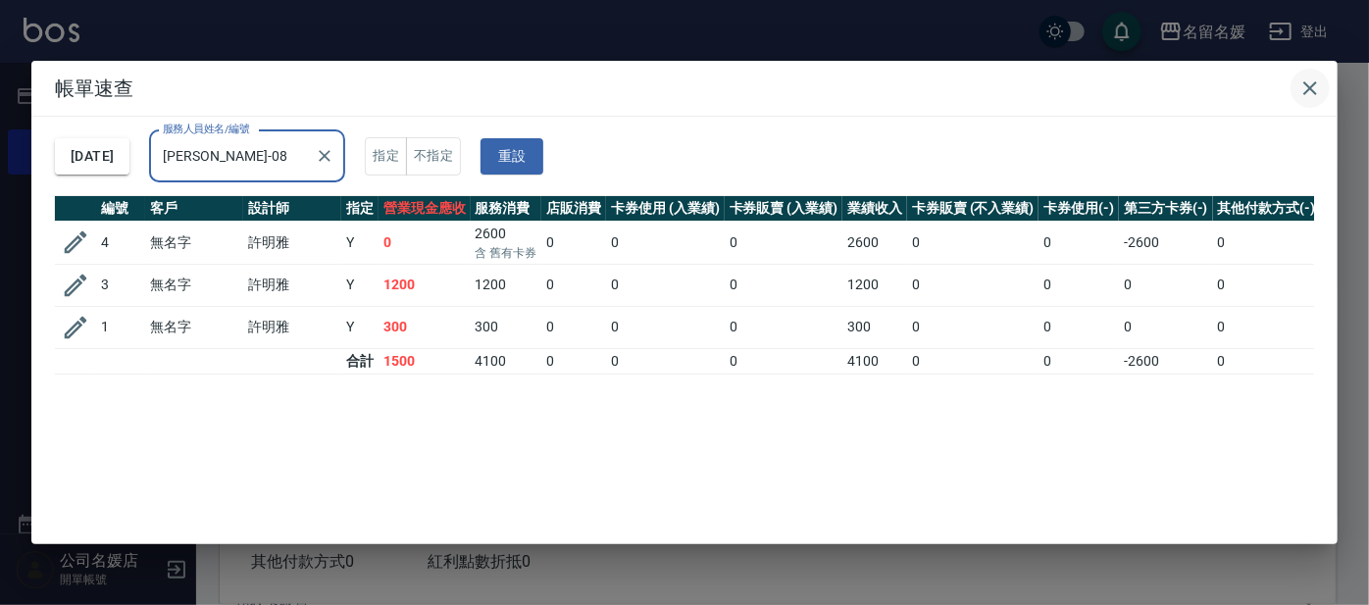
type input "[PERSON_NAME]-08"
click at [1305, 90] on icon "button" at bounding box center [1310, 88] width 24 height 24
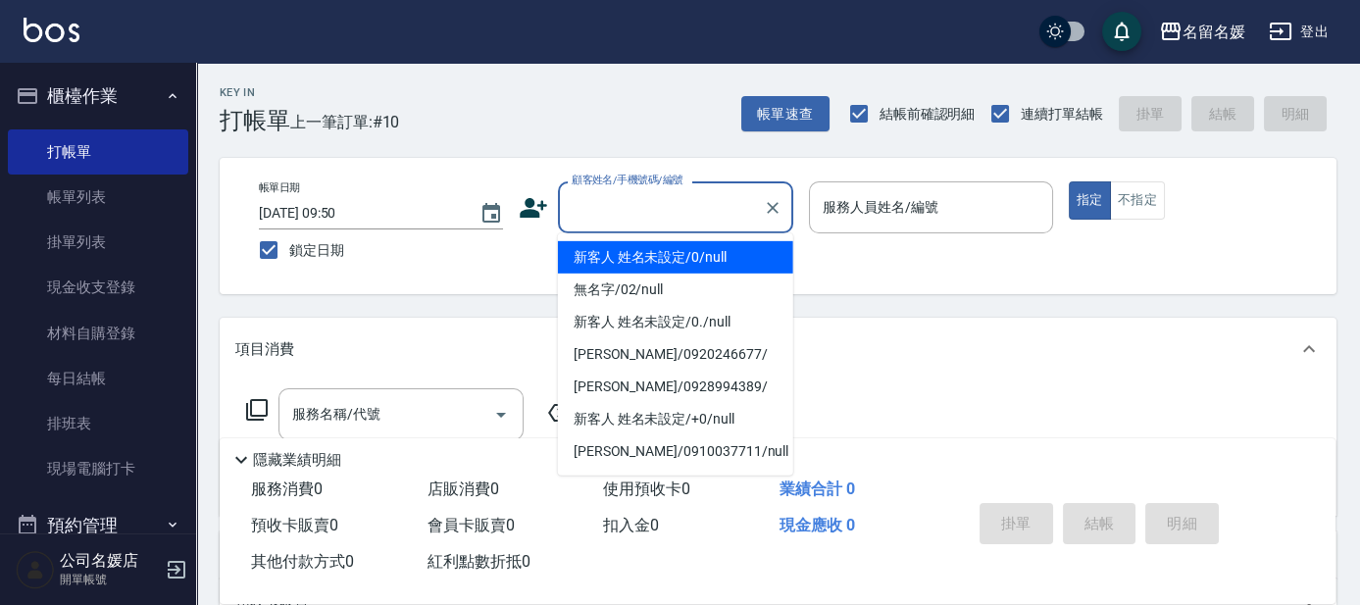
click at [629, 203] on input "顧客姓名/手機號碼/編號" at bounding box center [661, 207] width 188 height 34
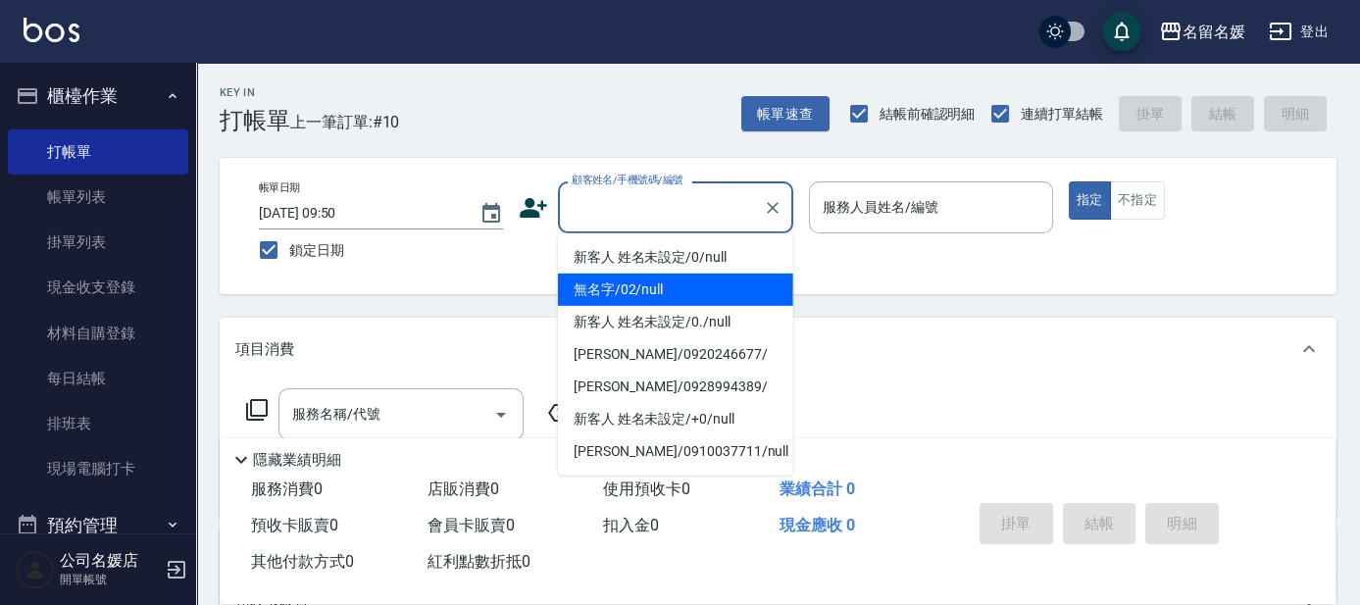
click at [645, 285] on li "無名字/02/null" at bounding box center [675, 290] width 235 height 32
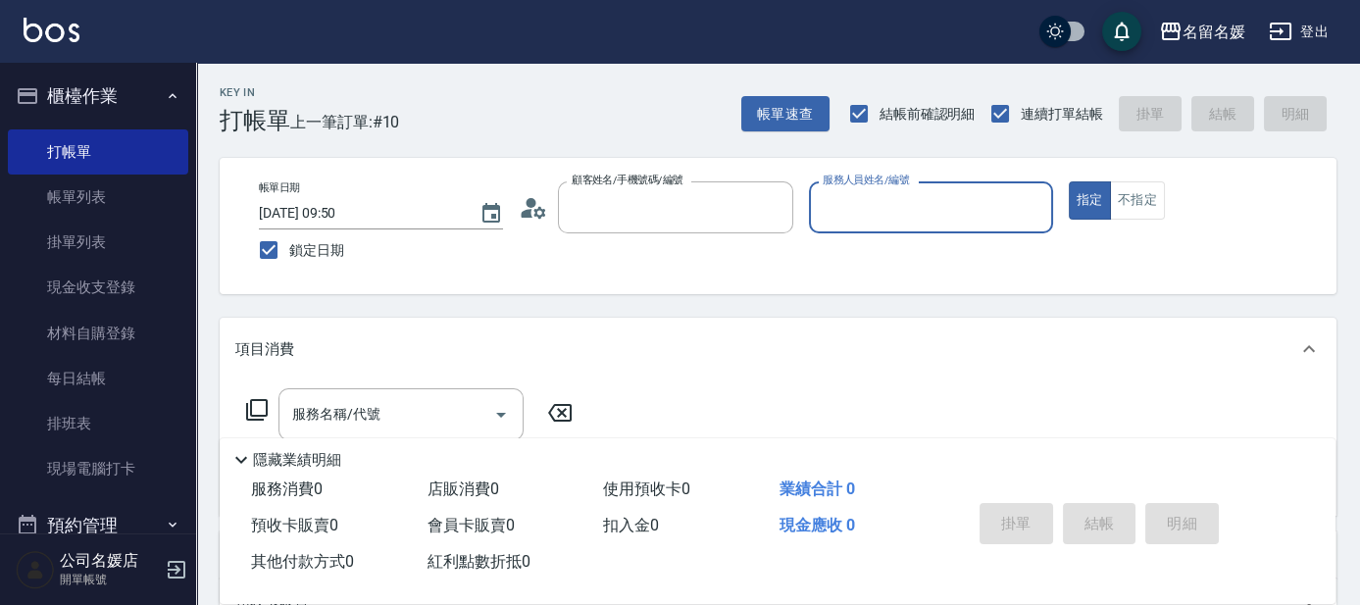
type input "無名字/02/null"
click at [871, 199] on input "服務人員姓名/編號" at bounding box center [931, 207] width 227 height 34
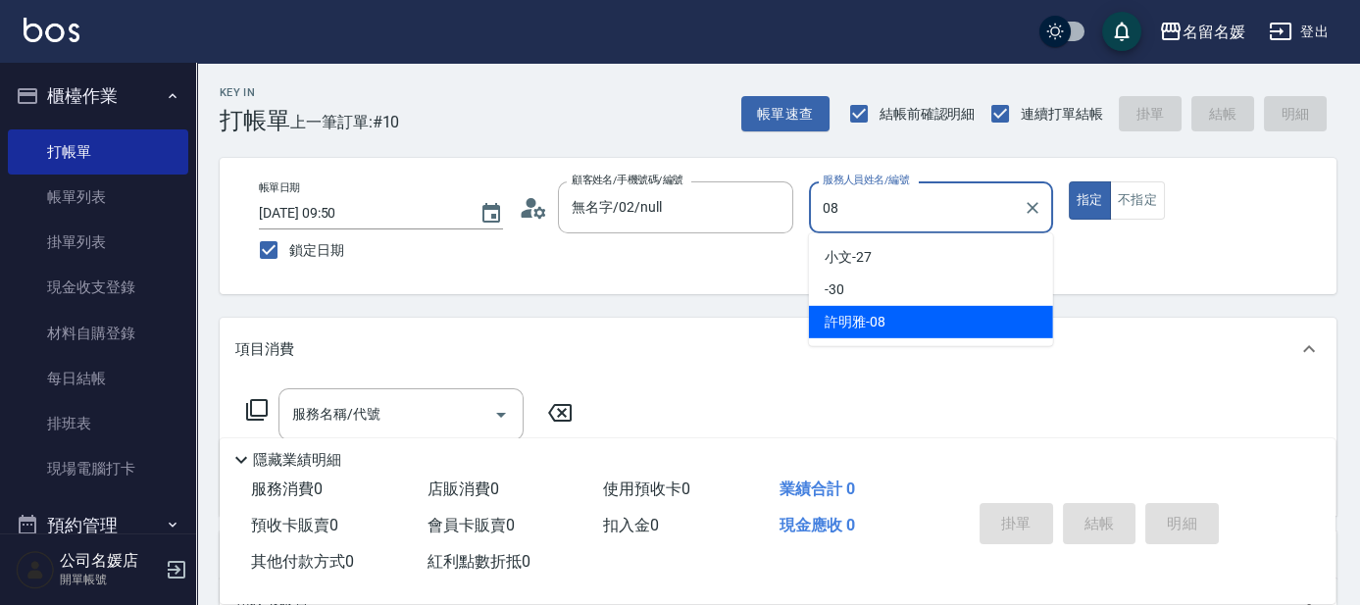
click at [924, 320] on div "[PERSON_NAME]-08" at bounding box center [931, 322] width 244 height 32
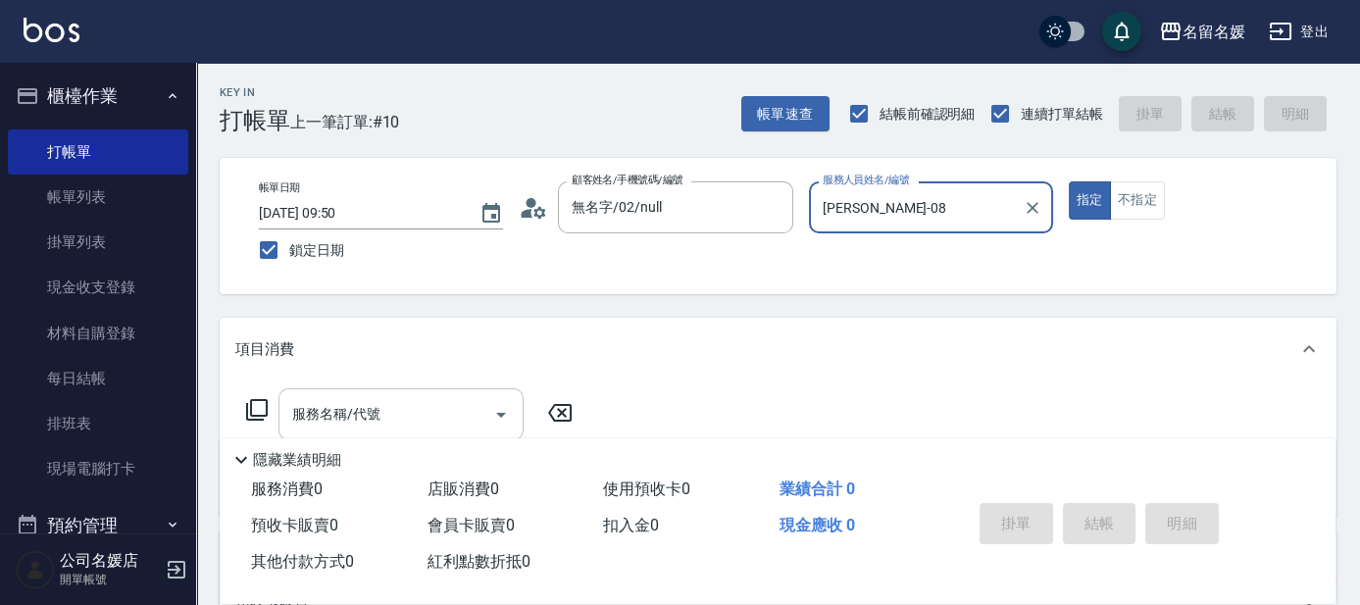
type input "[PERSON_NAME]-08"
click at [331, 406] on div "服務名稱/代號 服務名稱/代號" at bounding box center [401, 414] width 245 height 52
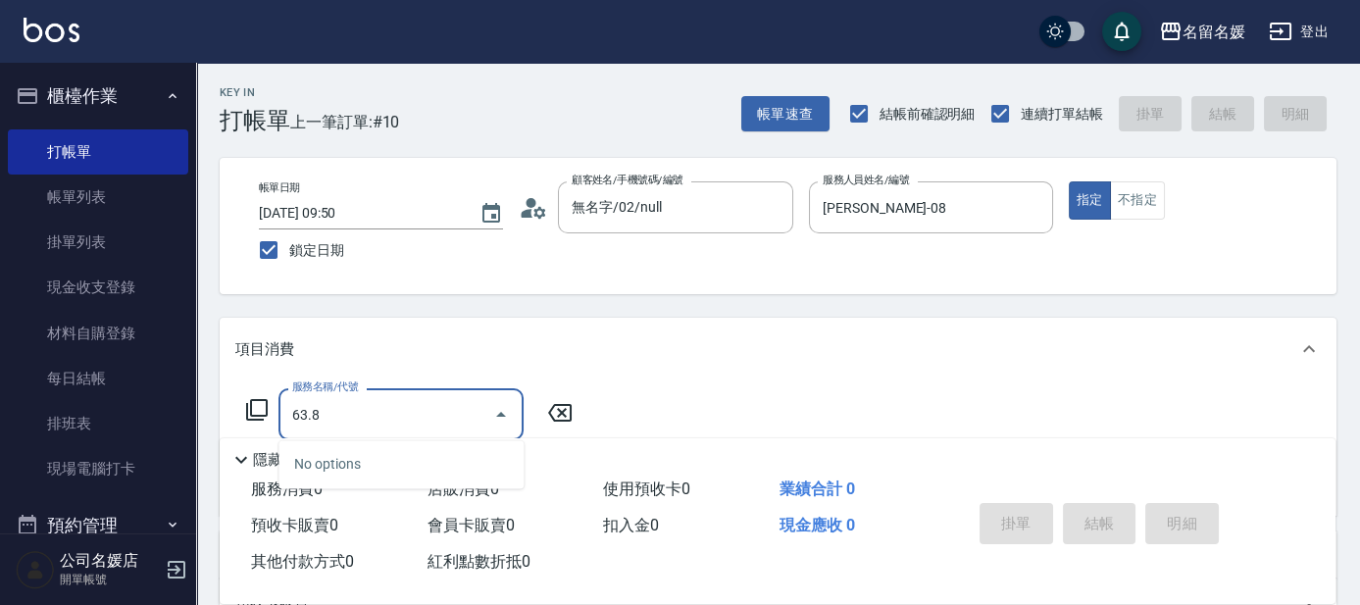
scroll to position [88, 0]
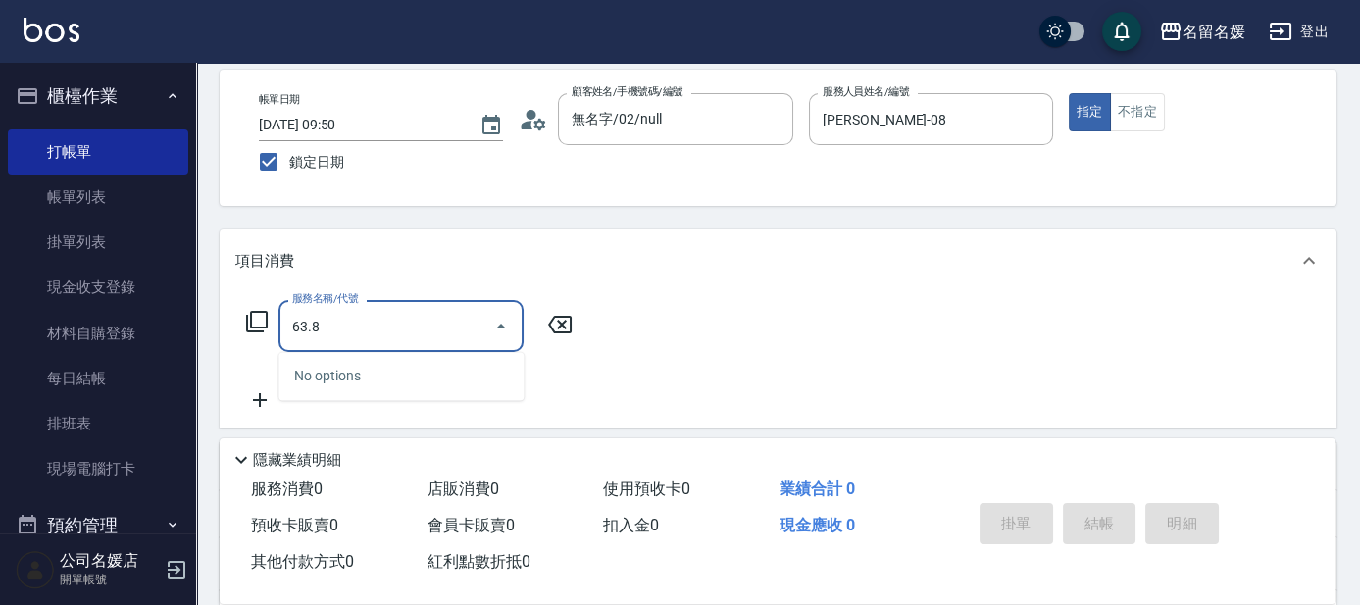
drag, startPoint x: 410, startPoint y: 324, endPoint x: 408, endPoint y: 364, distance: 40.3
click at [409, 324] on input "63.8" at bounding box center [386, 326] width 198 height 34
click at [393, 330] on input "63.8" at bounding box center [386, 326] width 198 height 34
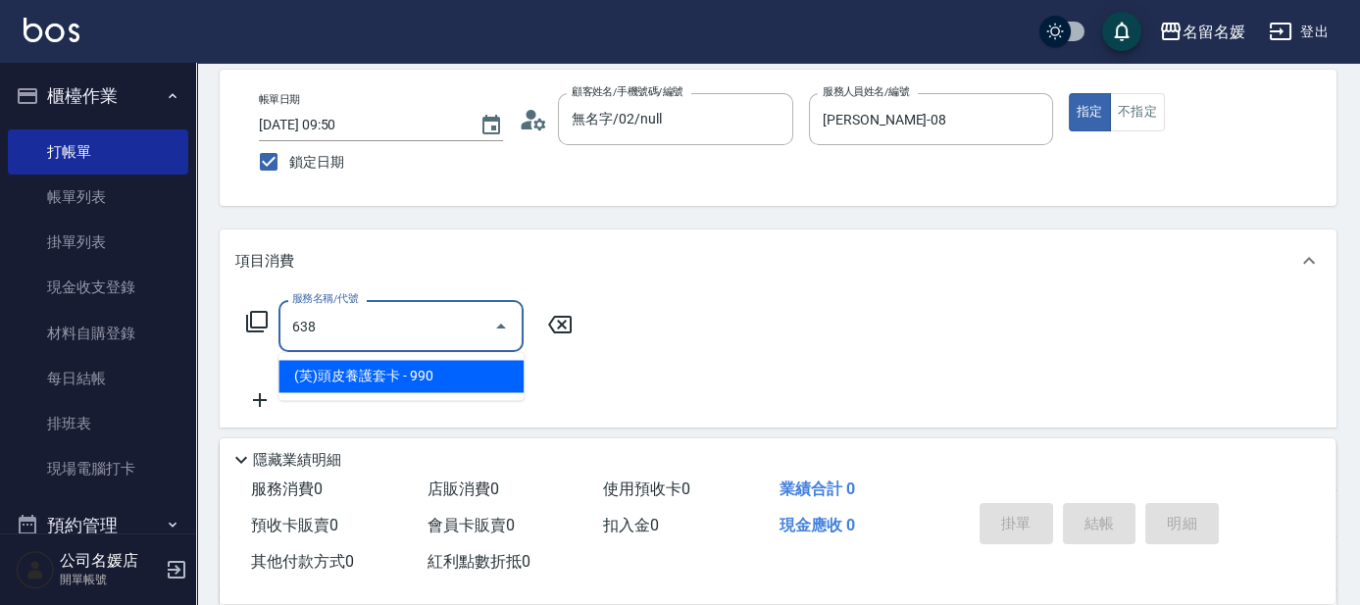
click at [389, 381] on span "(芙)頭皮養護套卡 - 990" at bounding box center [401, 376] width 245 height 32
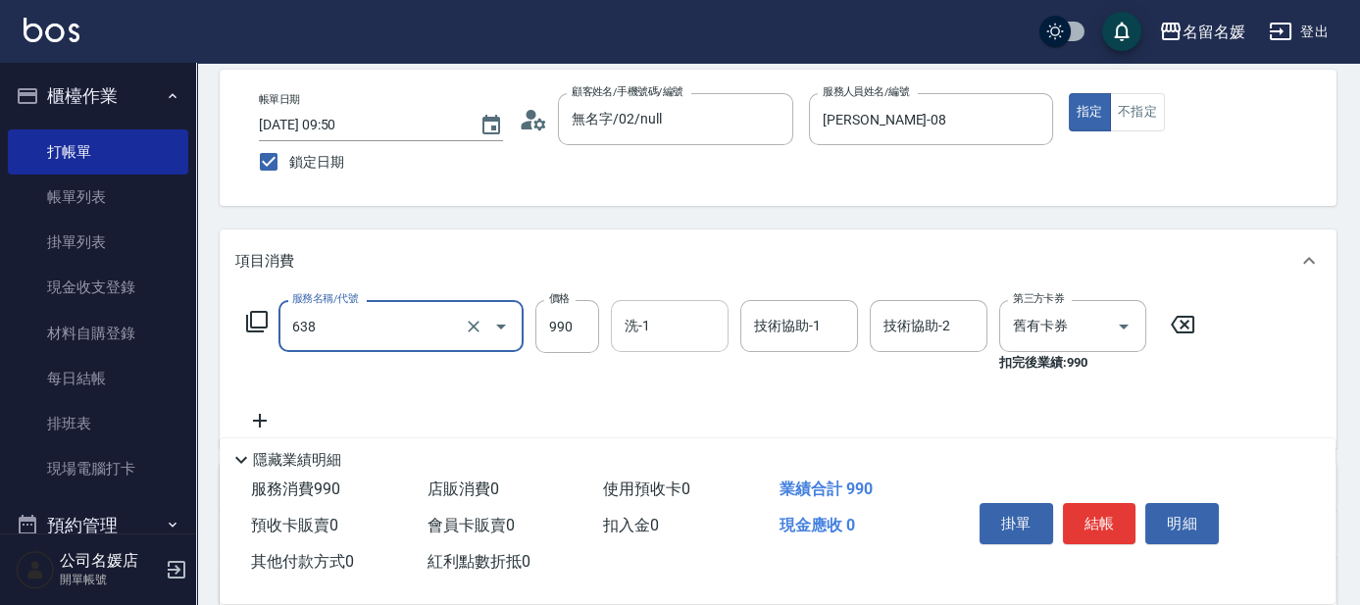
click at [670, 329] on input "洗-1" at bounding box center [670, 326] width 100 height 34
type input "(芙)頭皮養護套卡(638)"
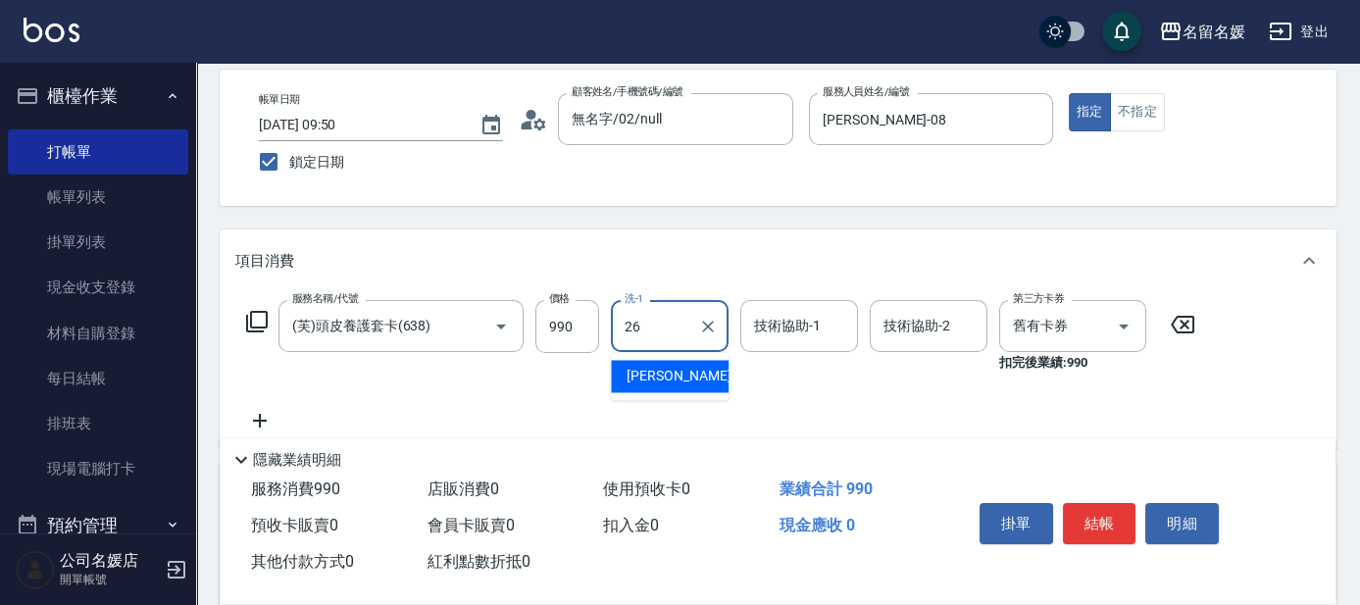
click at [679, 382] on span "[PERSON_NAME]-26" at bounding box center [689, 376] width 124 height 21
type input "[PERSON_NAME]-26"
click at [772, 335] on input "技術協助-1" at bounding box center [799, 326] width 100 height 34
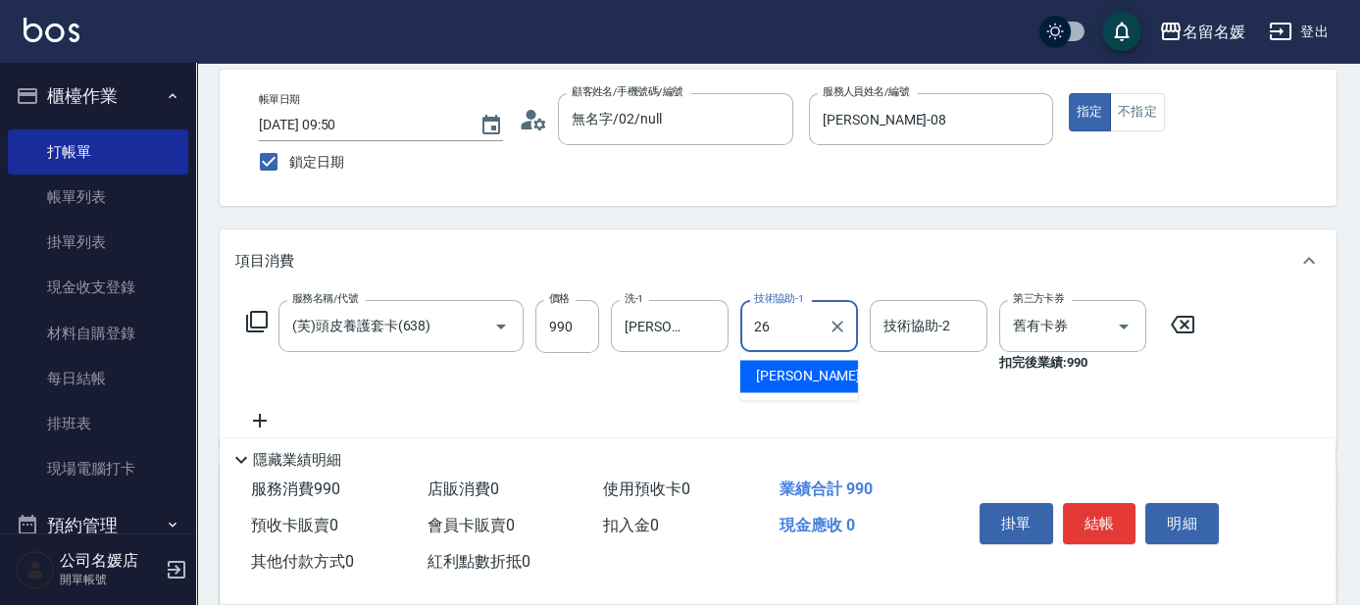
click at [775, 374] on span "[PERSON_NAME]-26" at bounding box center [818, 376] width 124 height 21
type input "[PERSON_NAME]-26"
click at [255, 418] on icon at bounding box center [259, 421] width 49 height 24
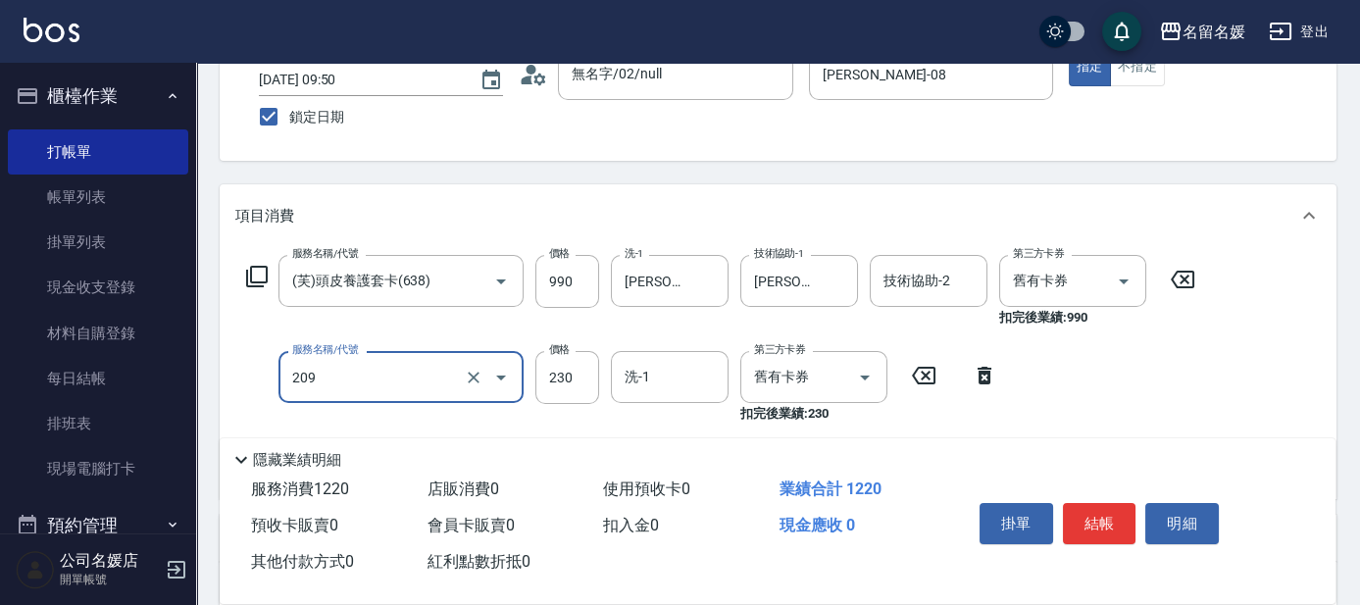
scroll to position [178, 0]
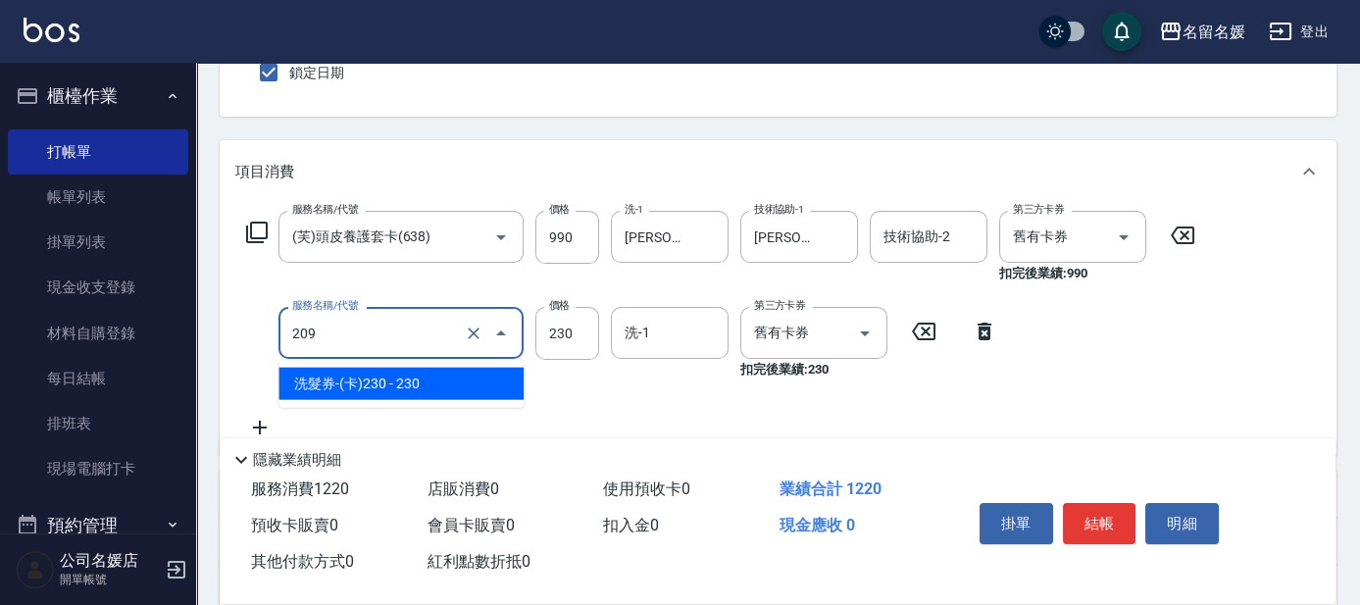
click at [413, 332] on input "209" at bounding box center [373, 333] width 173 height 34
click at [393, 391] on span "洗髮券-(卡)230 - 230" at bounding box center [401, 384] width 245 height 32
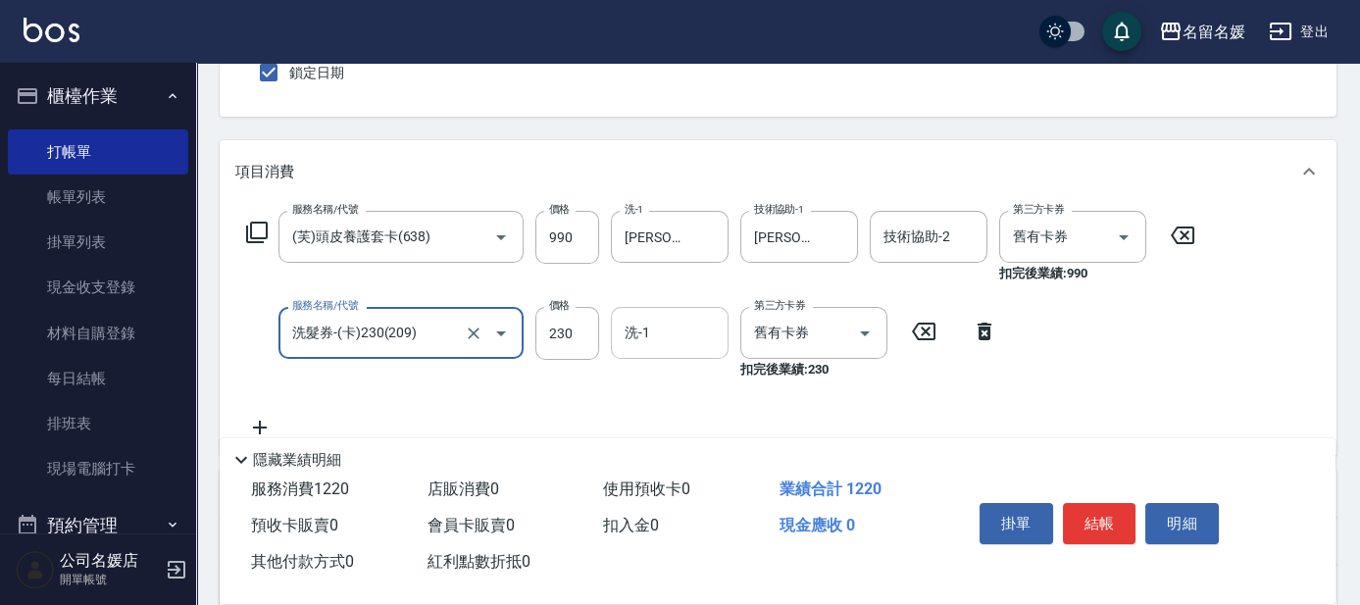
type input "洗髮券-(卡)230(209)"
click at [684, 330] on input "洗-1" at bounding box center [670, 333] width 100 height 34
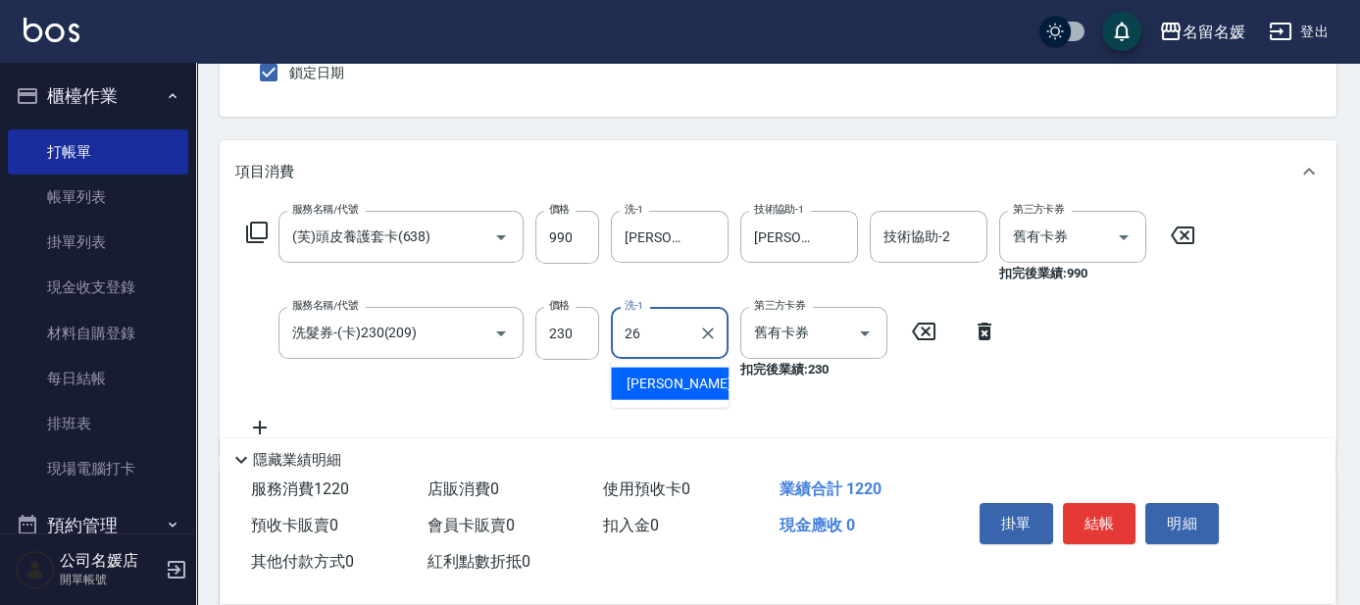
click at [705, 381] on div "[PERSON_NAME]-26" at bounding box center [670, 384] width 118 height 32
type input "[PERSON_NAME]-26"
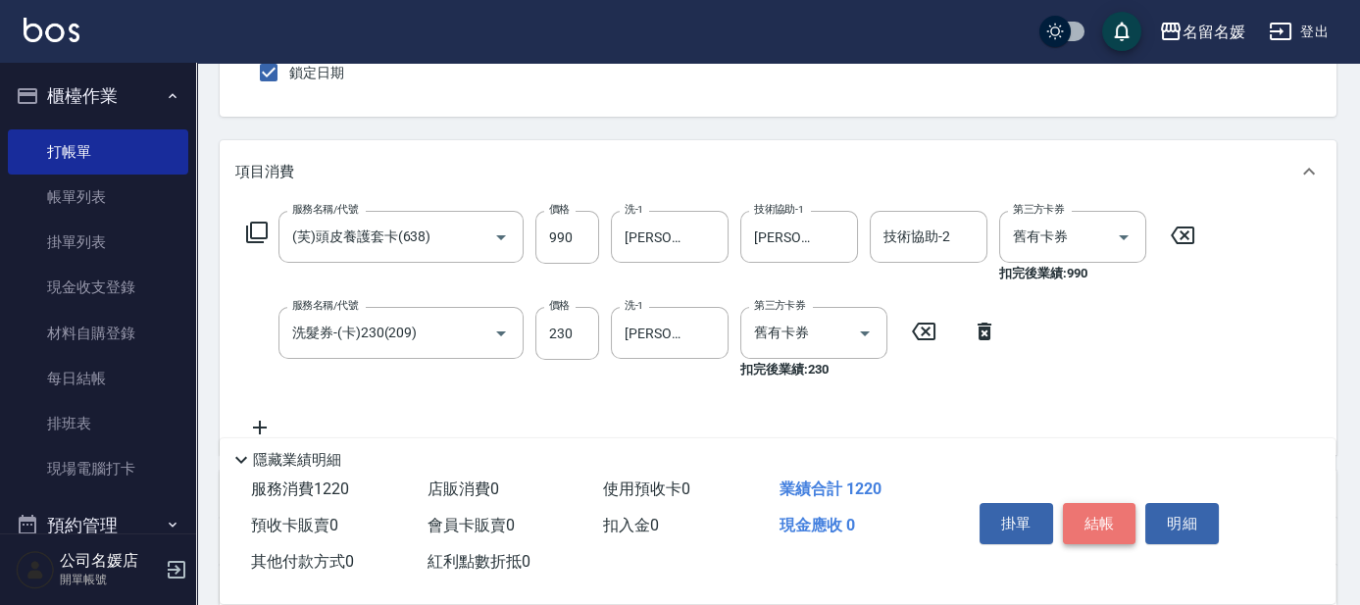
click at [1087, 516] on button "結帳" at bounding box center [1100, 523] width 74 height 41
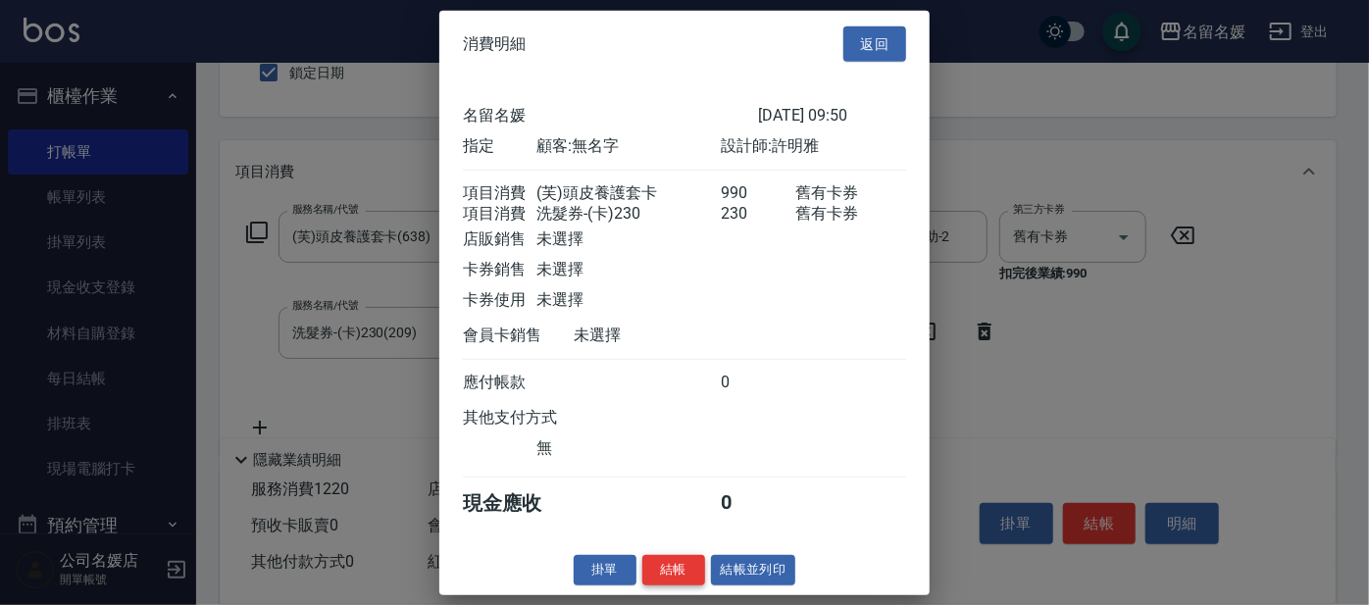
click at [677, 585] on button "結帳" at bounding box center [673, 570] width 63 height 30
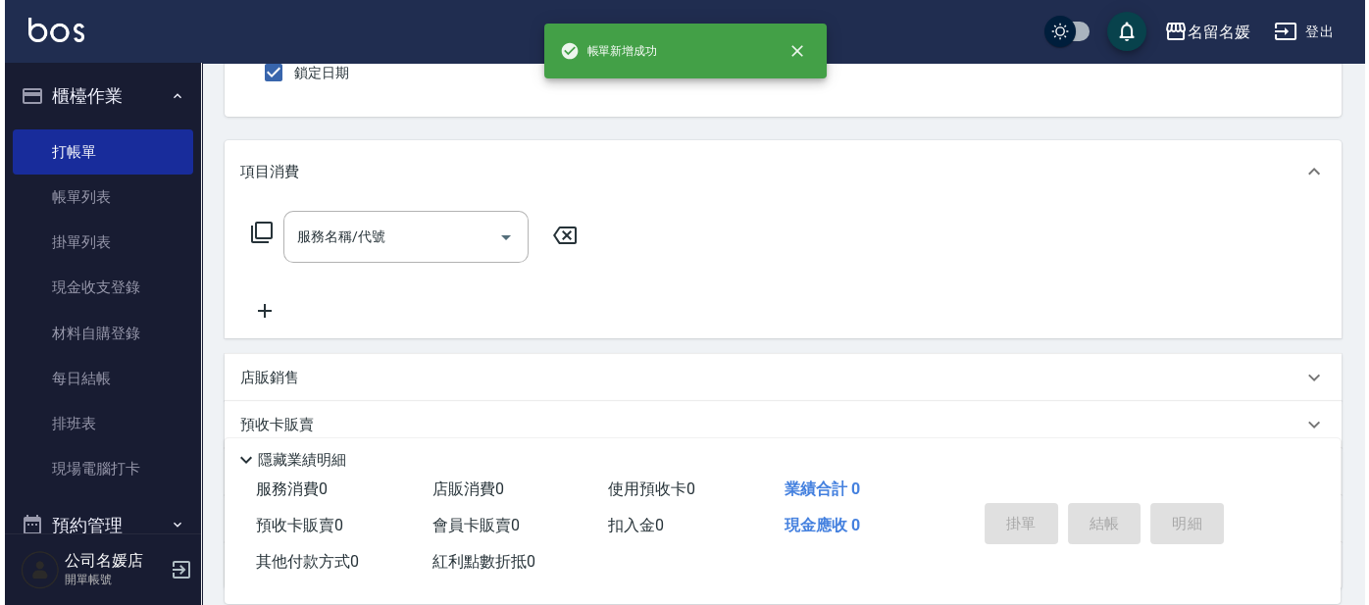
scroll to position [0, 0]
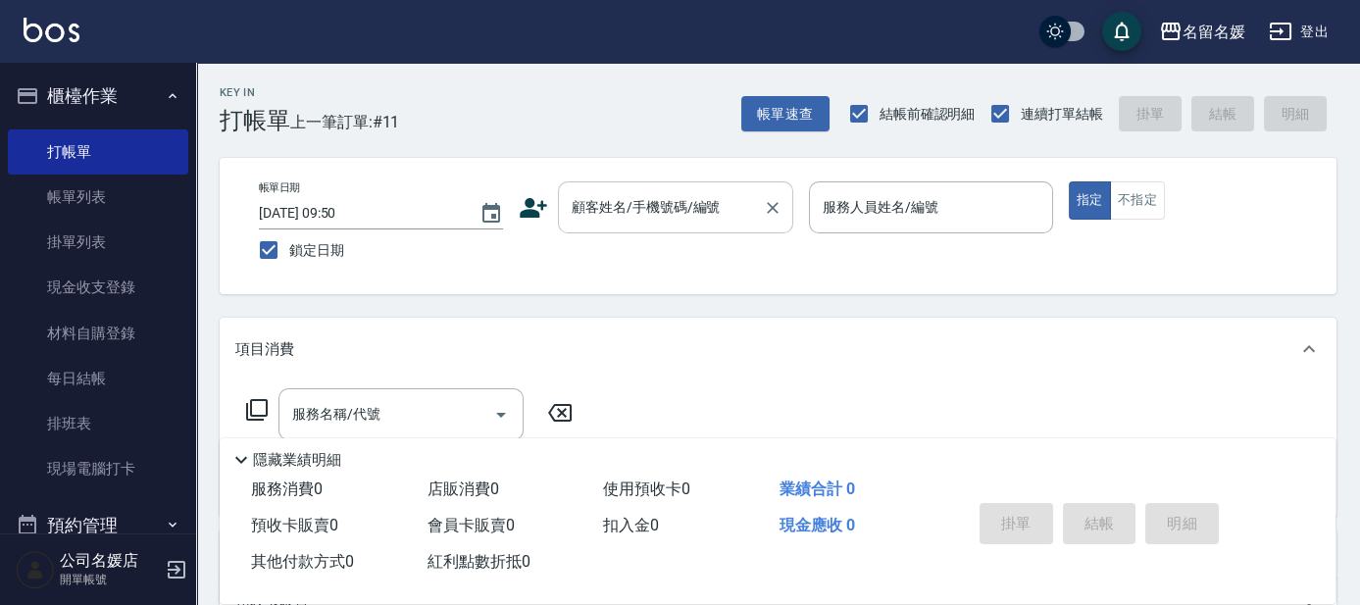
click at [708, 222] on input "顧客姓名/手機號碼/編號" at bounding box center [661, 207] width 188 height 34
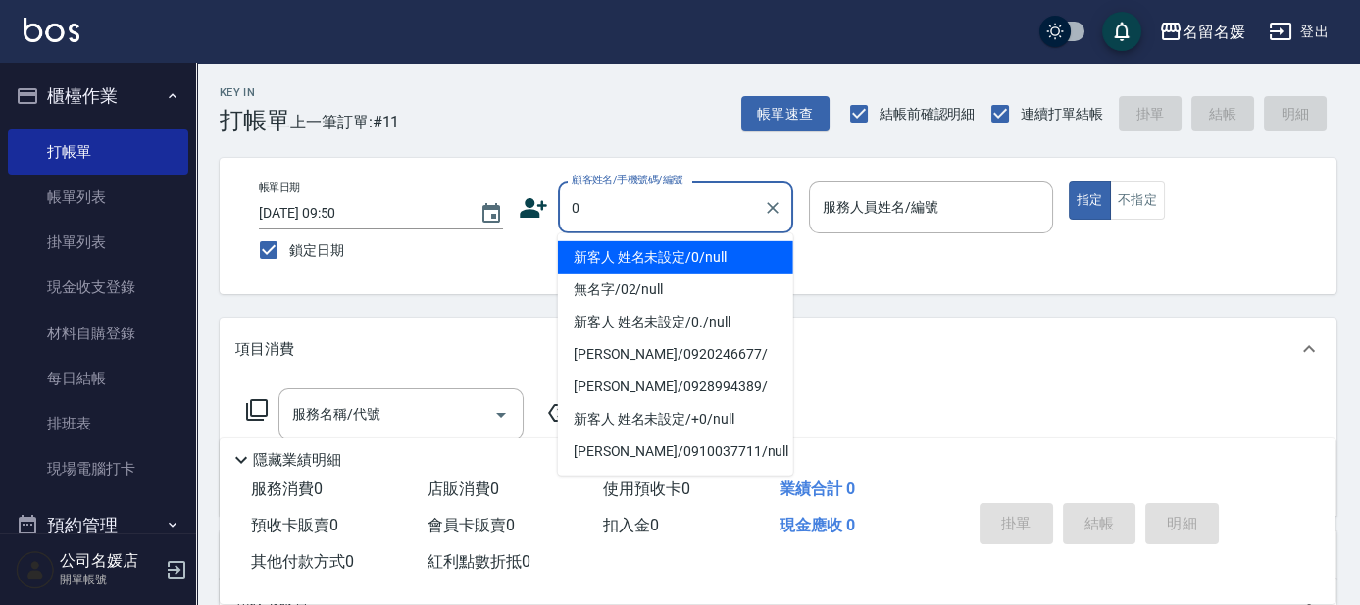
type input "0"
type input "新客人 姓名未設定/0/null"
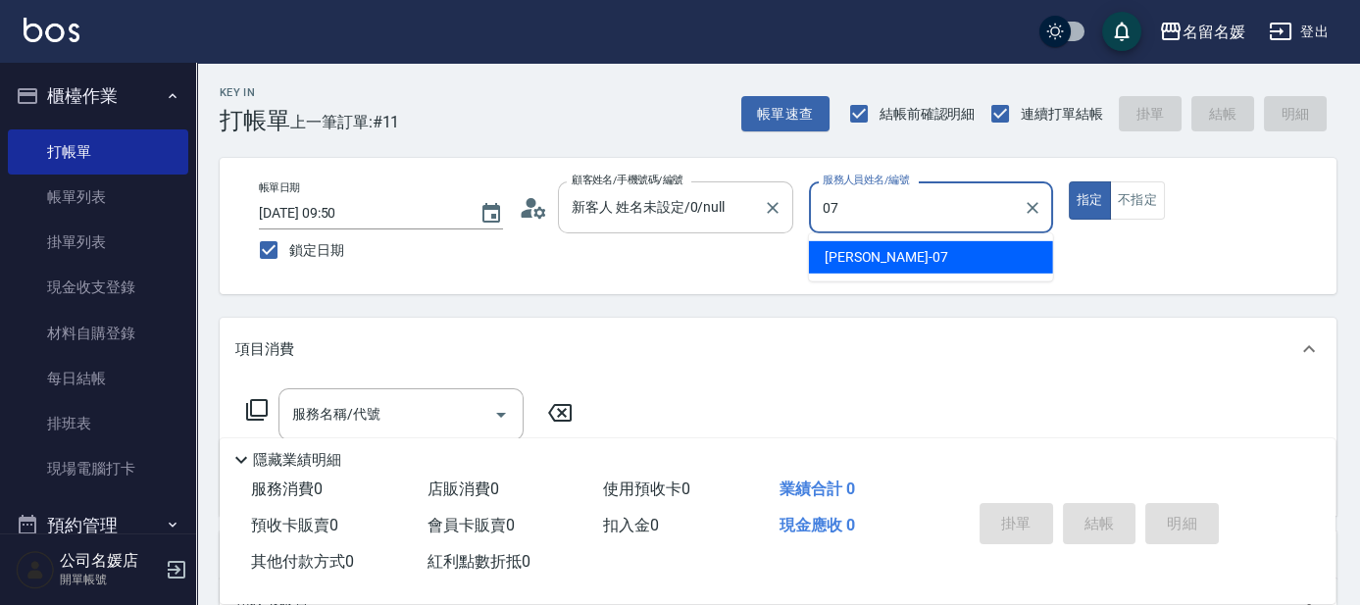
type input "[PERSON_NAME]-07"
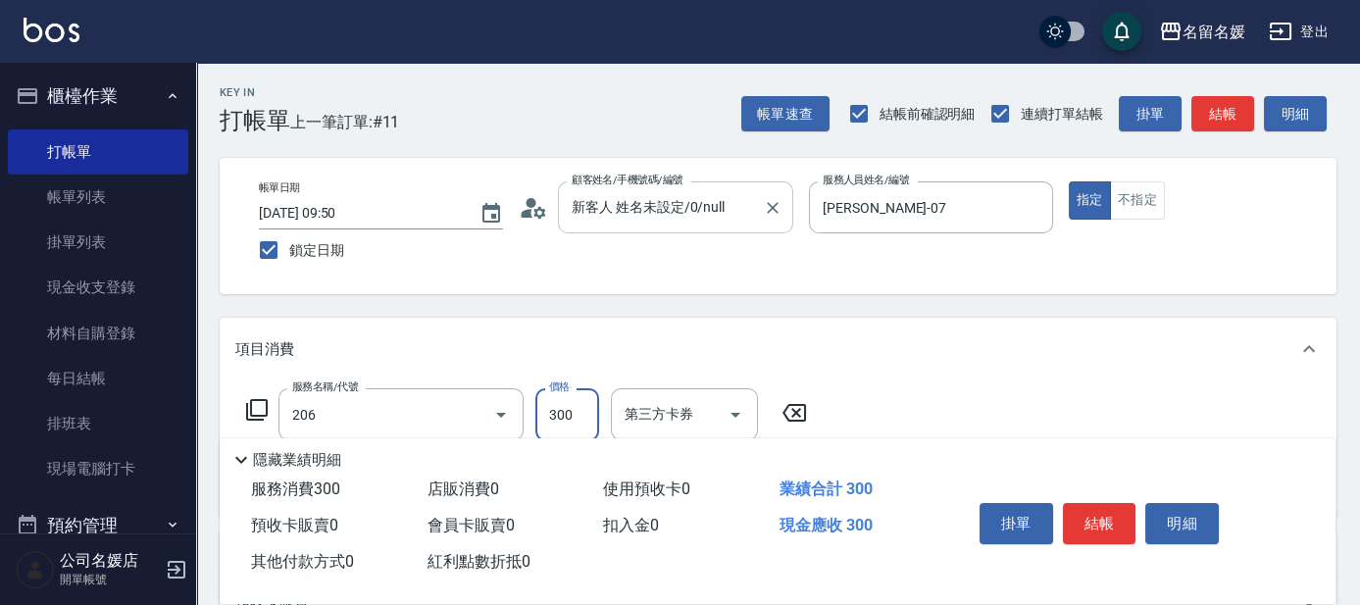
type input "洗髮[300](206)"
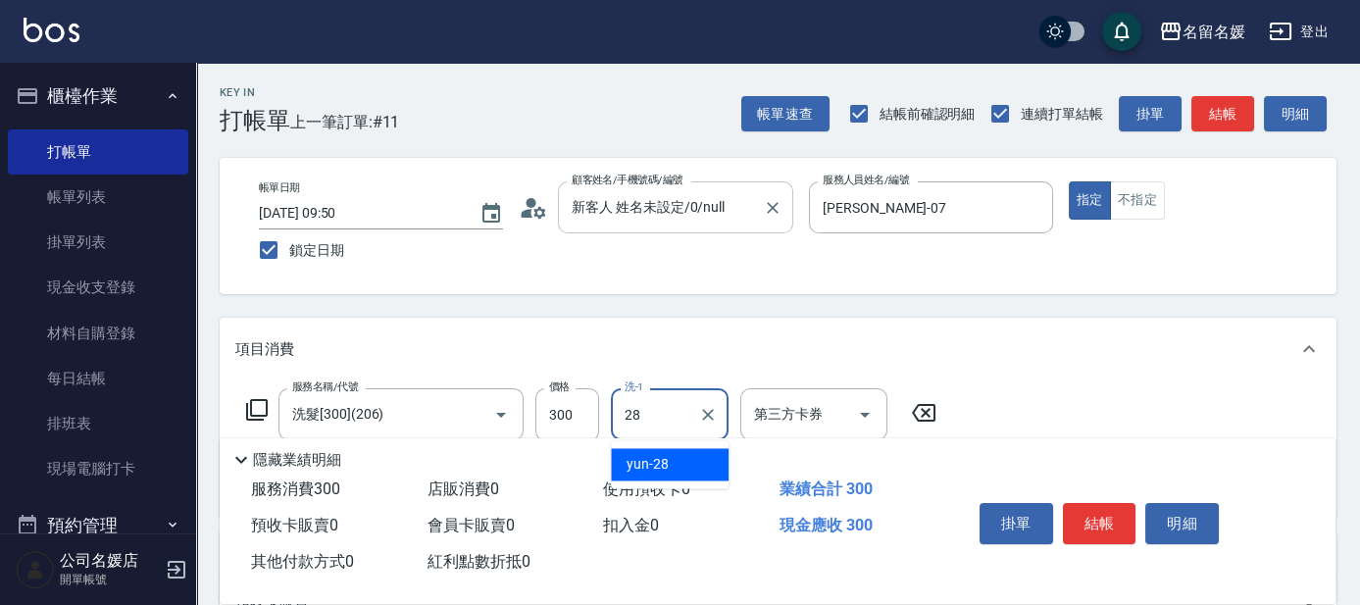
type input "yun-28"
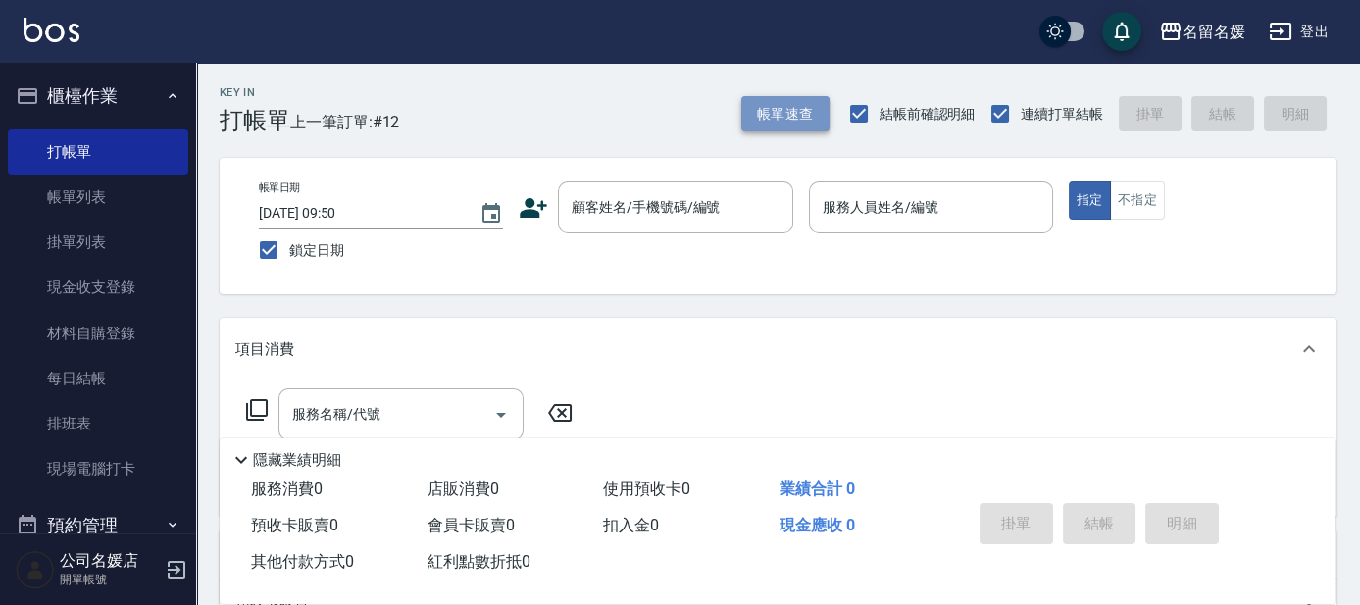
click at [778, 114] on button "帳單速查" at bounding box center [785, 114] width 88 height 36
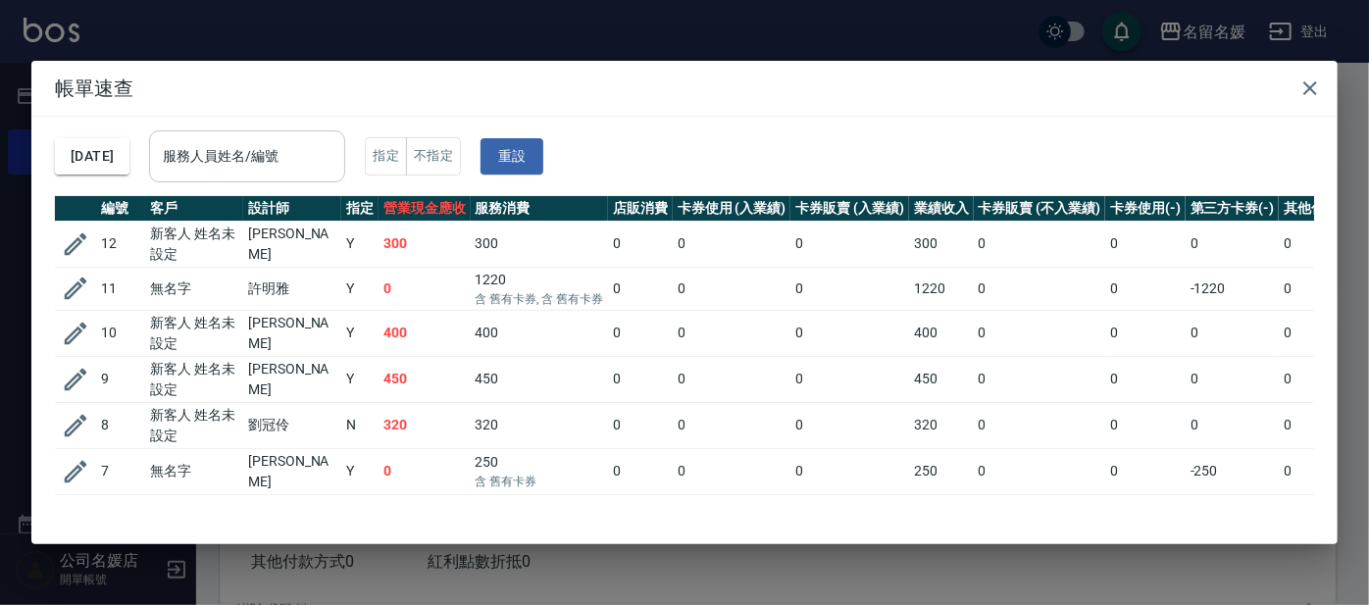
click at [272, 153] on input "服務人員姓名/編號" at bounding box center [247, 156] width 178 height 34
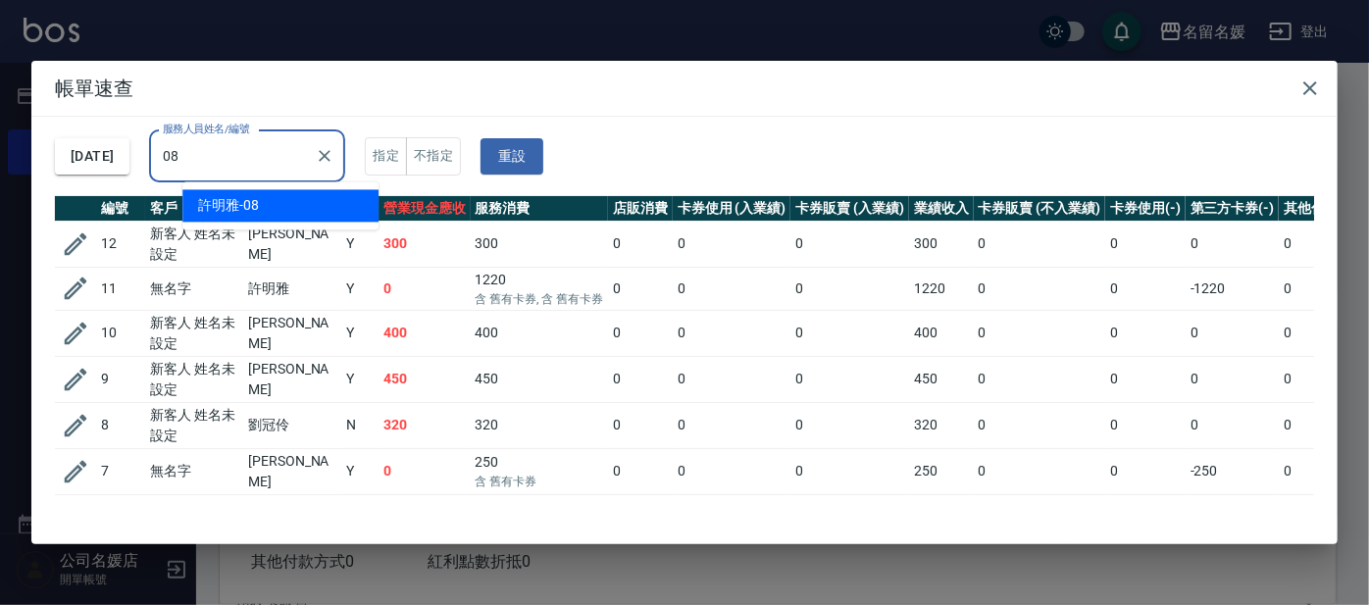
click at [291, 210] on div "[PERSON_NAME]-08" at bounding box center [280, 205] width 196 height 32
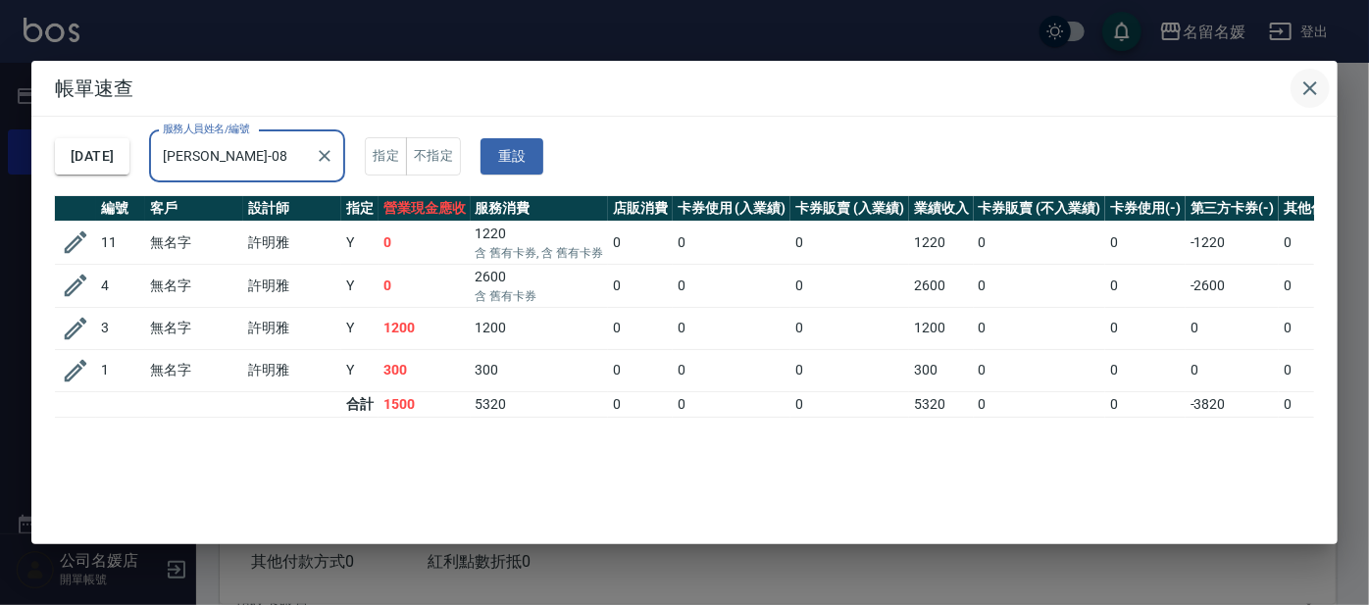
type input "[PERSON_NAME]-08"
click at [1299, 89] on icon "button" at bounding box center [1310, 88] width 24 height 24
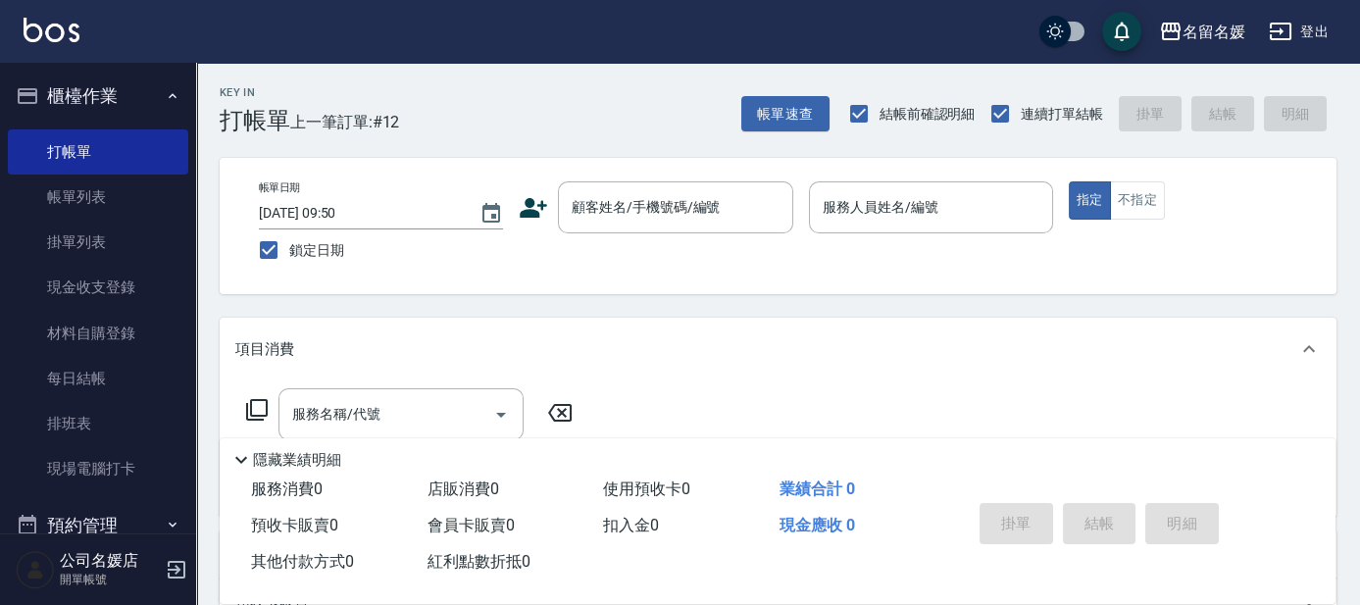
click at [630, 18] on div "名留名媛 登出" at bounding box center [680, 31] width 1360 height 63
click at [631, 225] on div "顧客姓名/手機號碼/編號" at bounding box center [675, 207] width 235 height 52
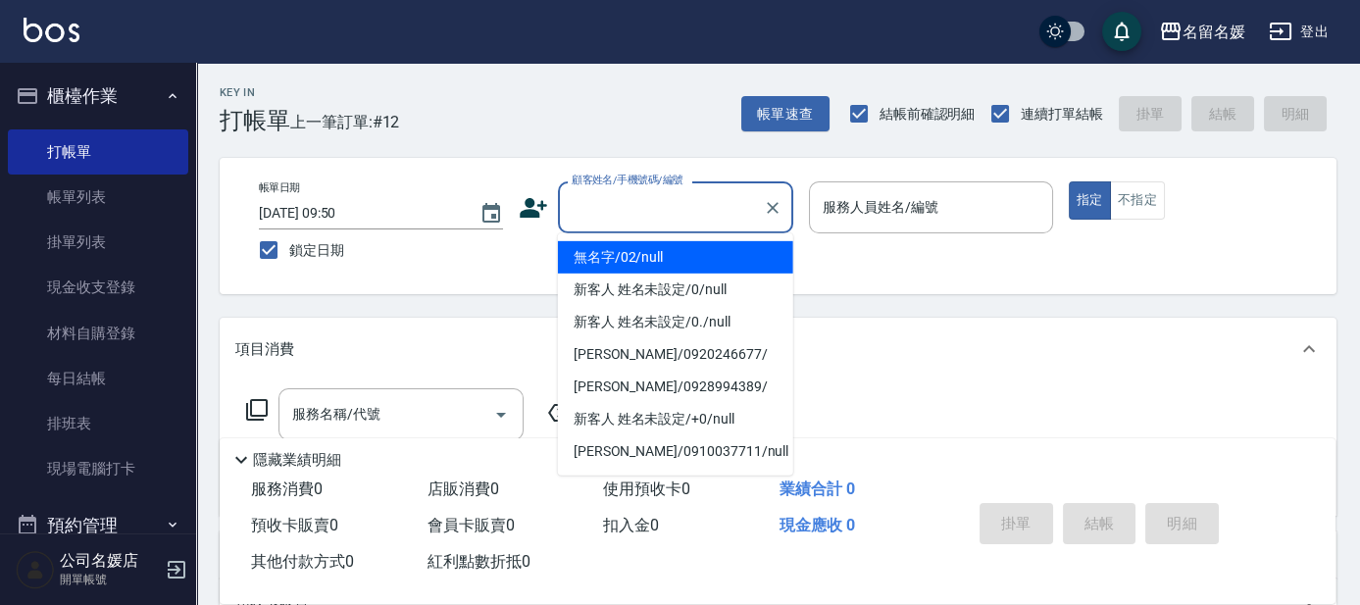
drag, startPoint x: 658, startPoint y: 254, endPoint x: 871, endPoint y: 220, distance: 215.6
click at [660, 254] on li "無名字/02/null" at bounding box center [675, 257] width 235 height 32
type input "無名字/02/null"
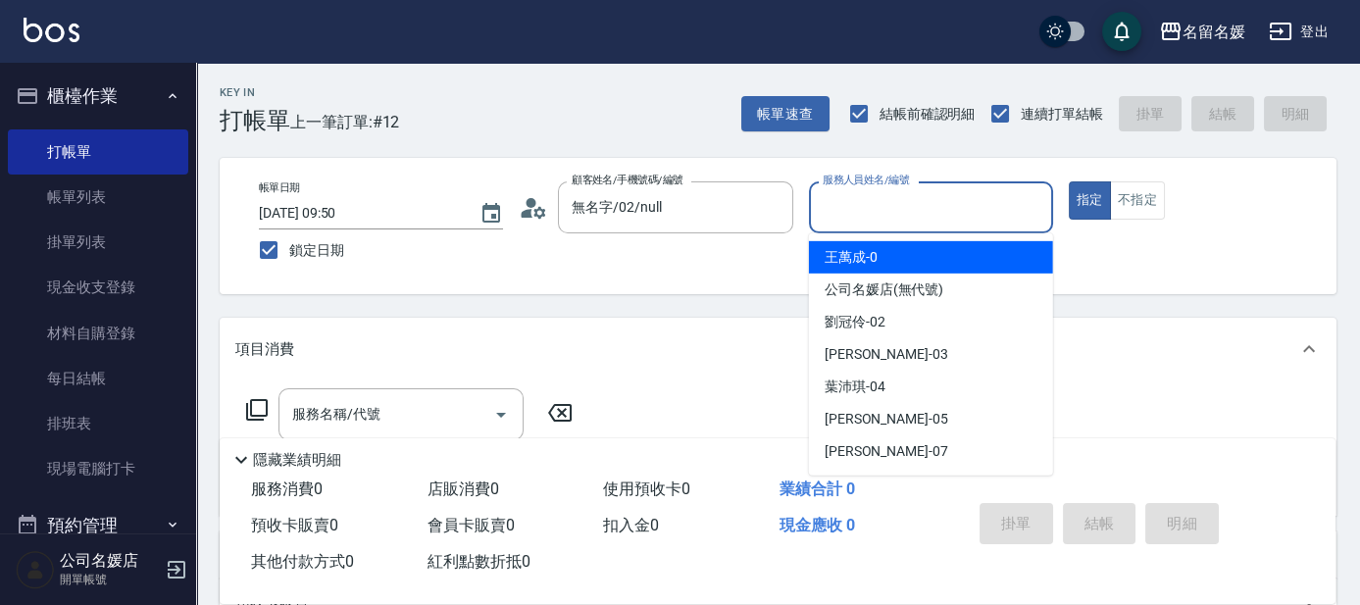
click at [871, 220] on input "服務人員姓名/編號" at bounding box center [931, 207] width 227 height 34
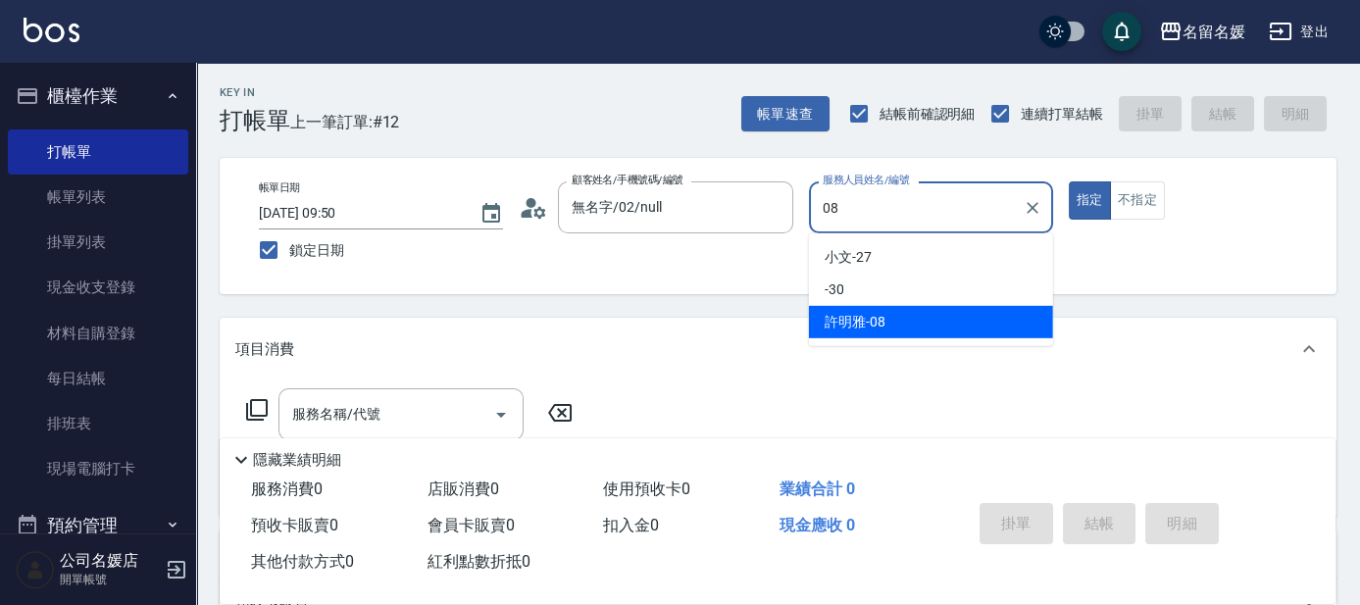
type input "[PERSON_NAME]-08"
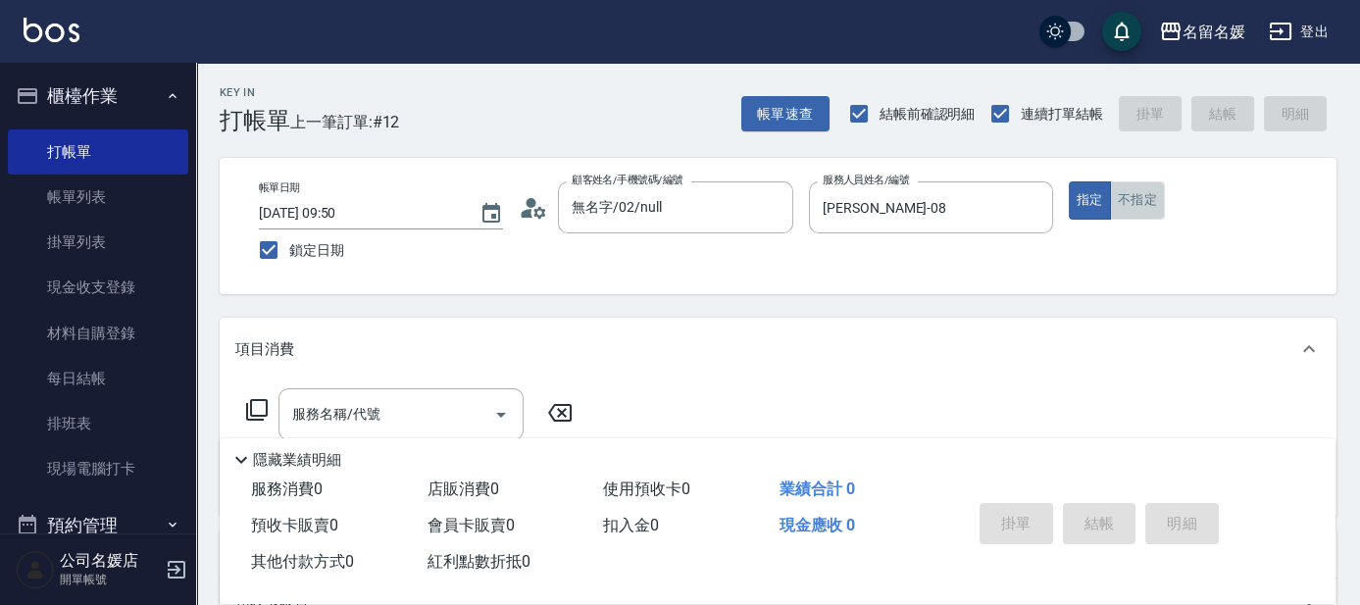
drag, startPoint x: 1153, startPoint y: 206, endPoint x: 1077, endPoint y: 226, distance: 79.0
click at [1147, 206] on button "不指定" at bounding box center [1137, 200] width 55 height 38
click at [440, 419] on input "服務名稱/代號" at bounding box center [386, 414] width 198 height 34
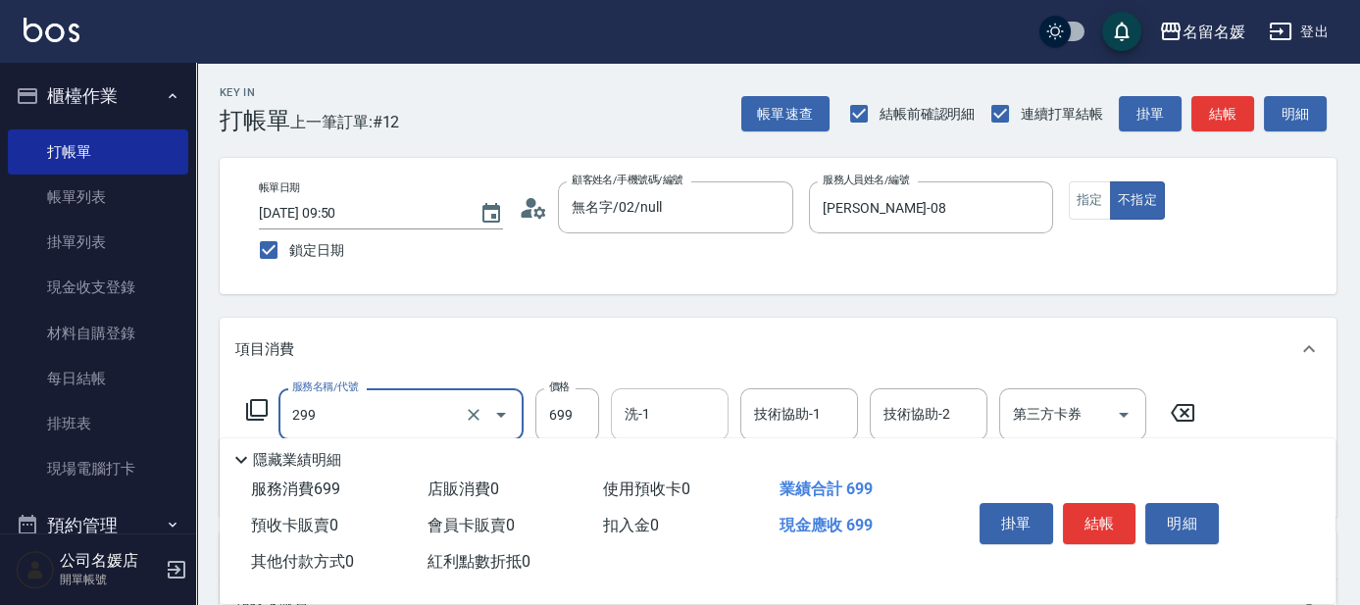
click at [683, 422] on input "洗-1" at bounding box center [670, 414] width 100 height 34
type input "滾珠洗髮699(299)"
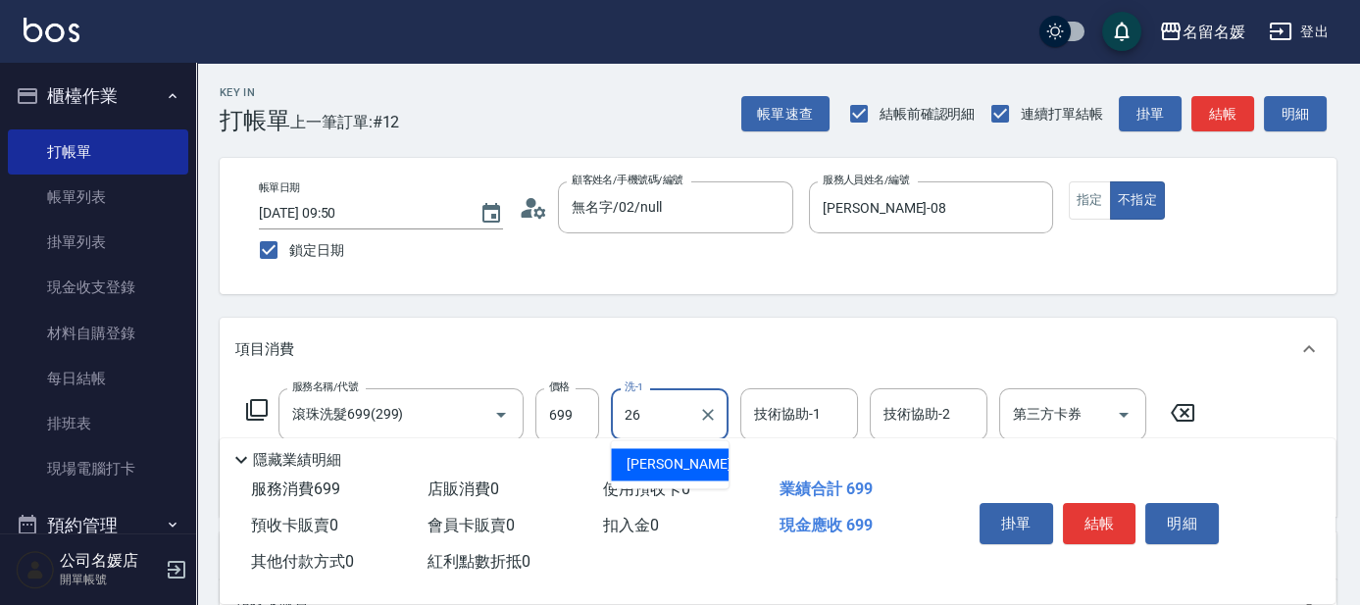
type input "[PERSON_NAME]-26"
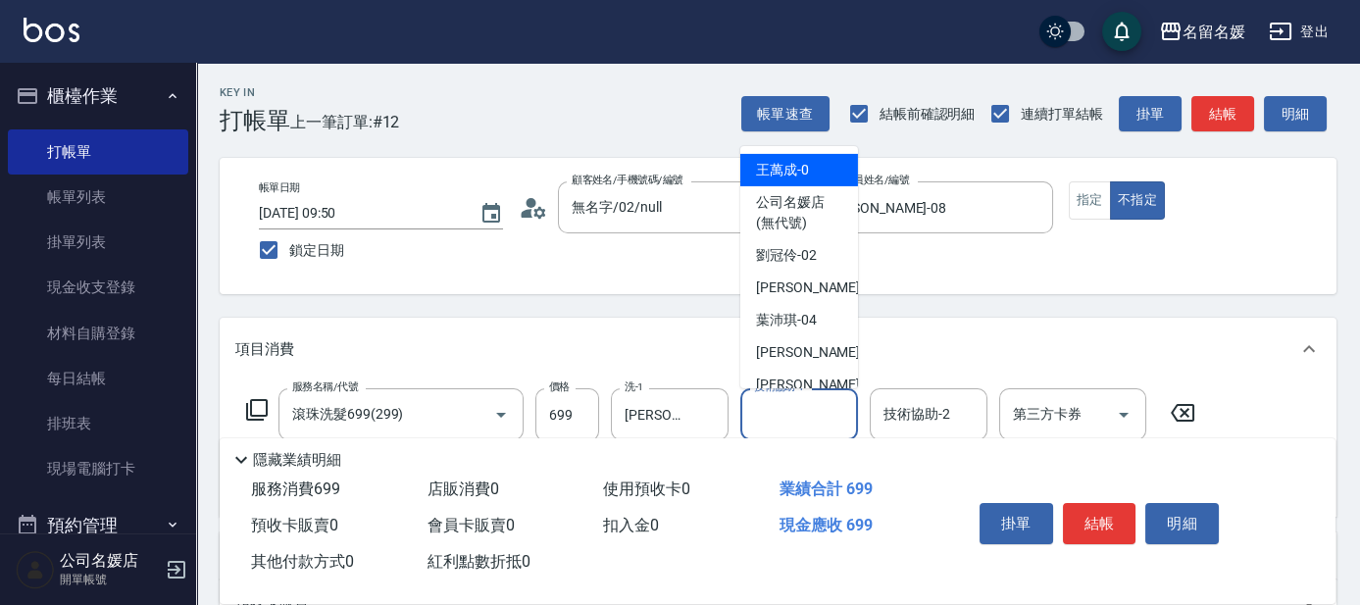
click at [777, 398] on input "技術協助-1" at bounding box center [799, 414] width 100 height 34
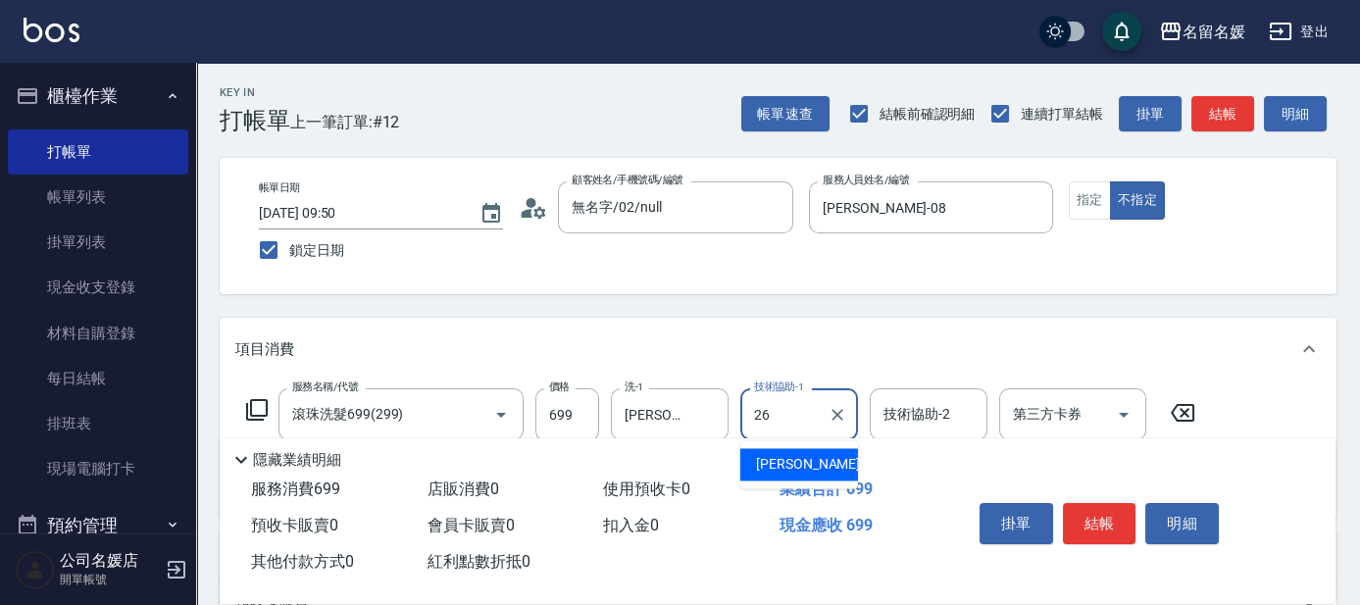
type input "[PERSON_NAME]-26"
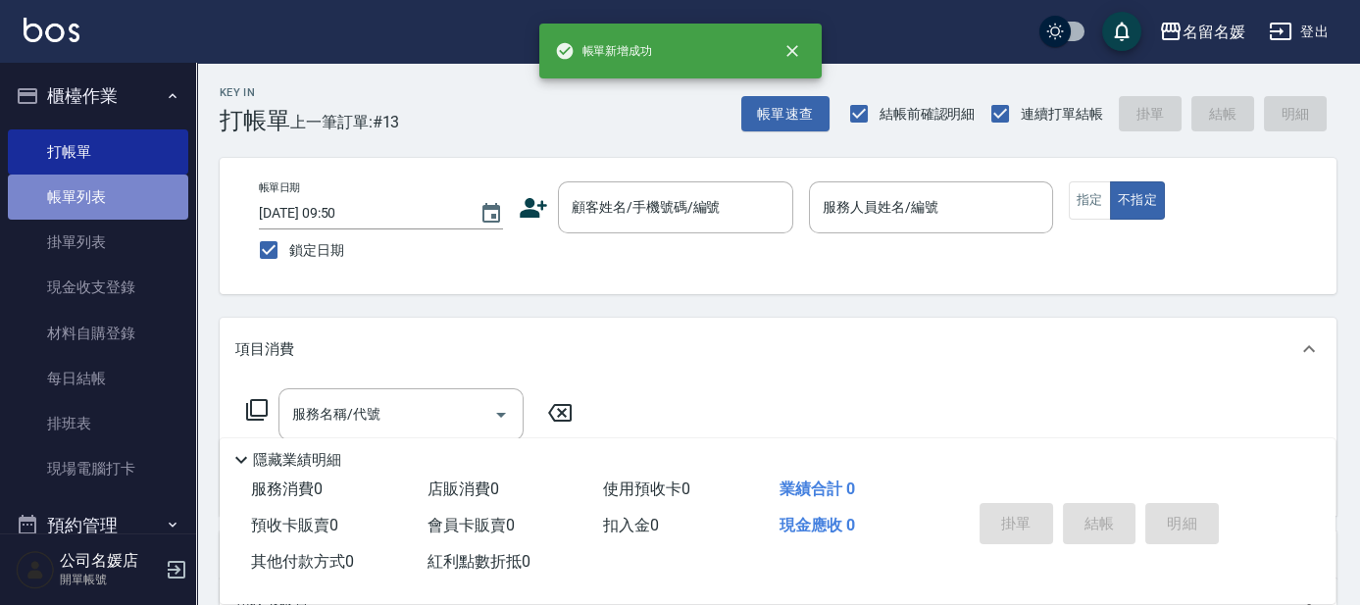
click at [115, 198] on link "帳單列表" at bounding box center [98, 197] width 180 height 45
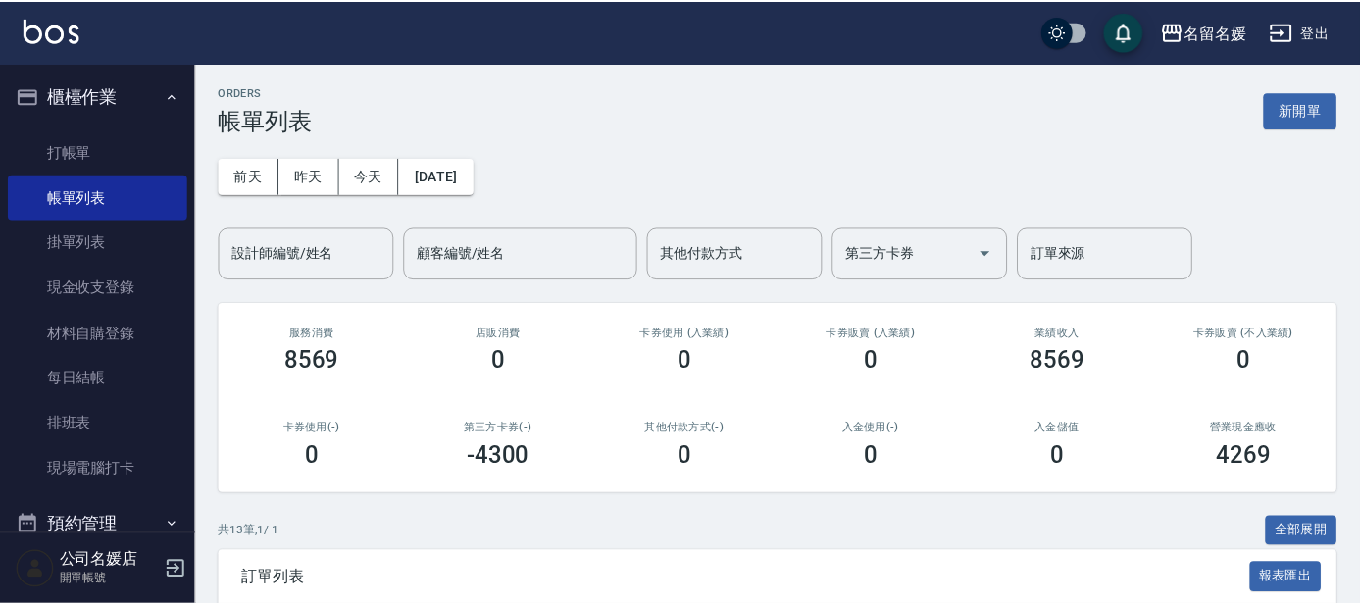
scroll to position [449, 0]
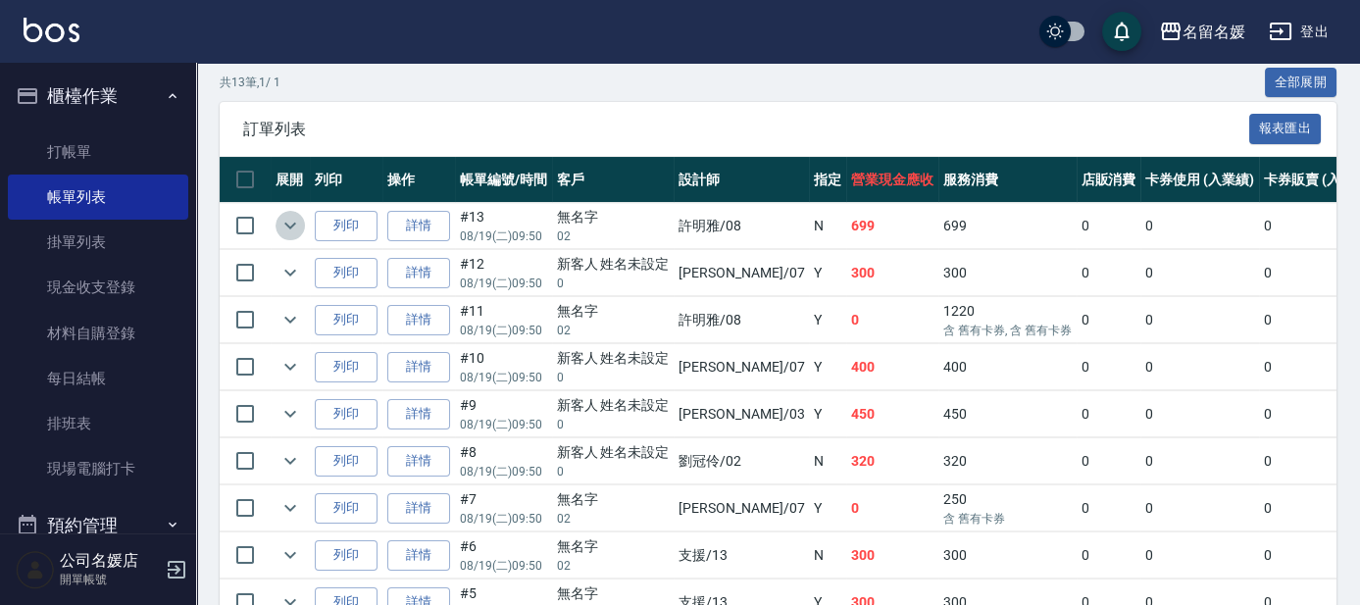
click at [286, 228] on icon "expand row" at bounding box center [291, 226] width 24 height 24
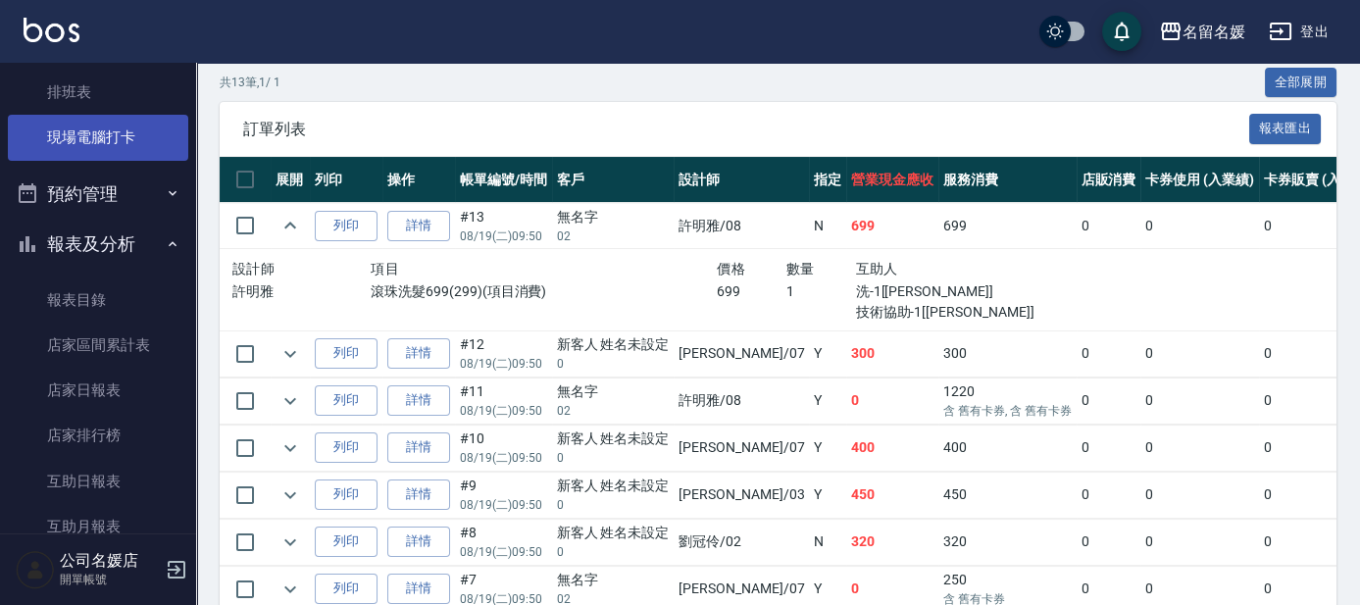
scroll to position [356, 0]
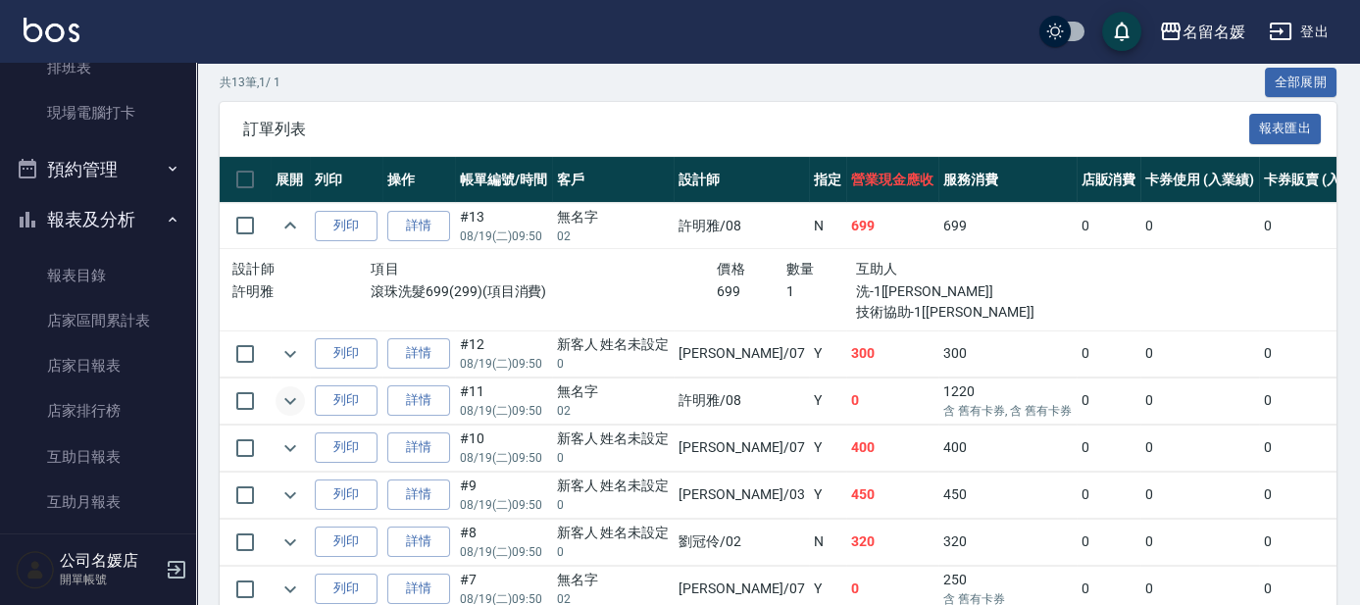
click at [280, 398] on icon "expand row" at bounding box center [291, 401] width 24 height 24
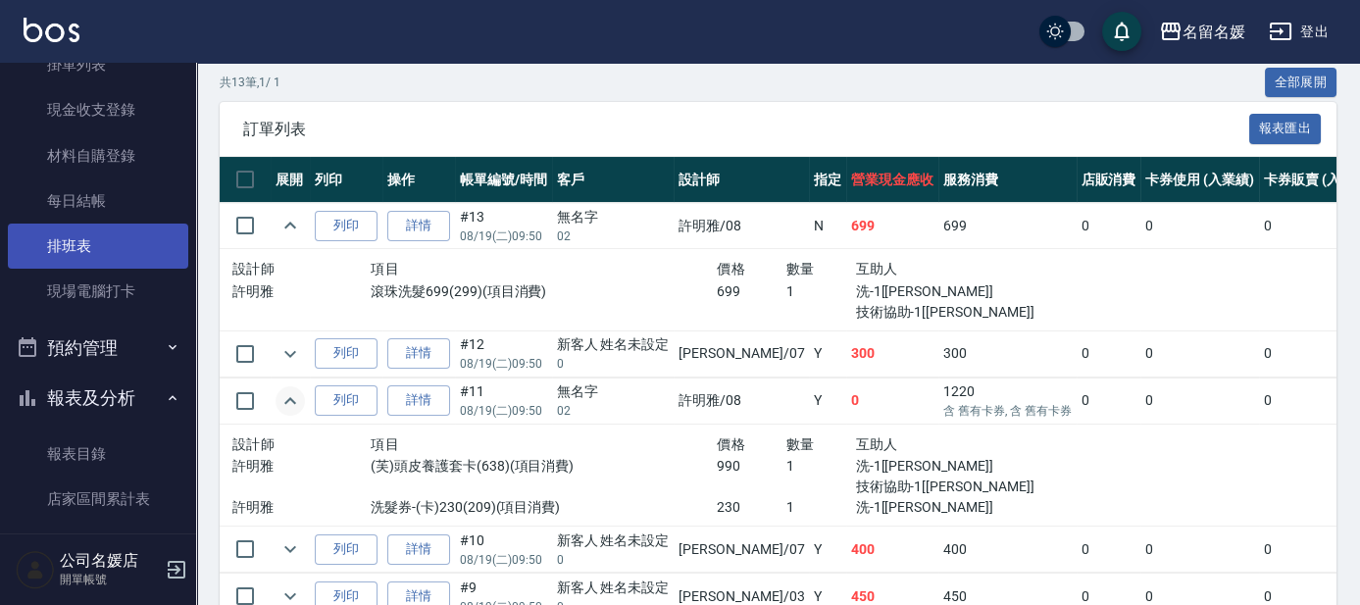
scroll to position [0, 0]
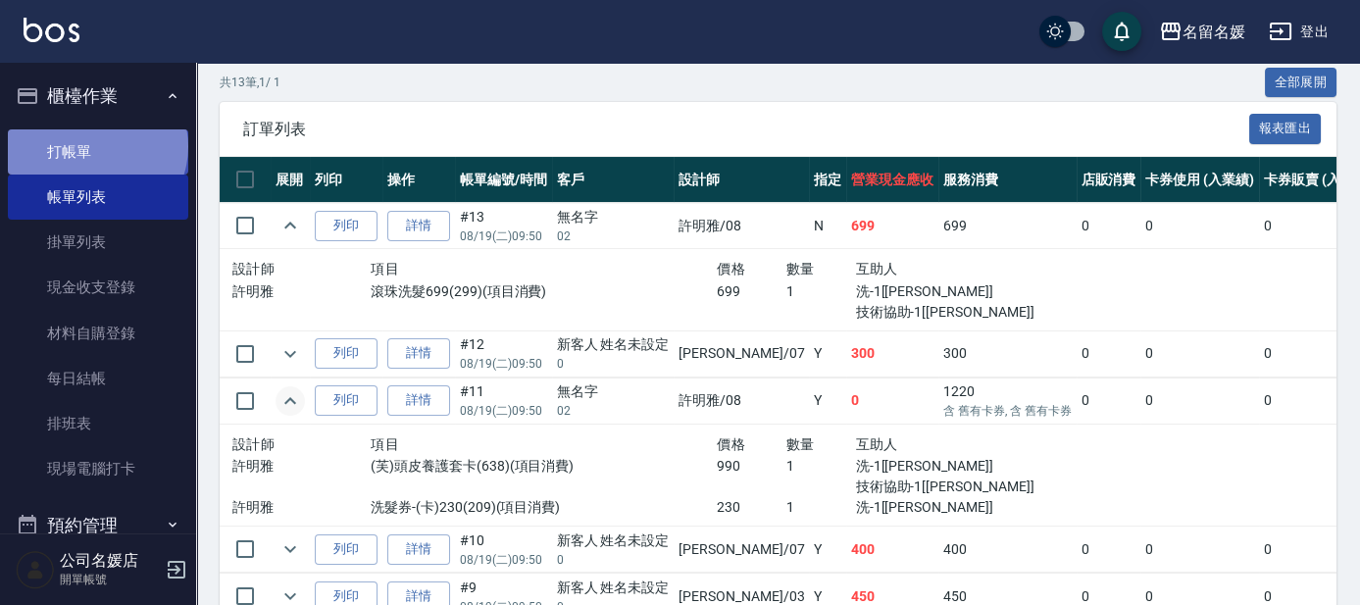
click at [95, 146] on link "打帳單" at bounding box center [98, 151] width 180 height 45
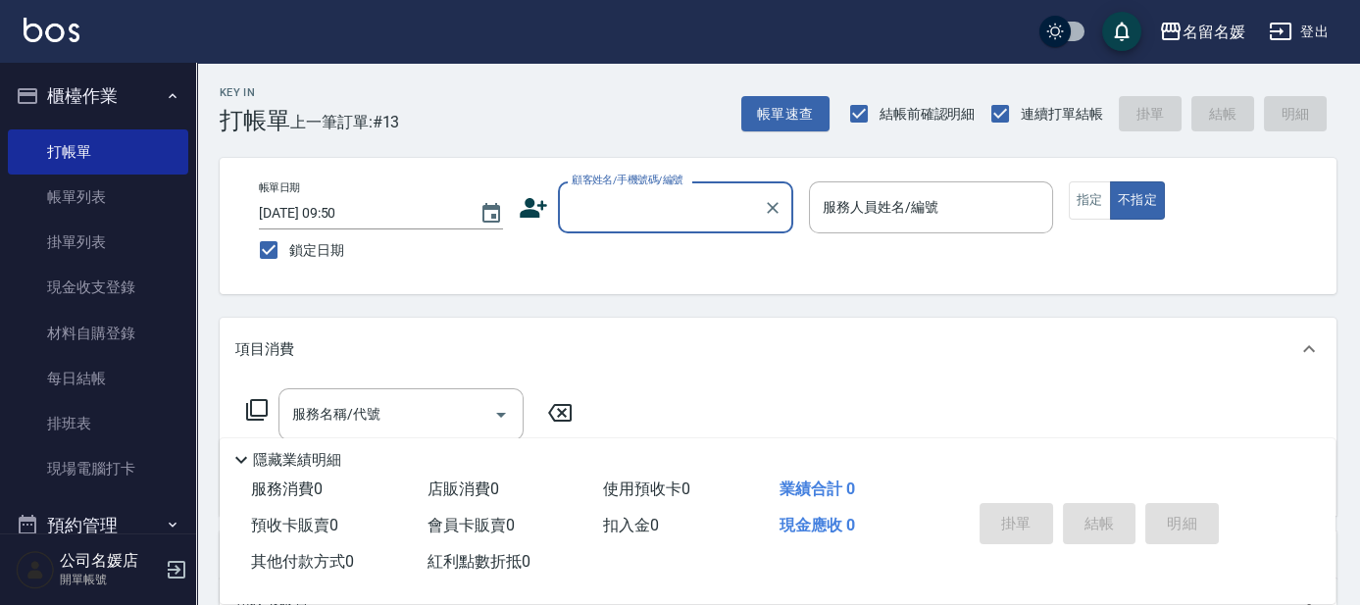
click at [700, 219] on input "顧客姓名/手機號碼/編號" at bounding box center [661, 207] width 188 height 34
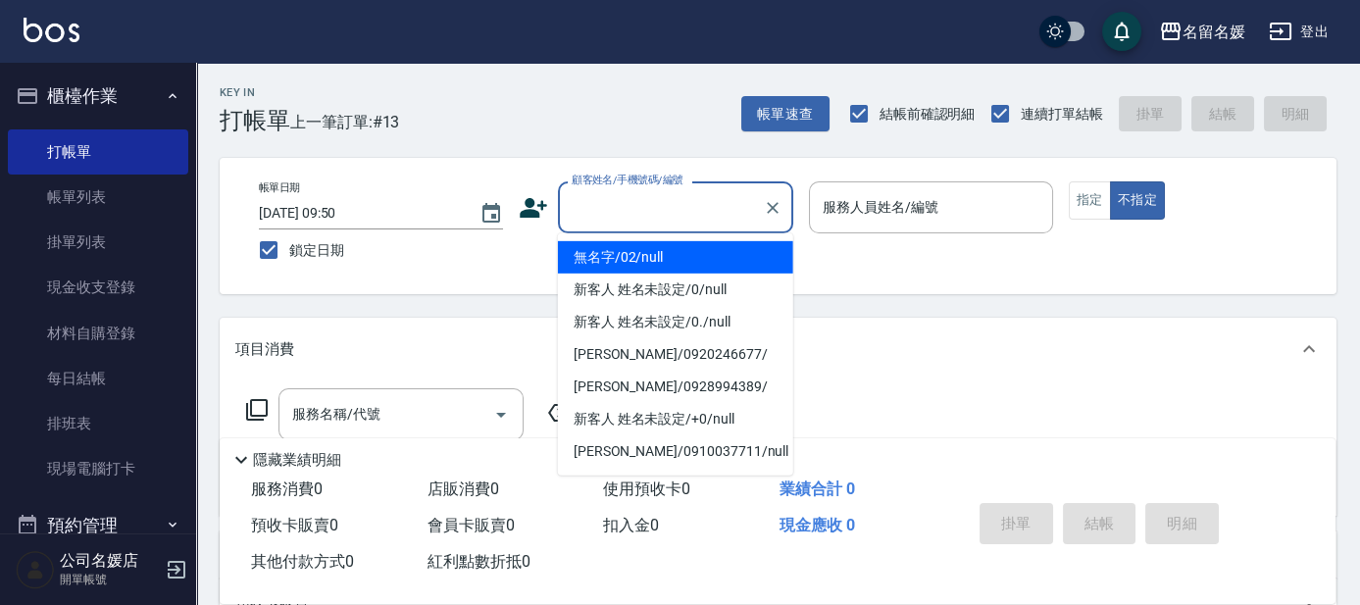
drag, startPoint x: 692, startPoint y: 259, endPoint x: 858, endPoint y: 220, distance: 170.3
click at [695, 259] on li "無名字/02/null" at bounding box center [675, 257] width 235 height 32
type input "無名字/02/null"
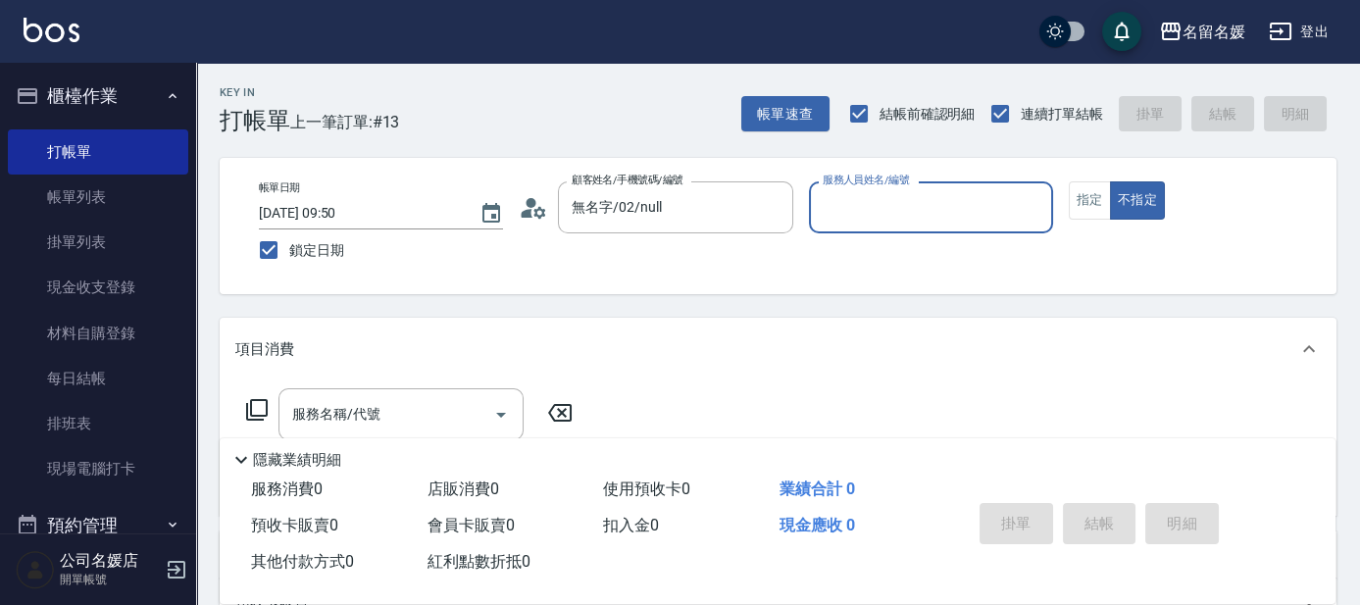
click at [858, 220] on input "服務人員姓名/編號" at bounding box center [931, 207] width 227 height 34
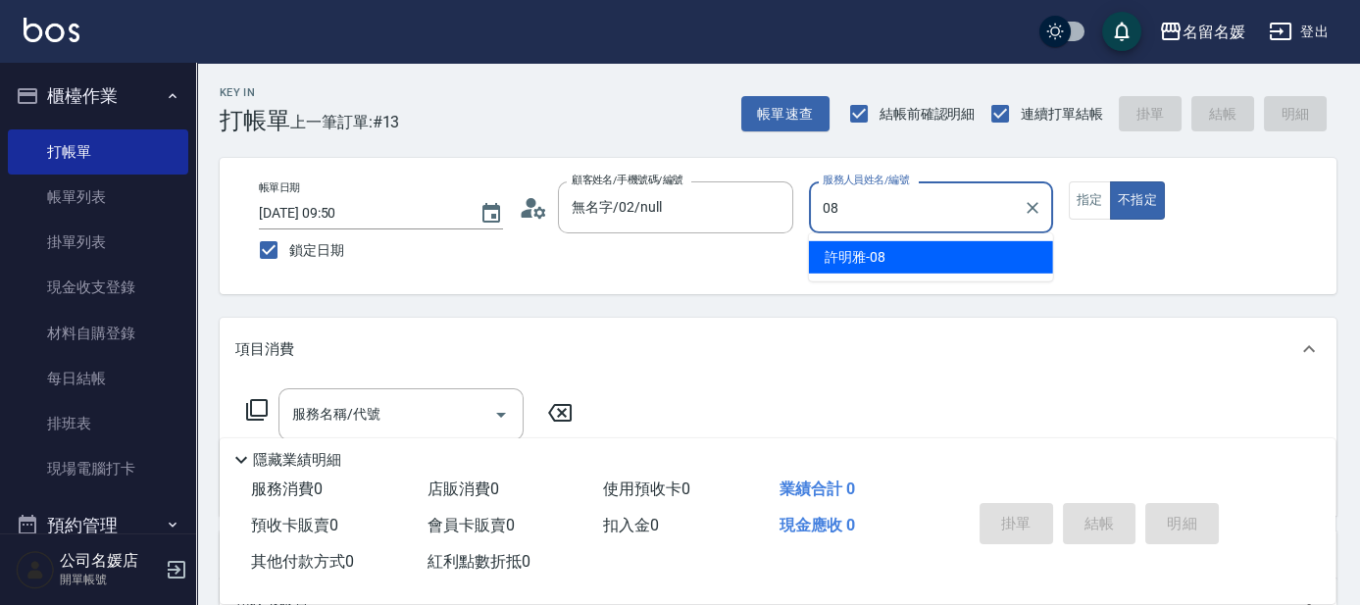
type input "08"
type button "false"
type input "[PERSON_NAME]-08"
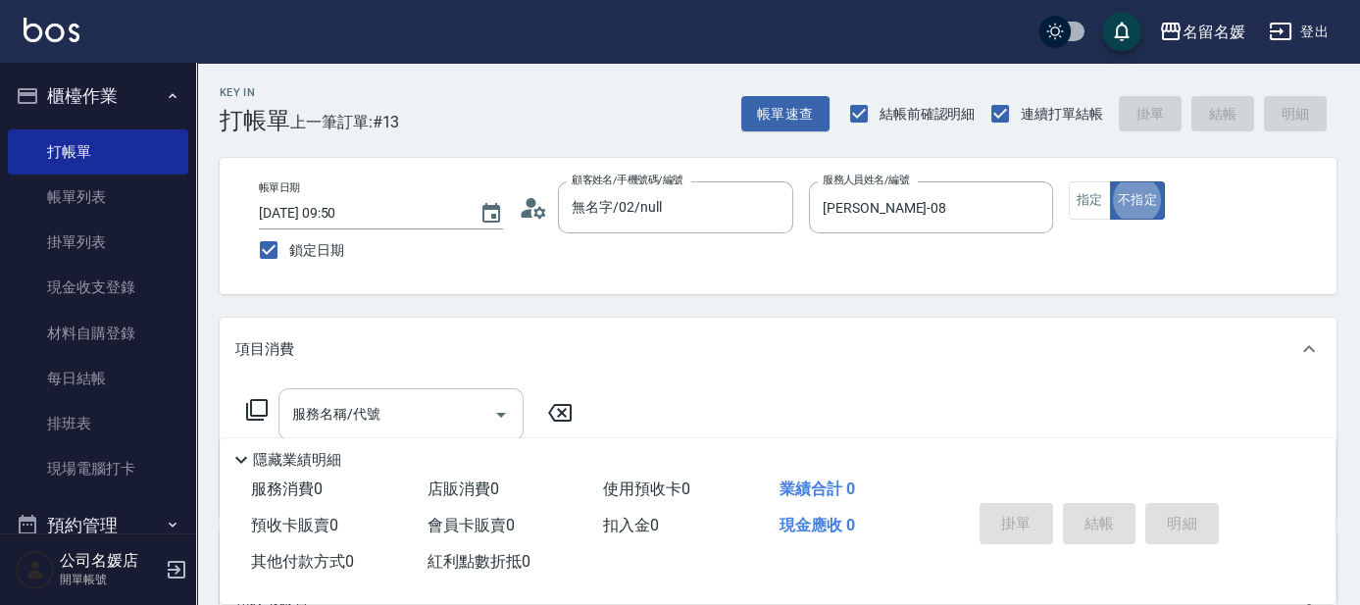
click at [397, 422] on input "服務名稱/代號" at bounding box center [386, 414] width 198 height 34
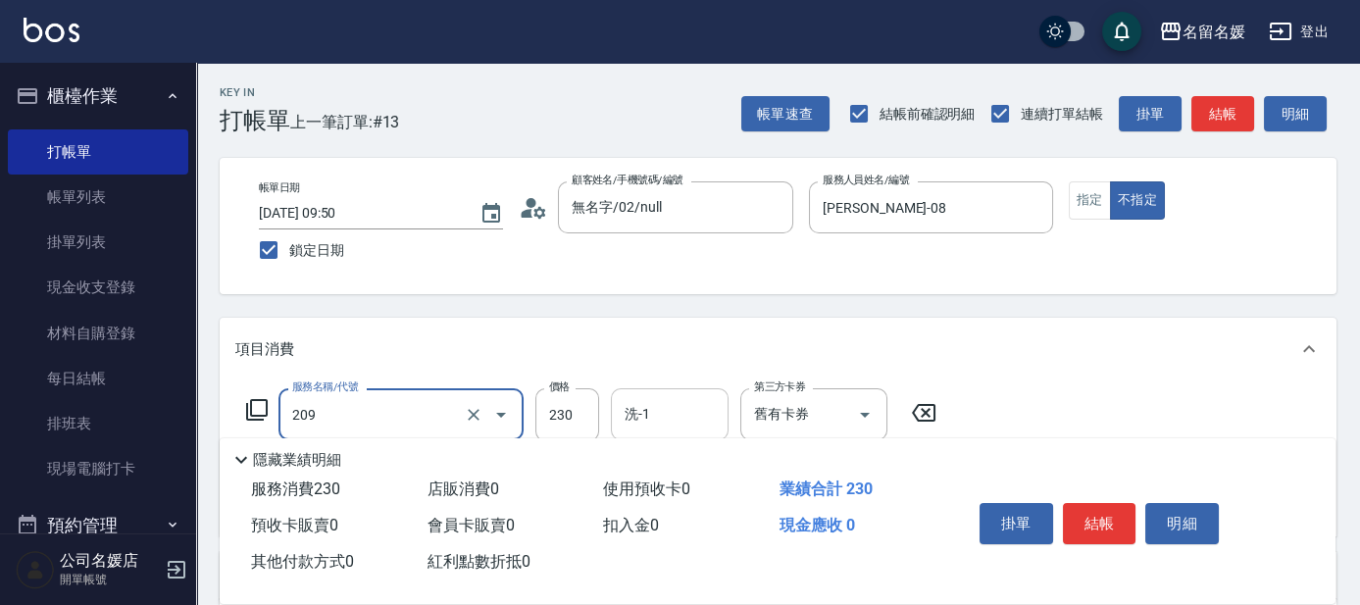
click at [688, 411] on input "洗-1" at bounding box center [670, 414] width 100 height 34
type input "洗髮券-(卡)230(209)"
type input "[PERSON_NAME]-26"
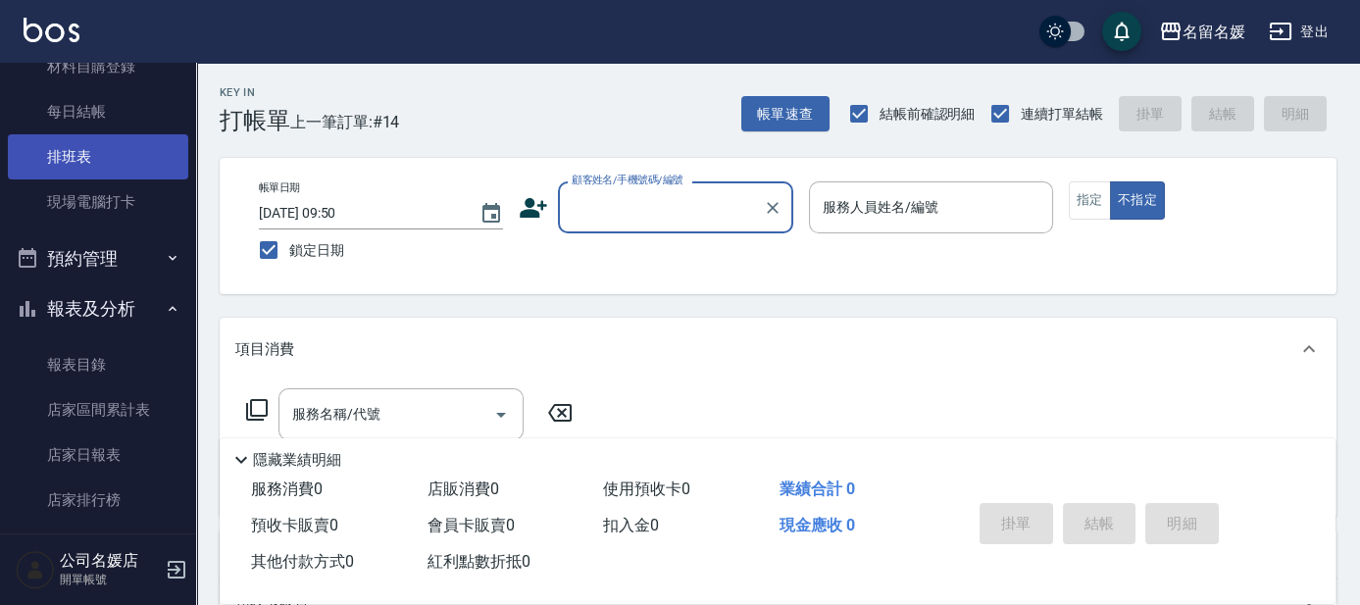
scroll to position [356, 0]
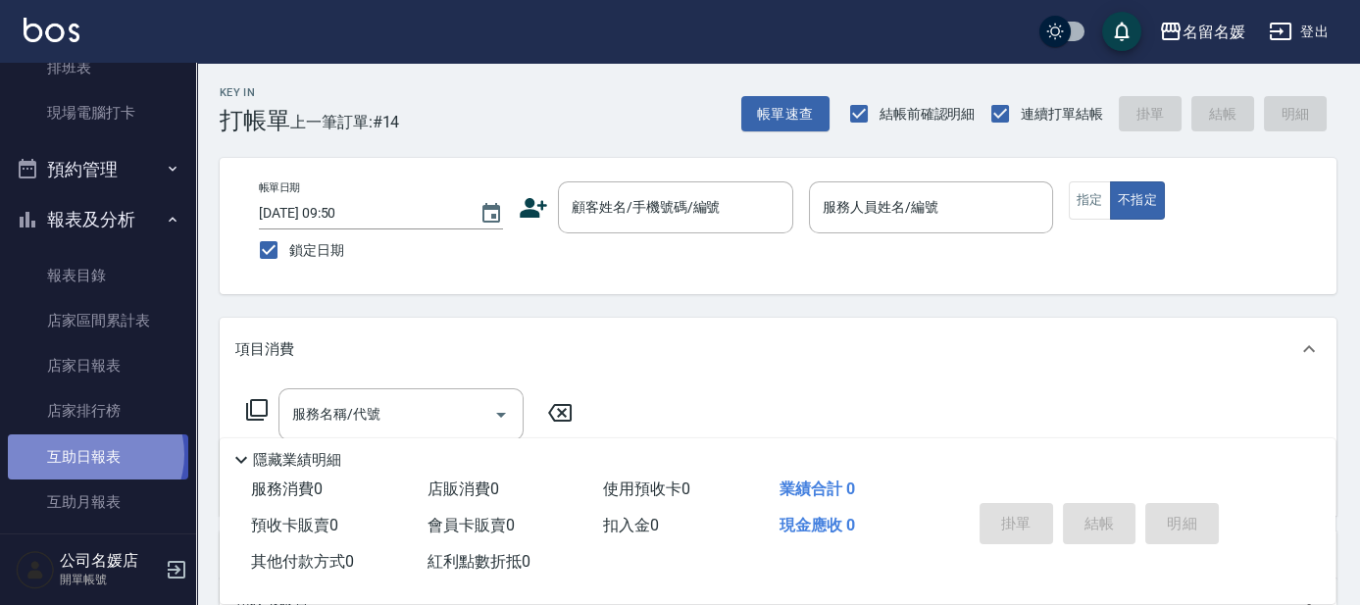
click at [92, 454] on link "互助日報表" at bounding box center [98, 456] width 180 height 45
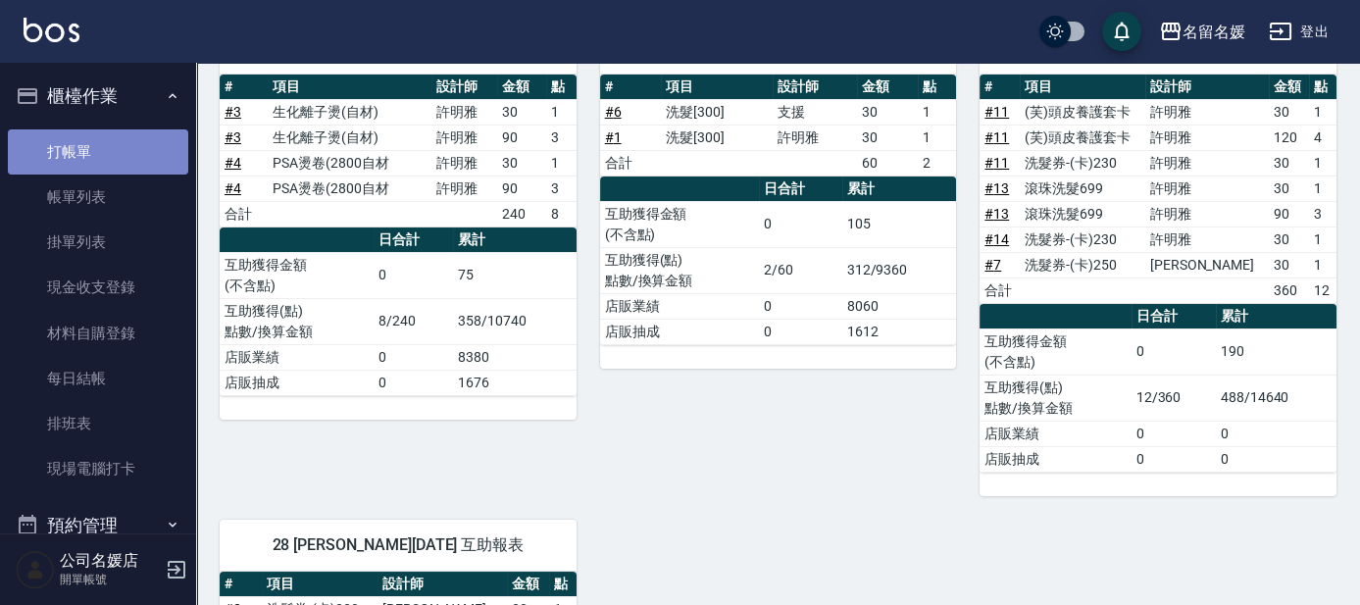
click at [104, 157] on link "打帳單" at bounding box center [98, 151] width 180 height 45
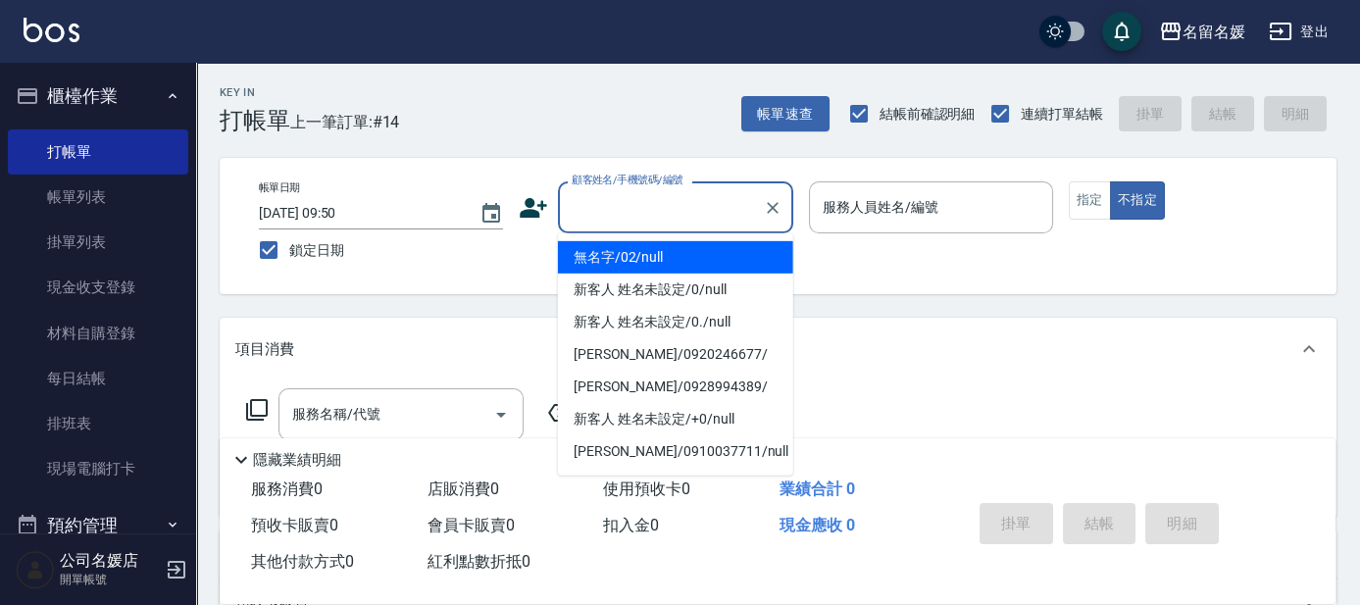
type input "無名字/02/null"
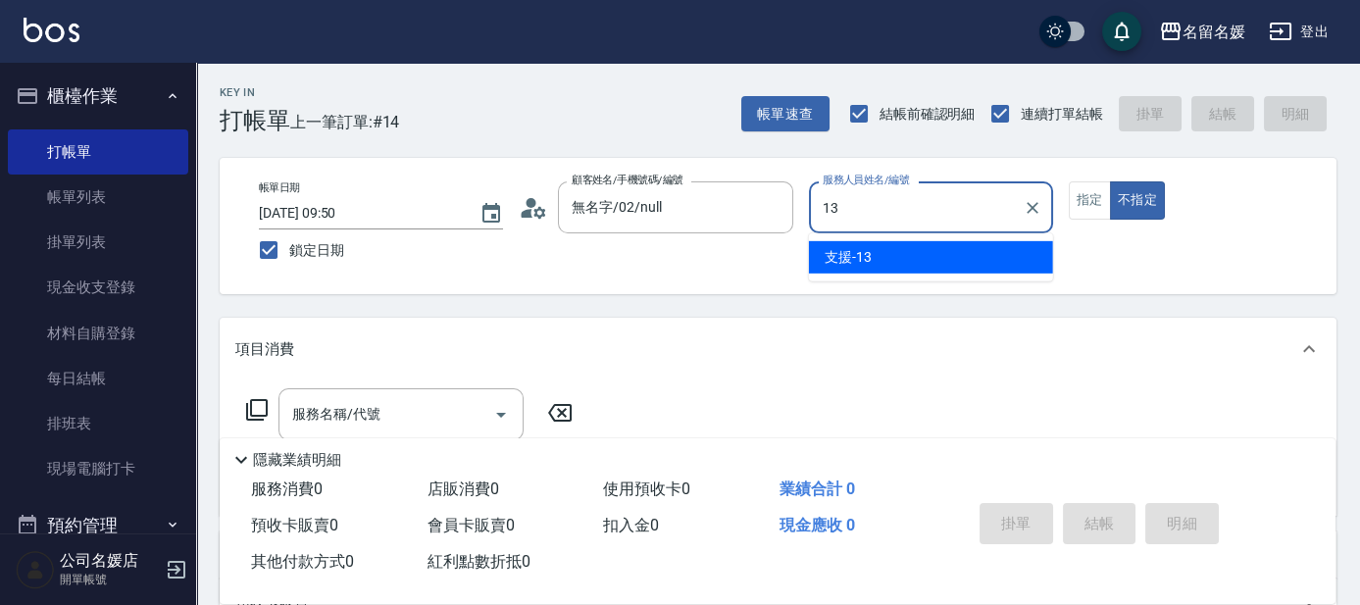
type input "13"
type button "false"
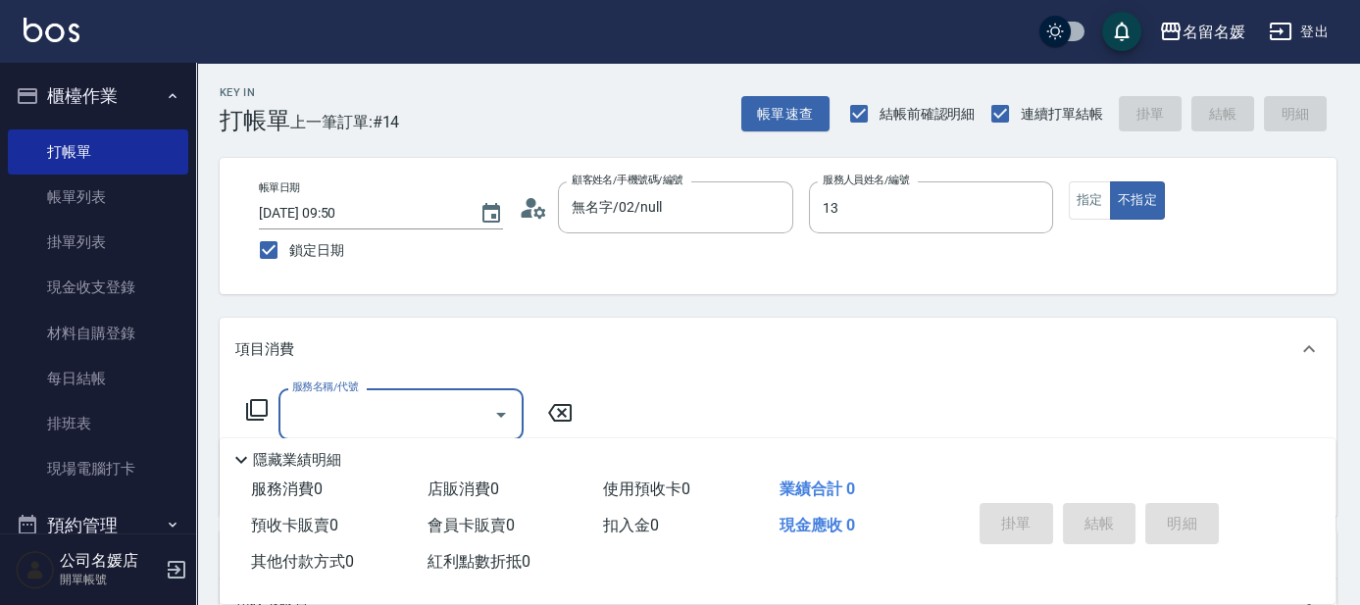
type input "支援-13"
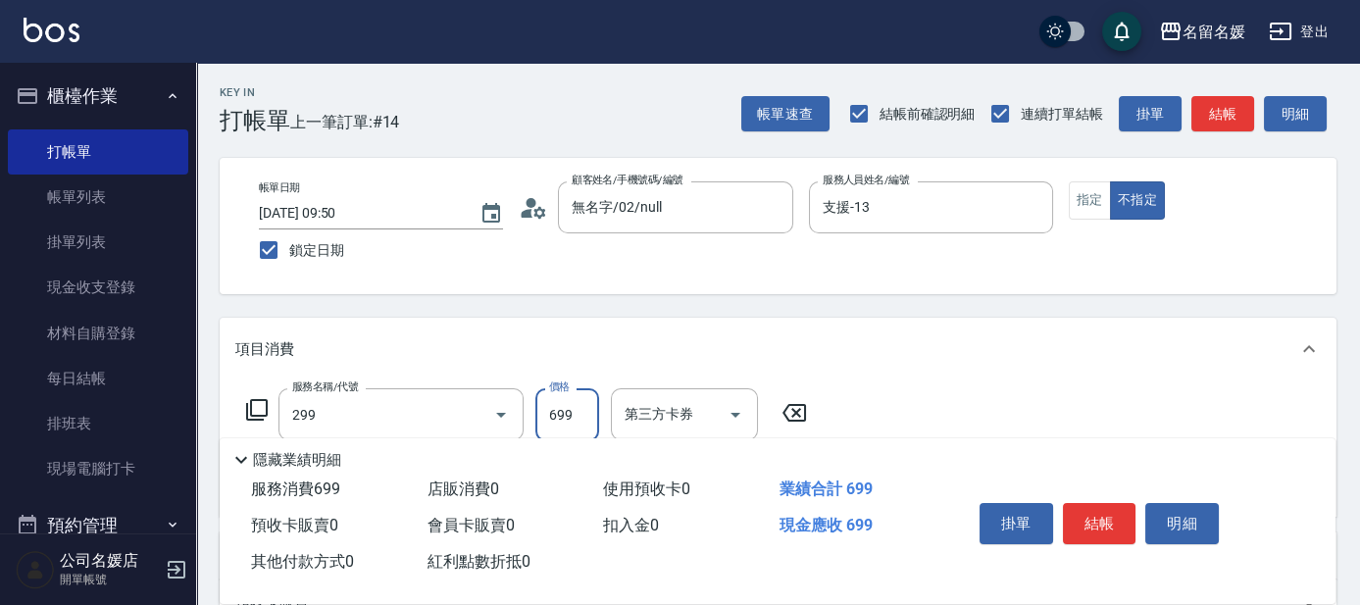
type input "滾珠洗髮699(299)"
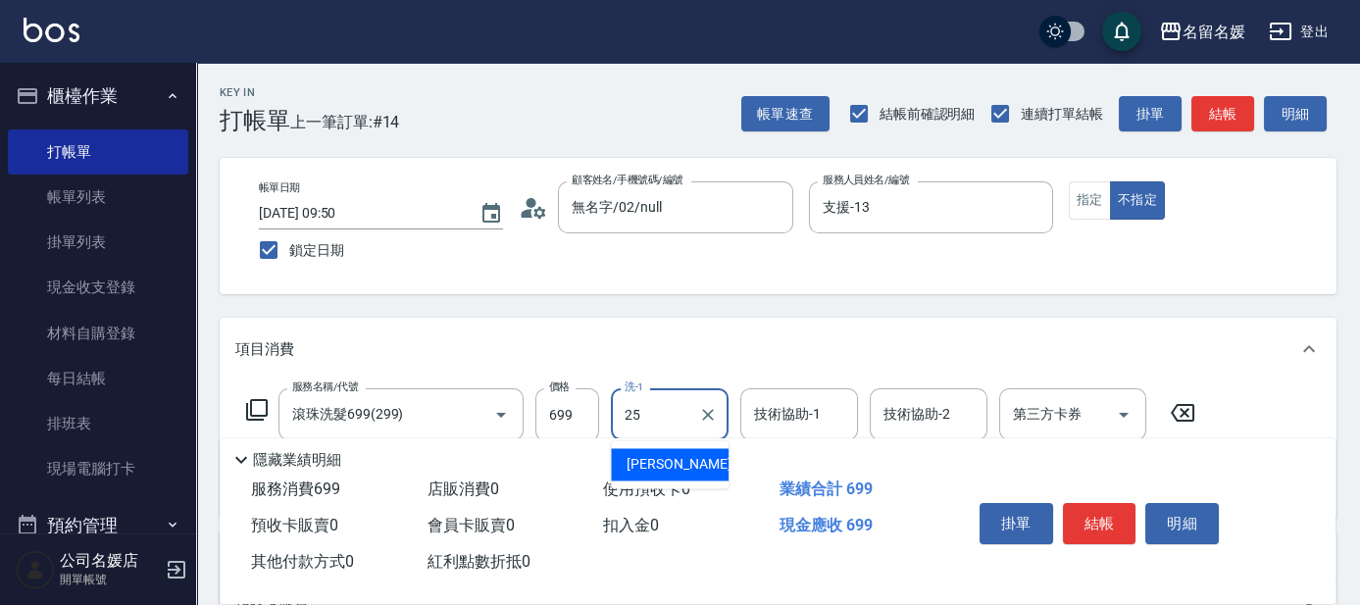
type input "[PERSON_NAME]-25"
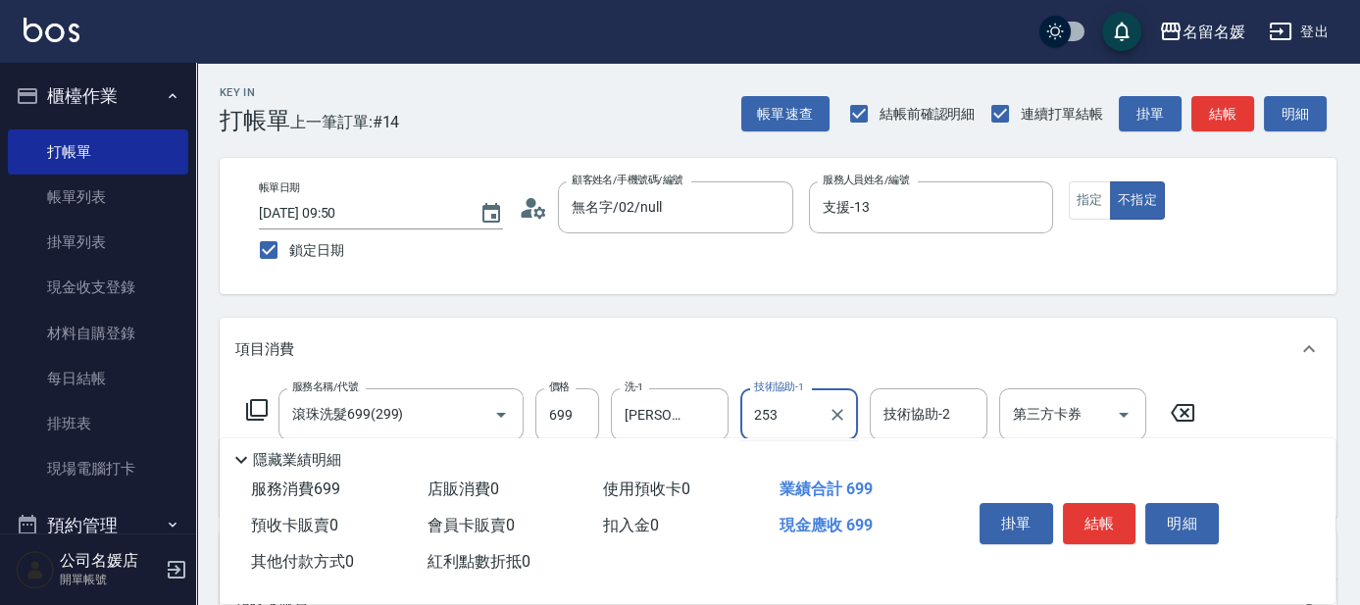
type input "253"
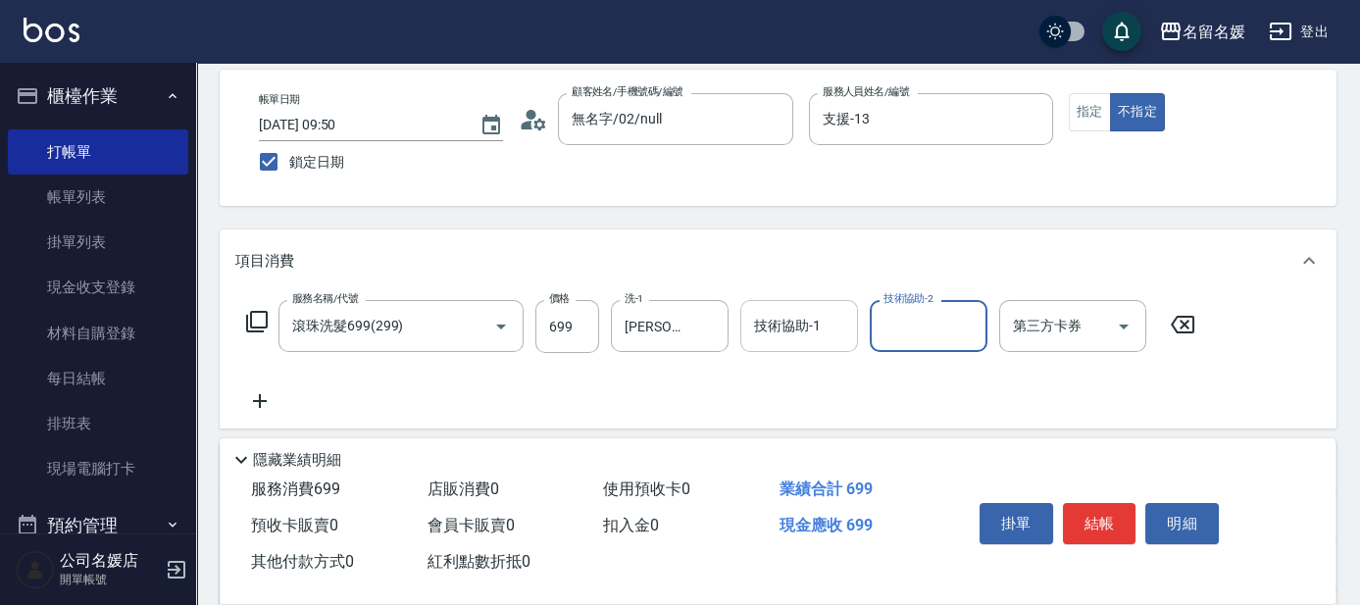
click at [755, 331] on div "技術協助-1 技術協助-1" at bounding box center [799, 326] width 118 height 52
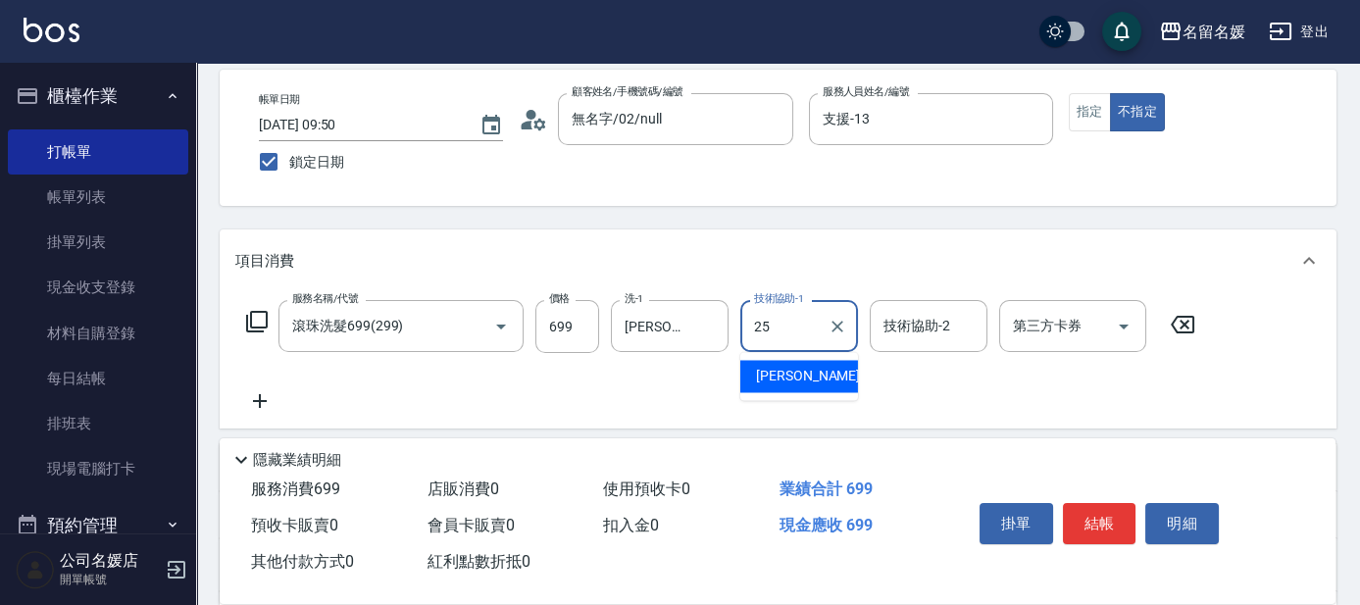
type input "[PERSON_NAME]-25"
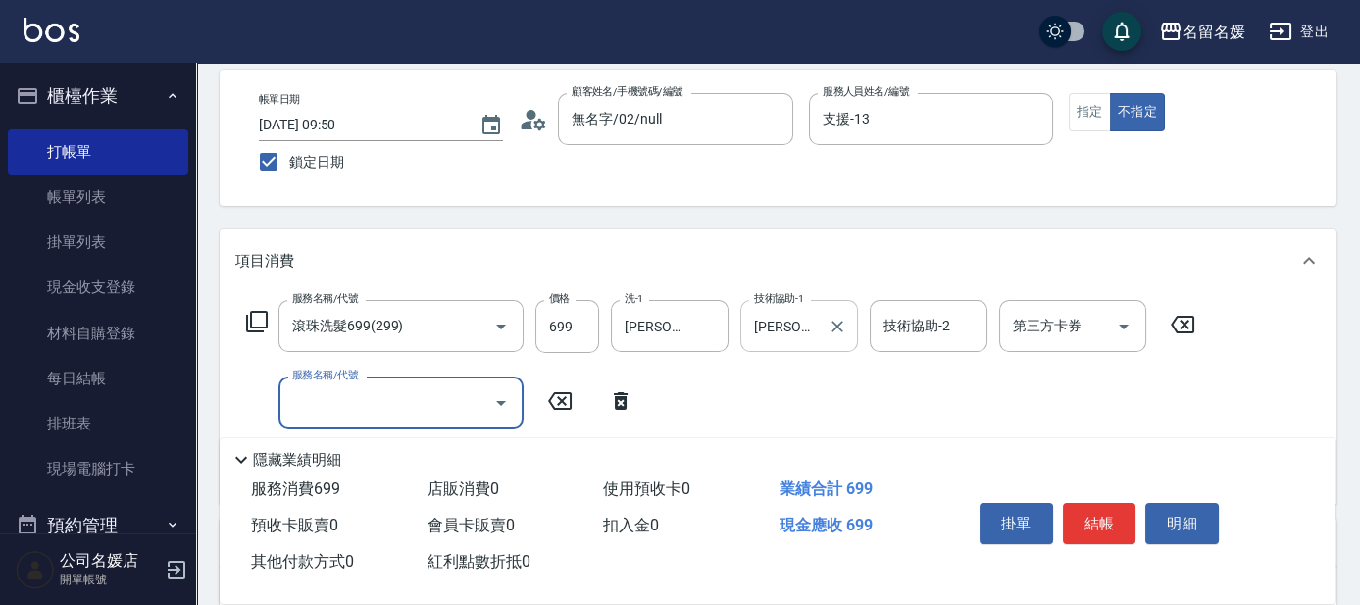
type input "2"
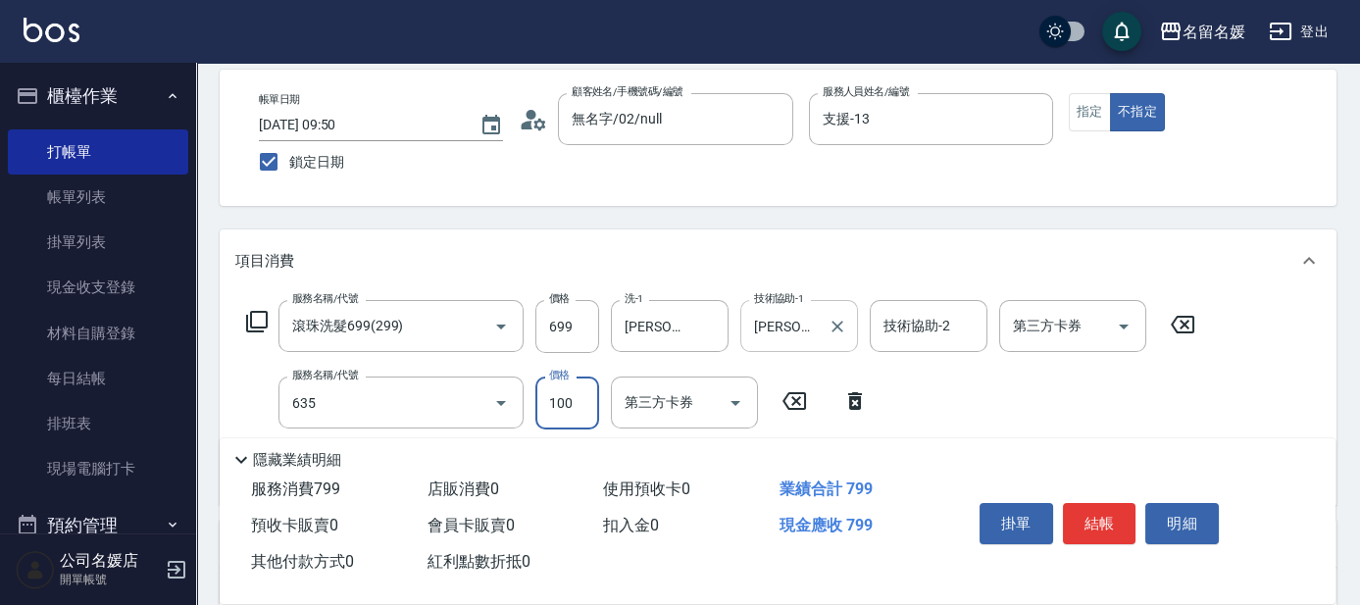
type input "[PERSON_NAME].玻酸.晶膜.水療(635)"
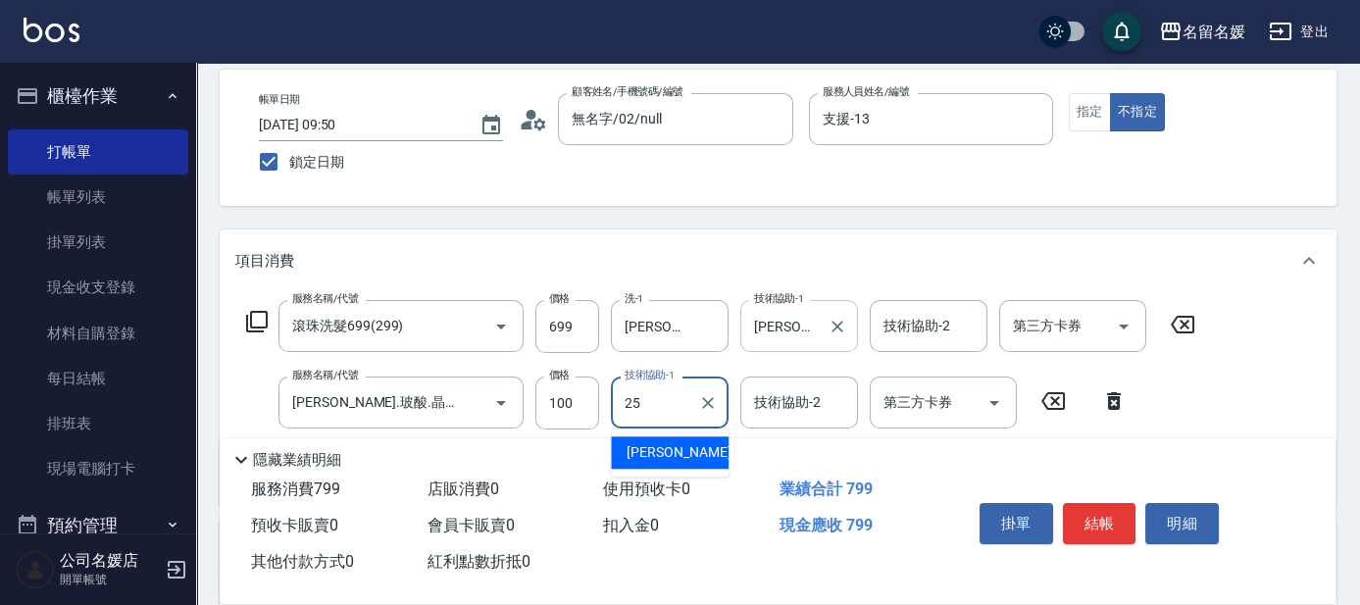
type input "[PERSON_NAME]-25"
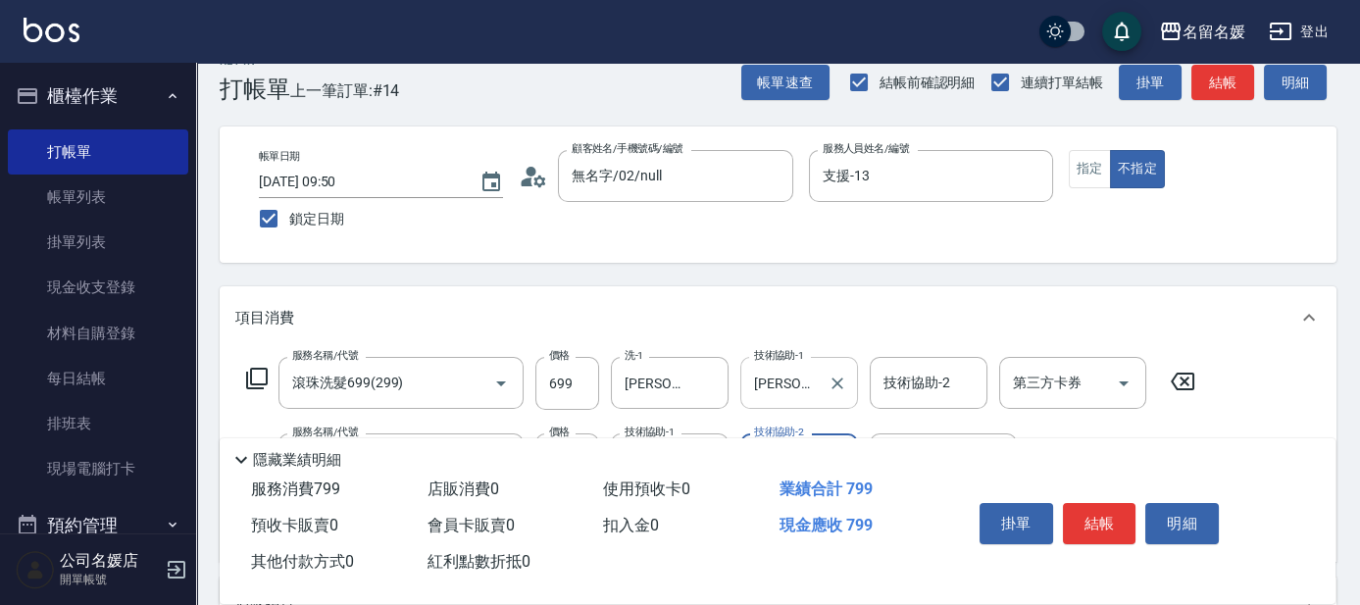
scroll to position [0, 0]
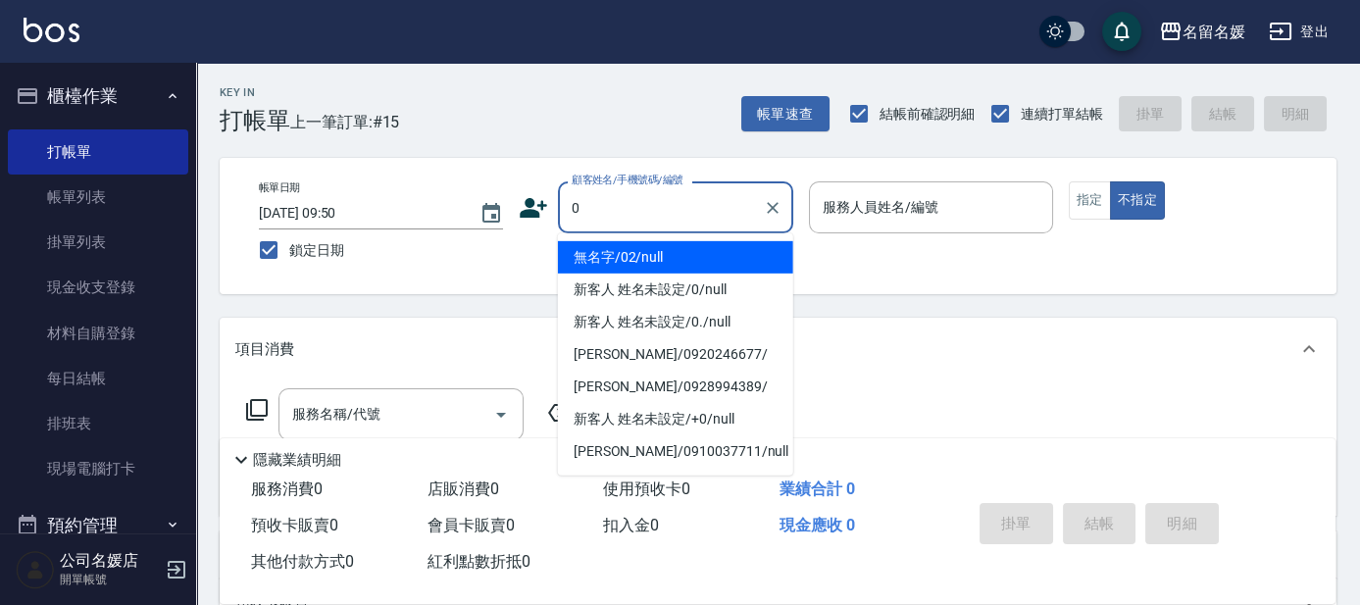
type input "0"
type input "07"
type input "無名字/02/null"
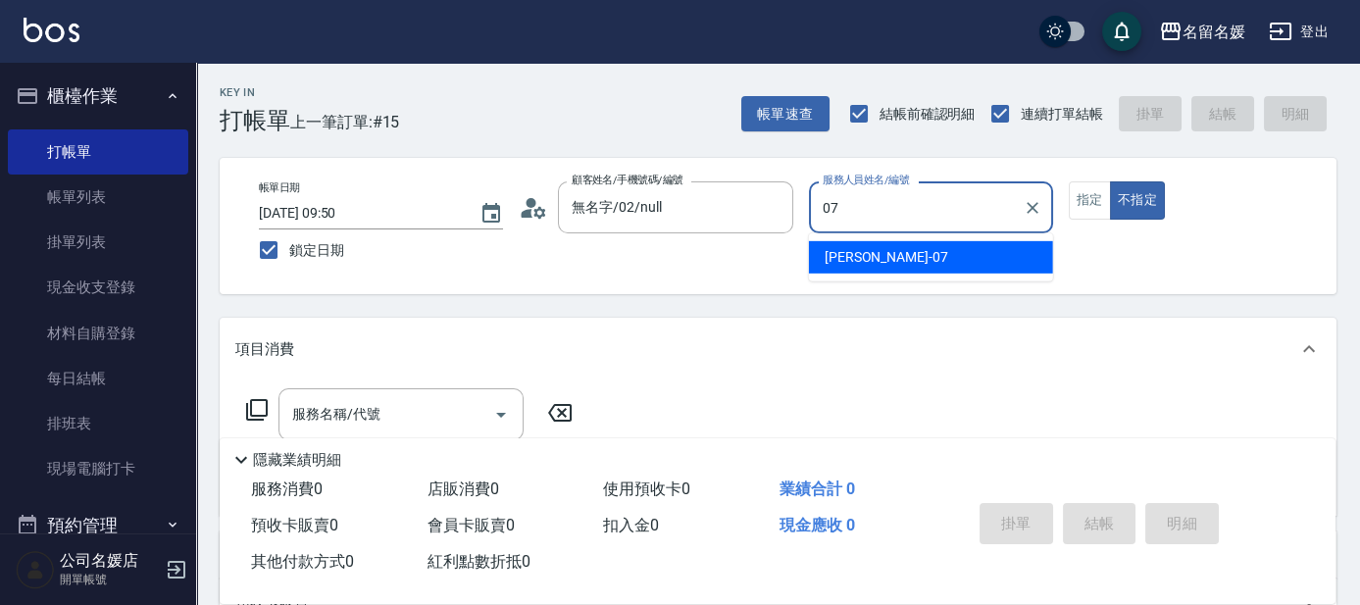
type input "[PERSON_NAME]-07"
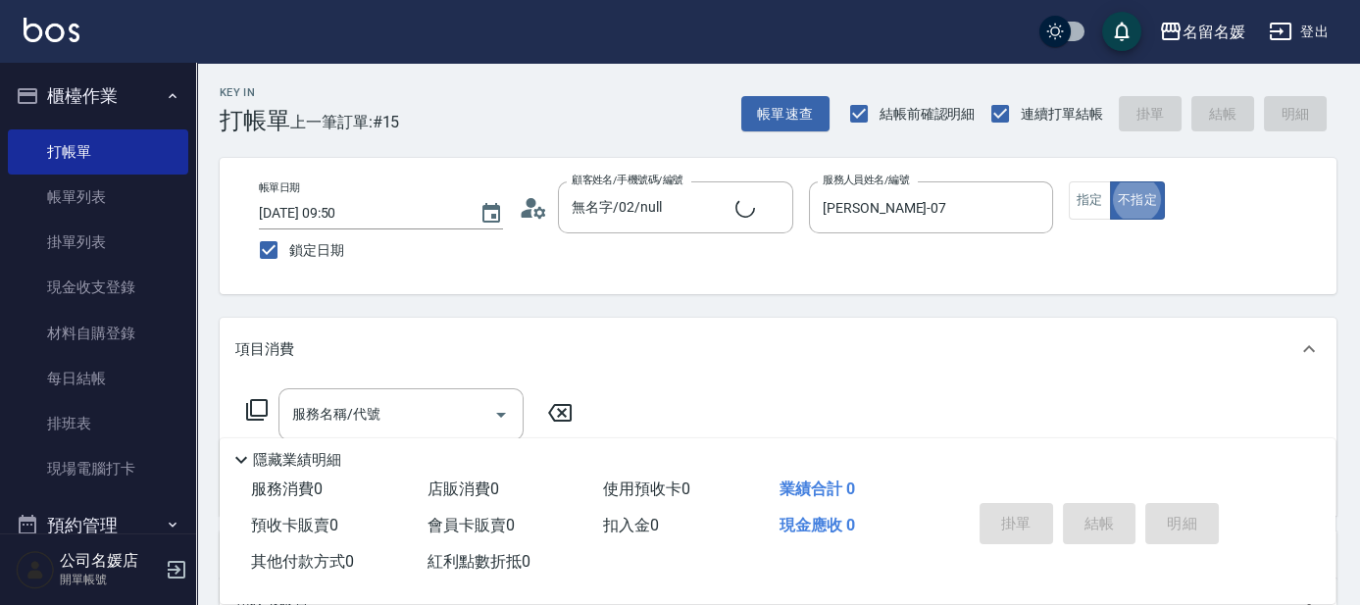
type input "新客人 姓名未設定/0/null"
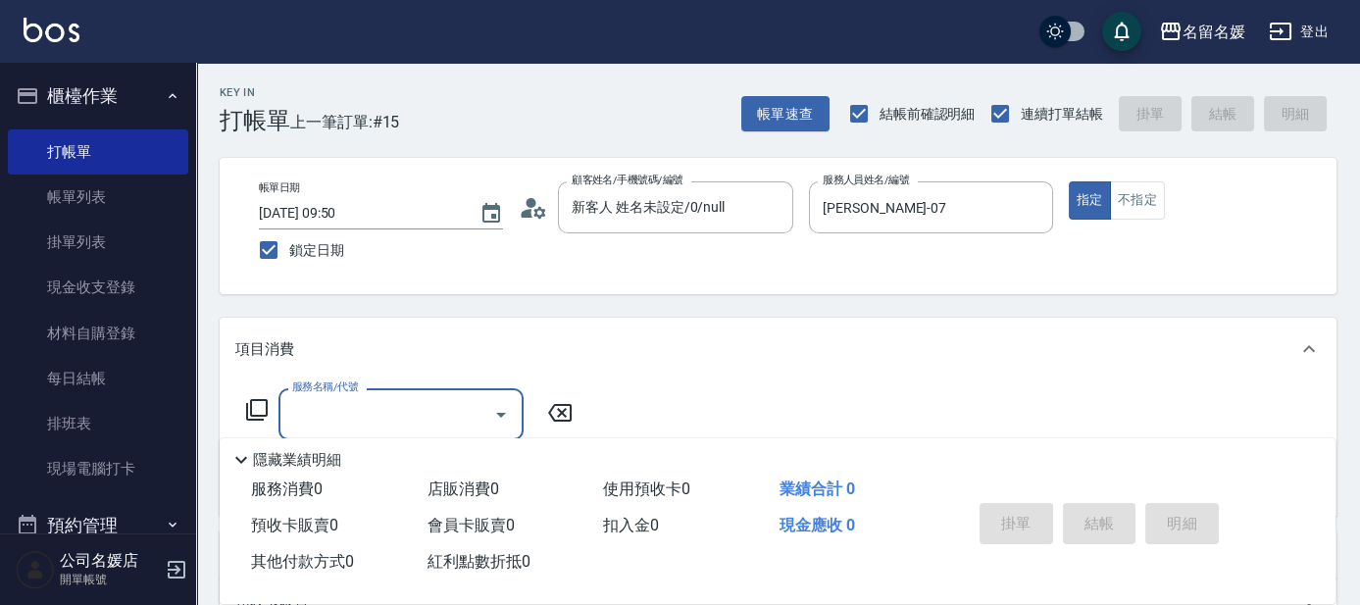
type input "2"
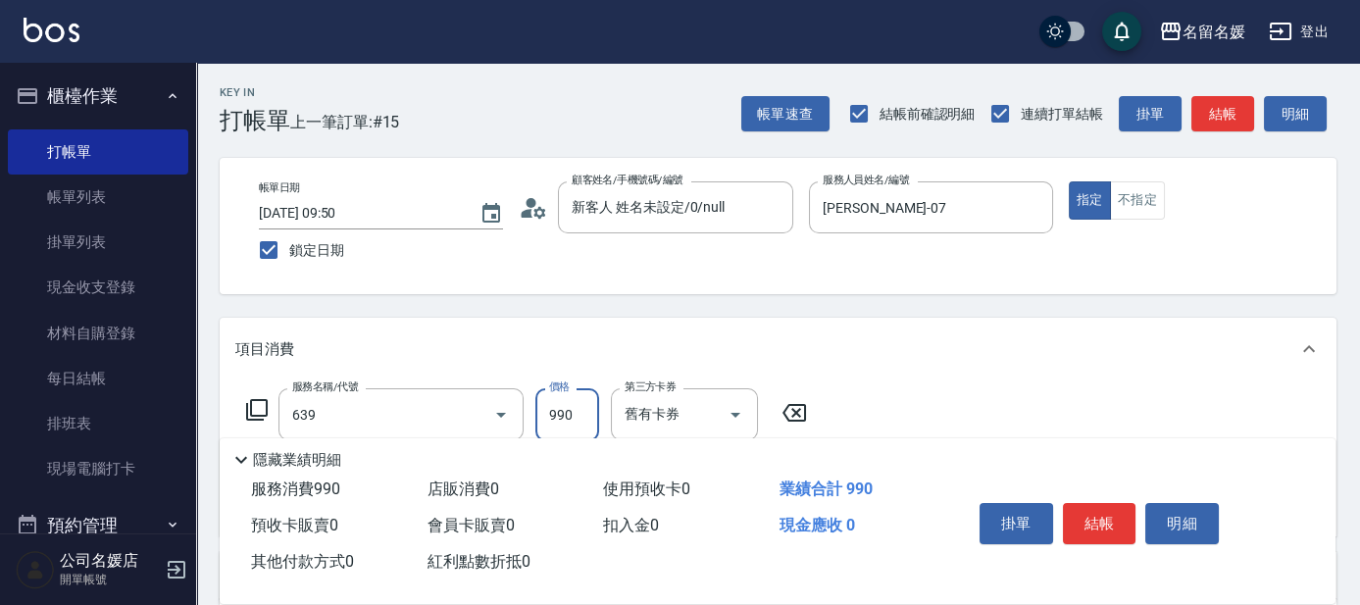
type input "(芙)蘆薈髮膜套卡(自材)(639)"
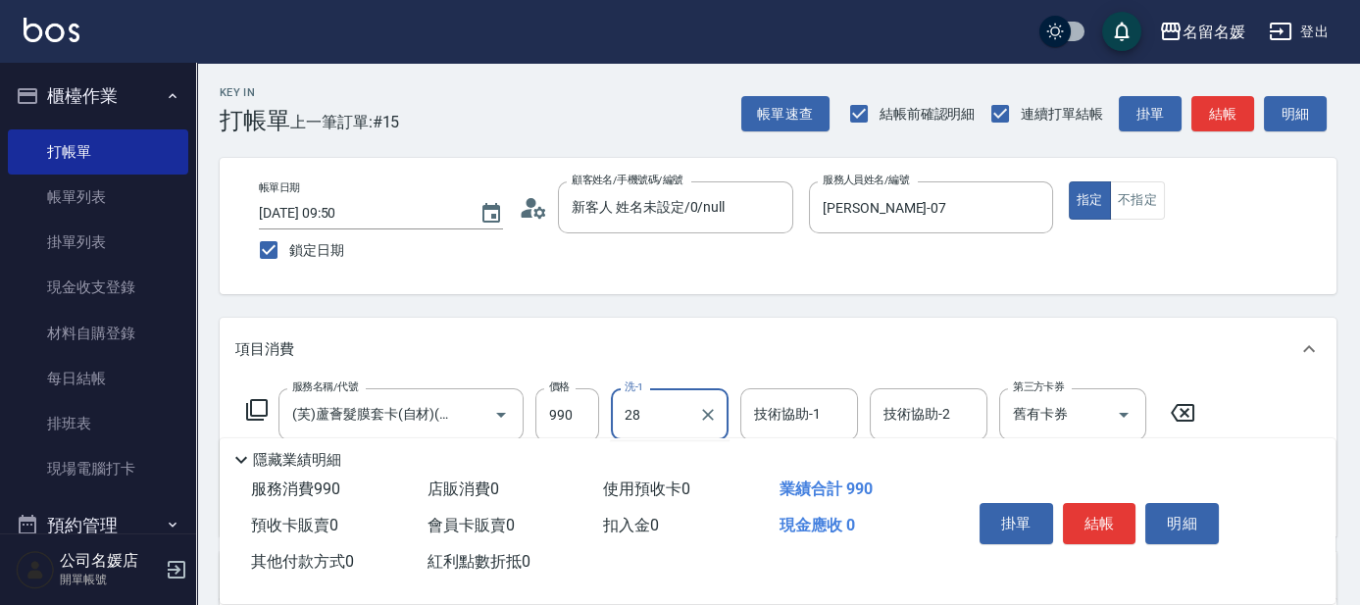
type input "28"
type input "2"
type input "yun-28"
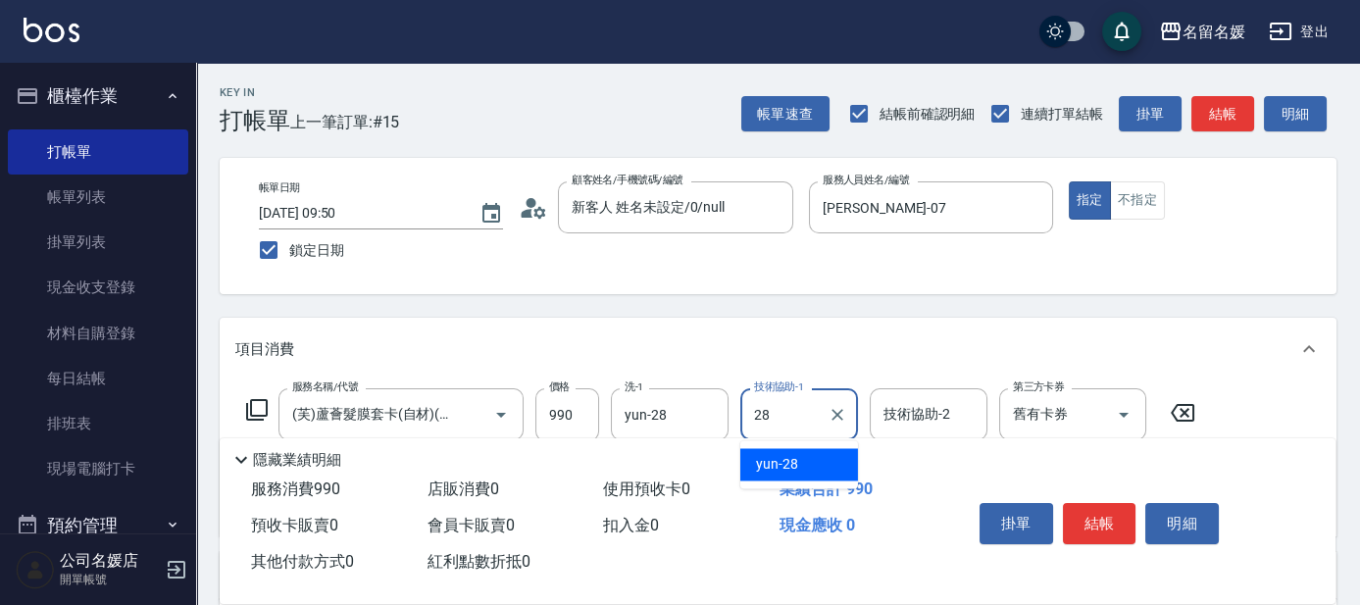
type input "yun-28"
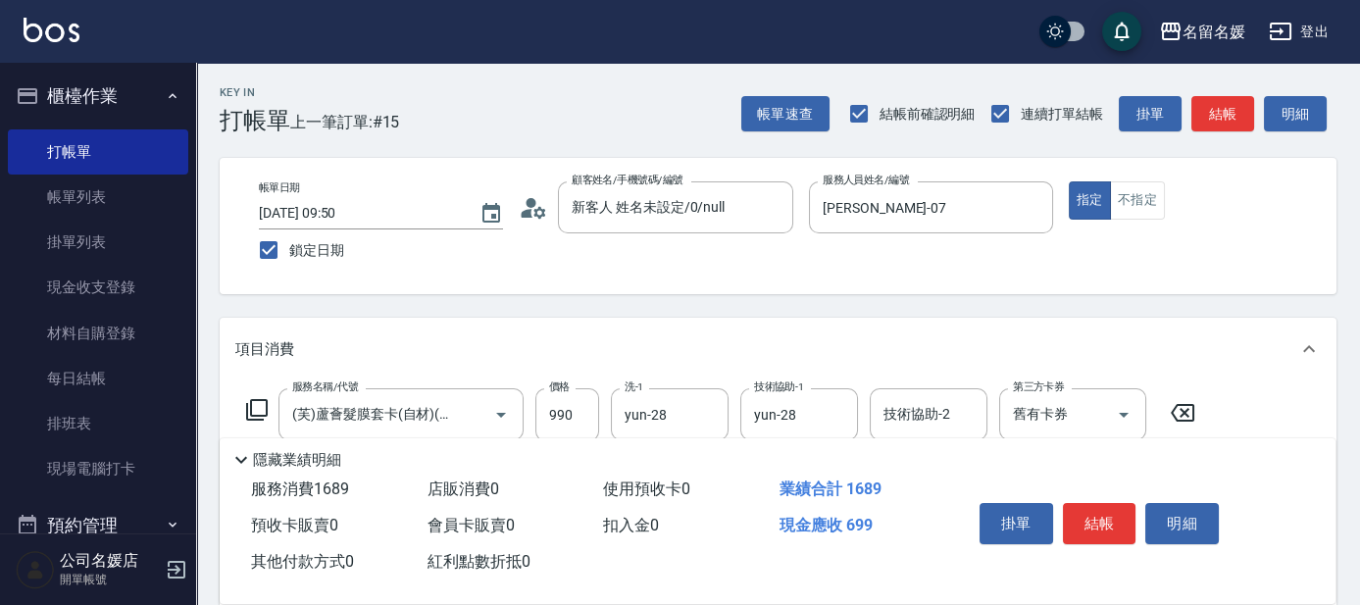
type input "滾珠洗髮699(299)"
type input "yun-28"
